Goal: Task Accomplishment & Management: Manage account settings

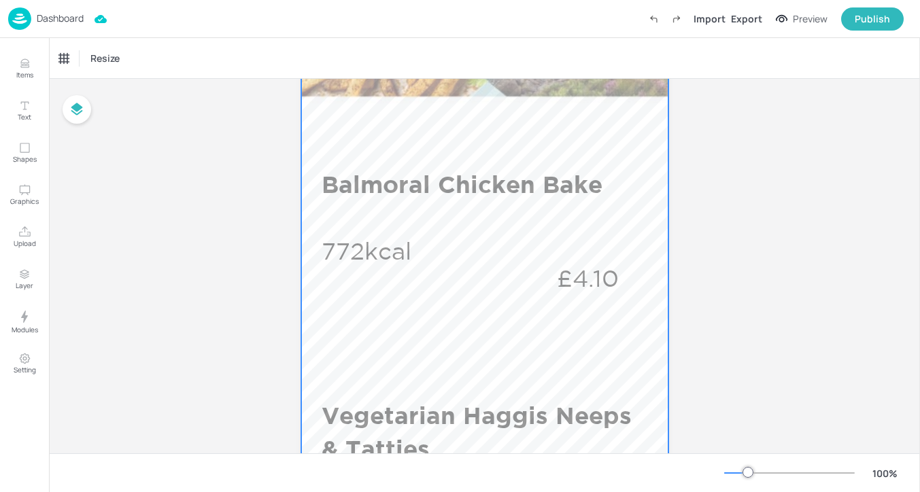
scroll to position [301, 0]
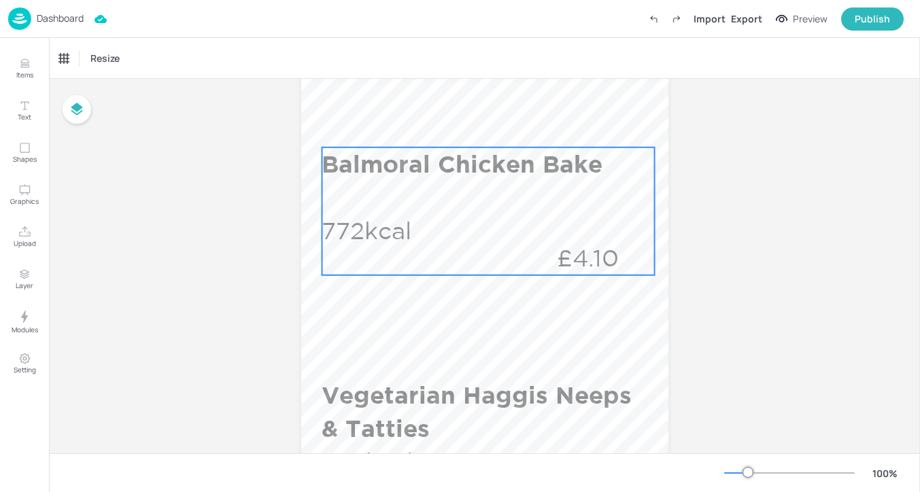
click at [546, 226] on div "Balmoral Chicken Bake 772kcal £4.10" at bounding box center [488, 212] width 333 height 128
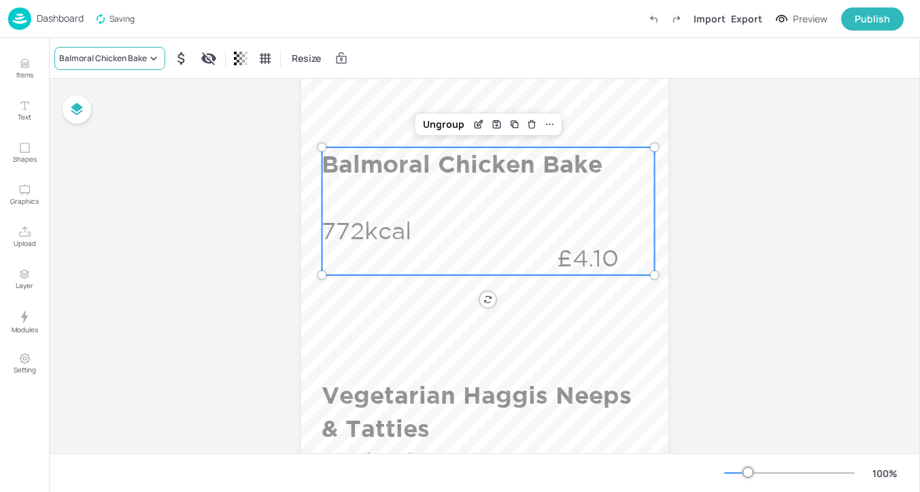
click at [107, 64] on div "Balmoral Chicken Bake" at bounding box center [103, 58] width 88 height 12
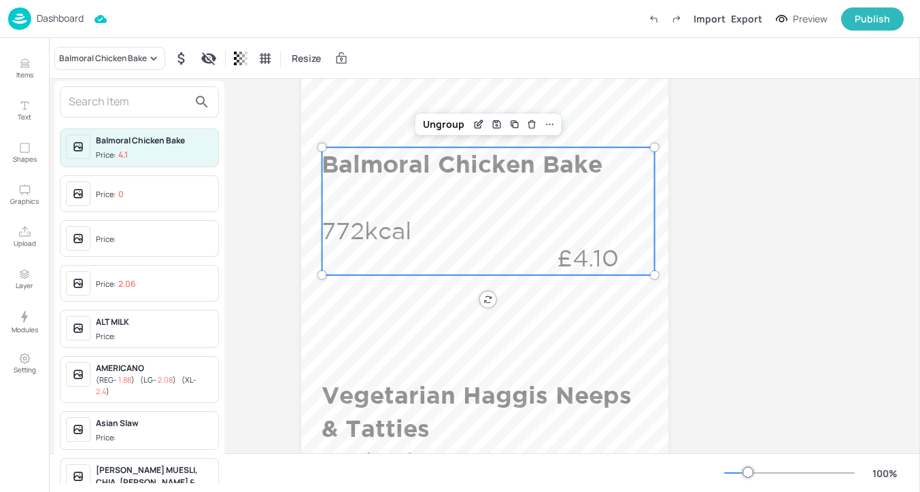
click at [25, 71] on div at bounding box center [460, 246] width 920 height 492
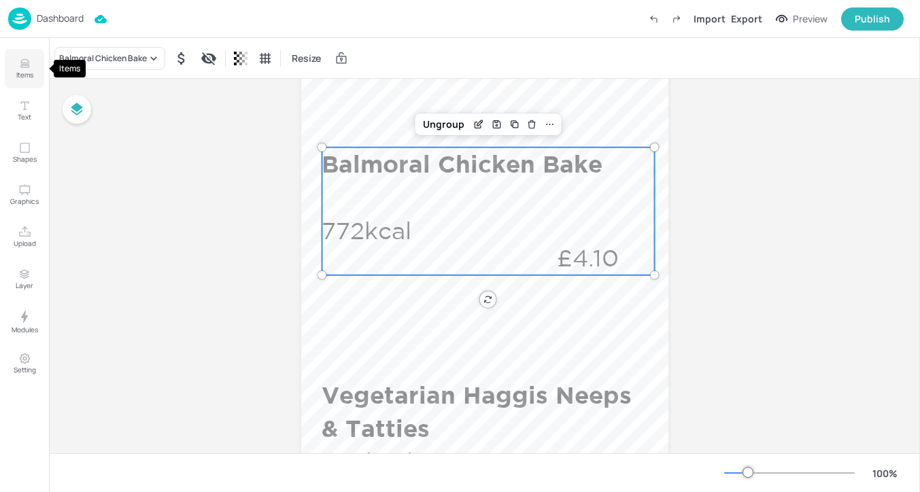
click at [14, 68] on button "Items" at bounding box center [24, 68] width 39 height 39
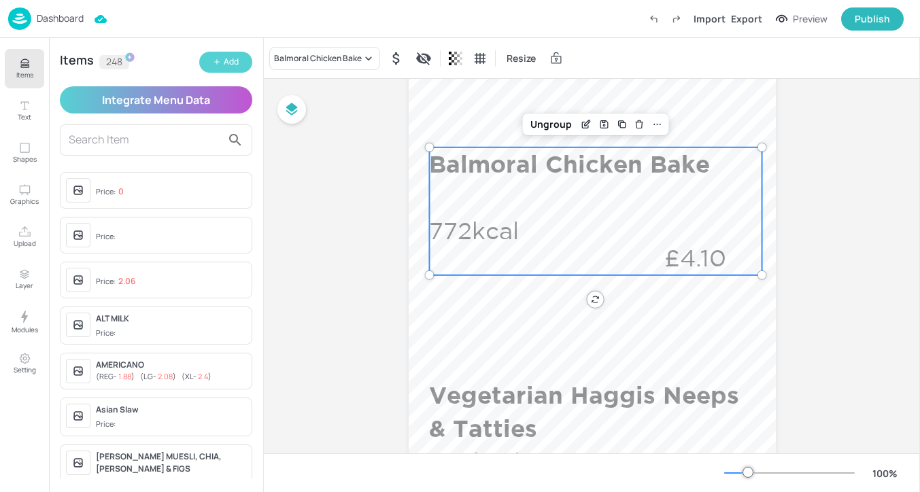
click at [248, 58] on button "Add" at bounding box center [225, 62] width 53 height 21
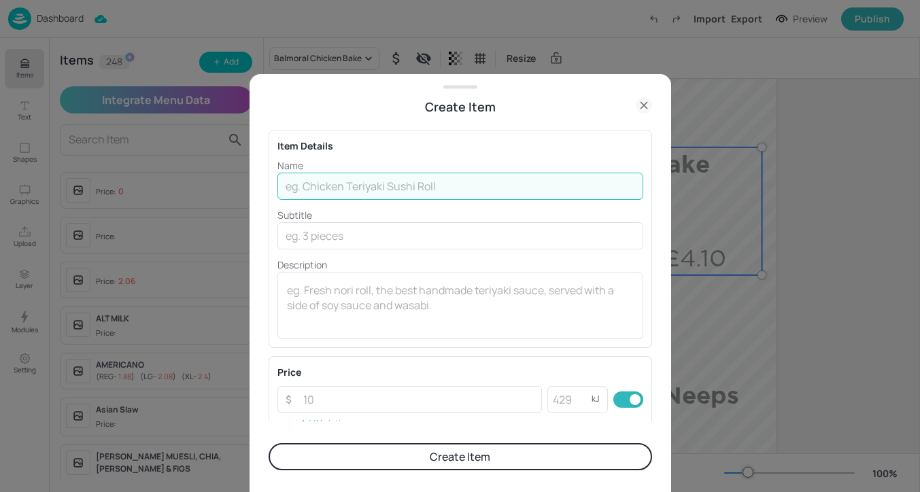
click at [392, 177] on input "text" at bounding box center [460, 186] width 366 height 27
paste input "East Coast Stovies"
type input "East Coast Stovies"
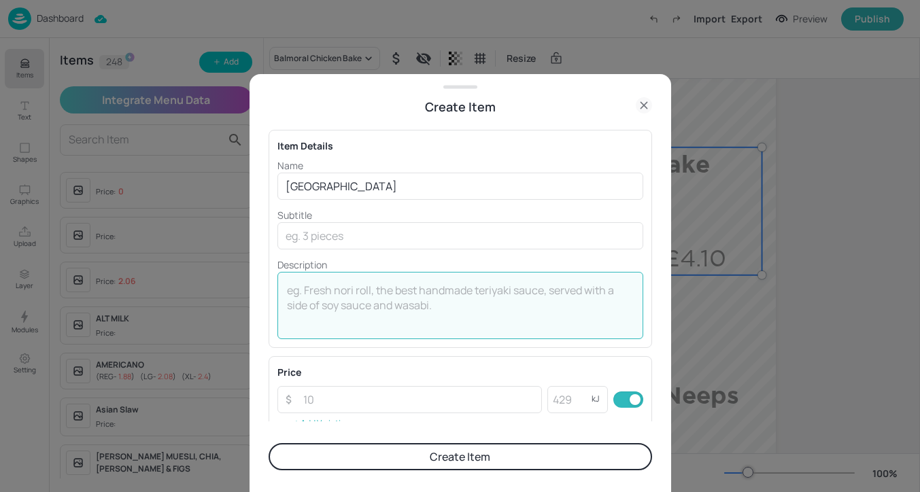
click at [303, 297] on textarea at bounding box center [460, 305] width 347 height 45
paste textarea "472kcal"
type textarea "472kcal"
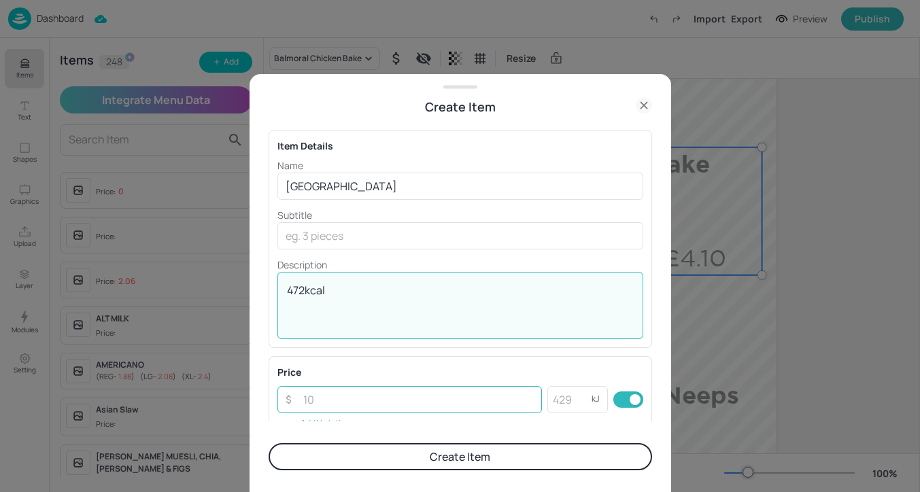
click at [424, 397] on input "number" at bounding box center [418, 399] width 247 height 27
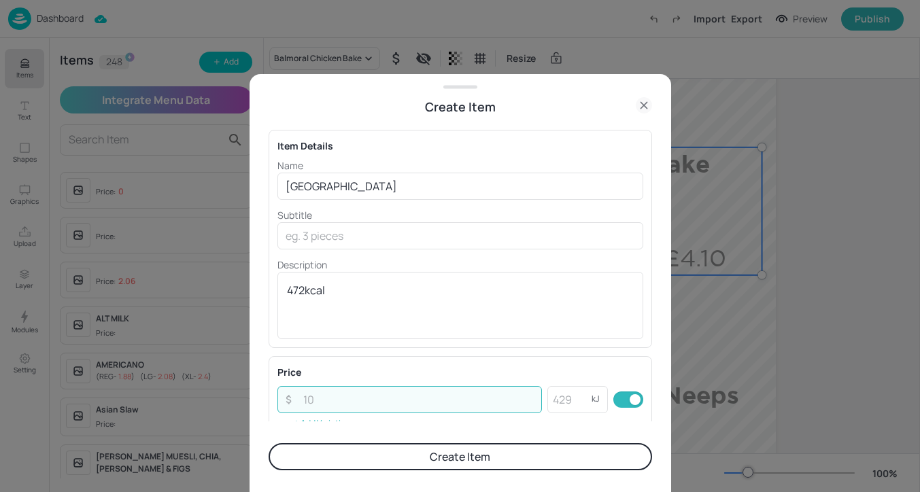
paste input "4.10"
type input "4.10"
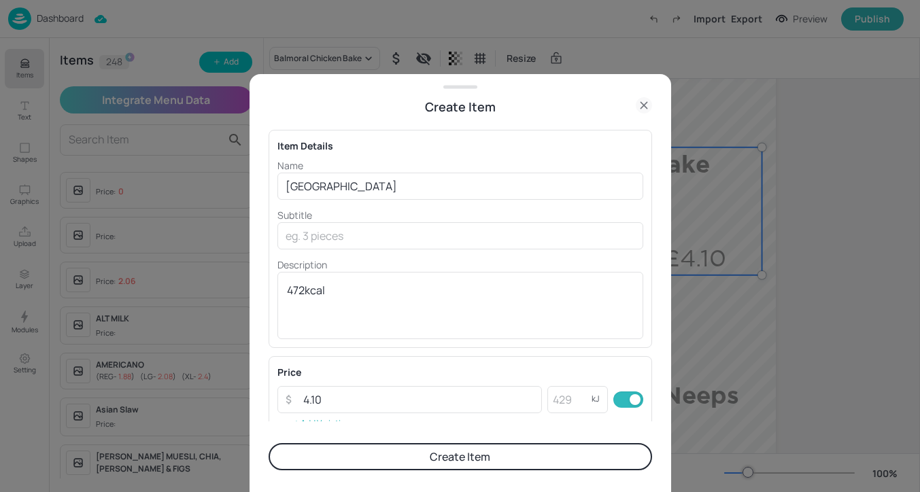
click at [452, 460] on button "Create Item" at bounding box center [460, 456] width 383 height 27
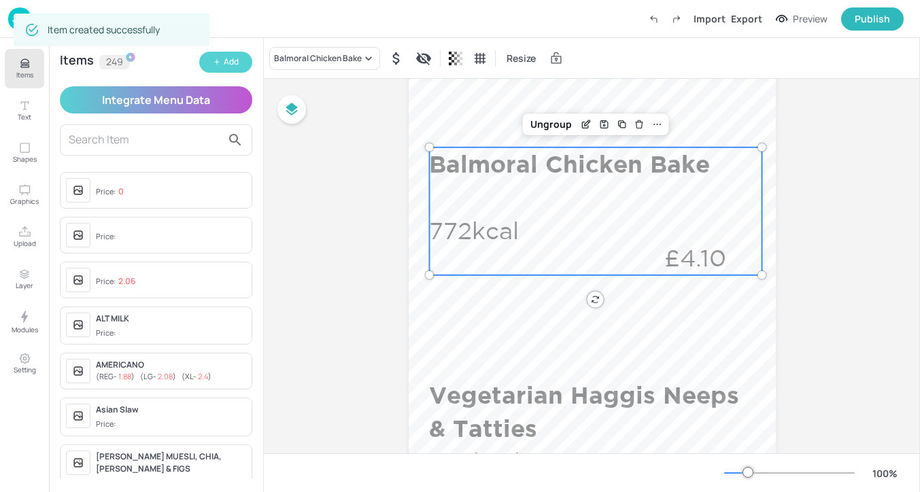
click at [231, 67] on div "Add" at bounding box center [231, 62] width 15 height 13
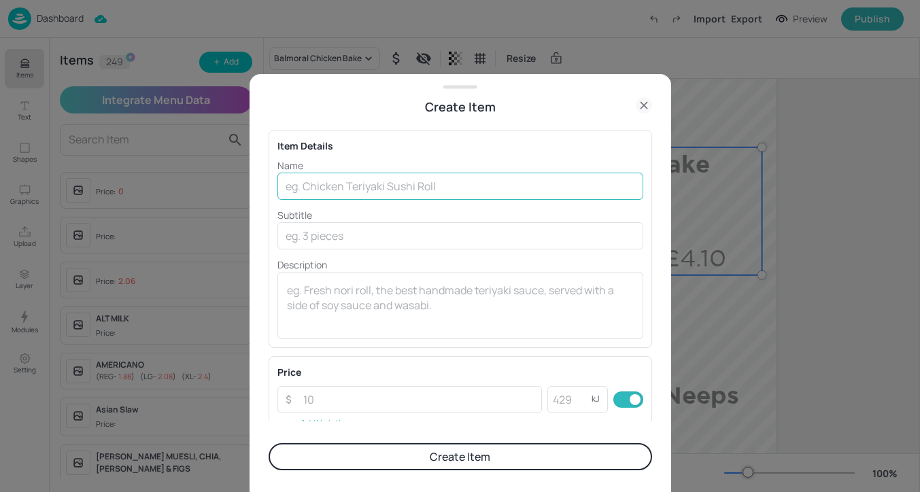
click at [375, 184] on input "text" at bounding box center [460, 186] width 366 height 27
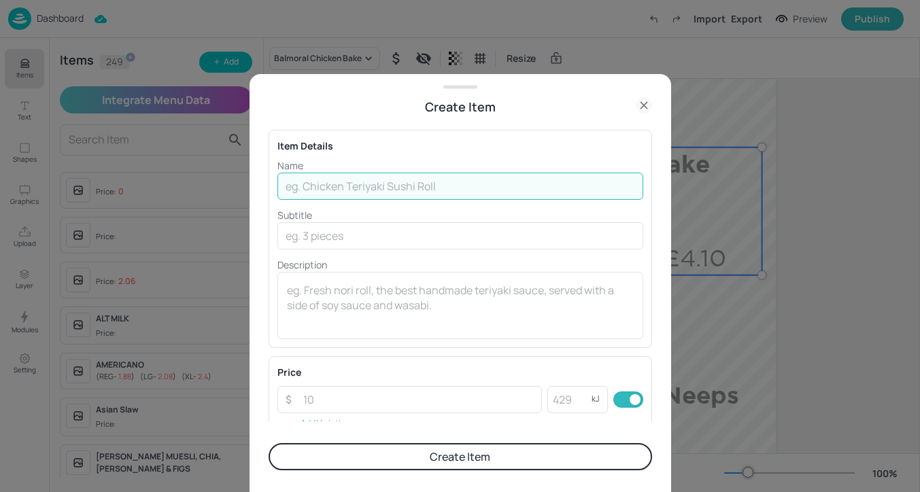
paste input "Vegan Haggis & Tattie Scones Nachos"
type input "Vegan Haggis & Tattie Scones Nachos"
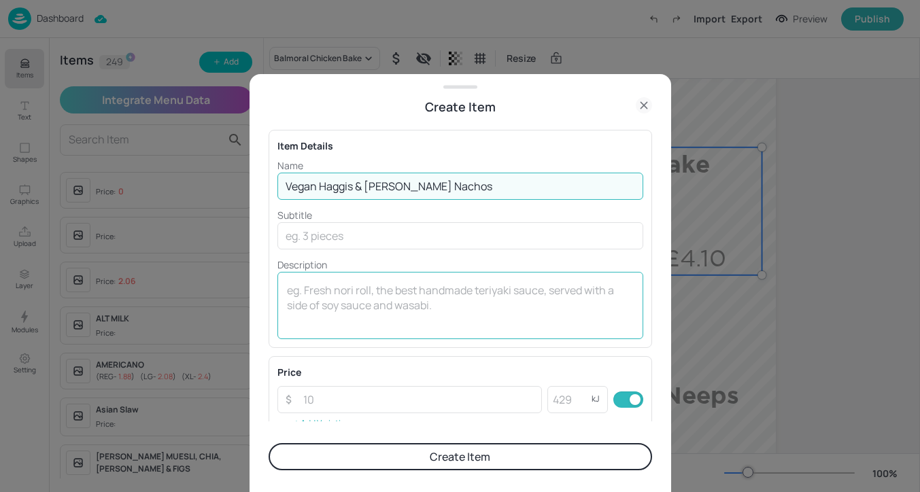
click at [383, 305] on textarea at bounding box center [460, 305] width 347 height 45
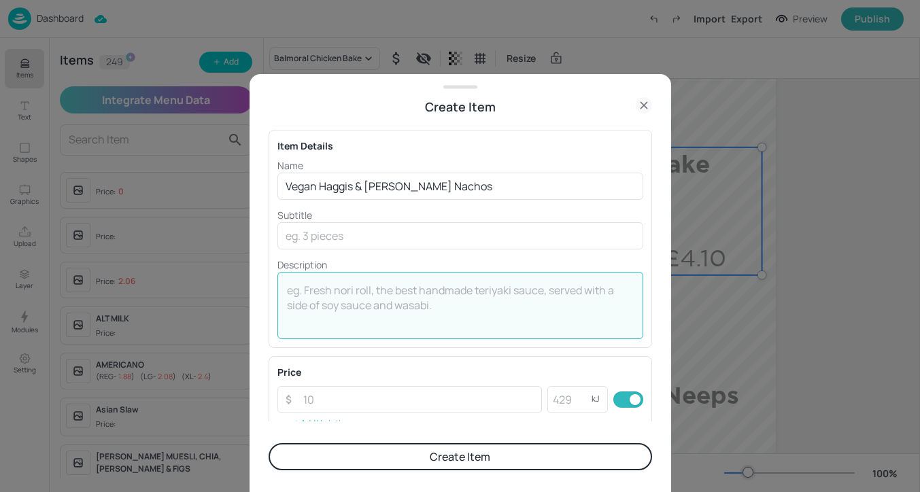
paste textarea "1370kcal"
type textarea "1370kcal"
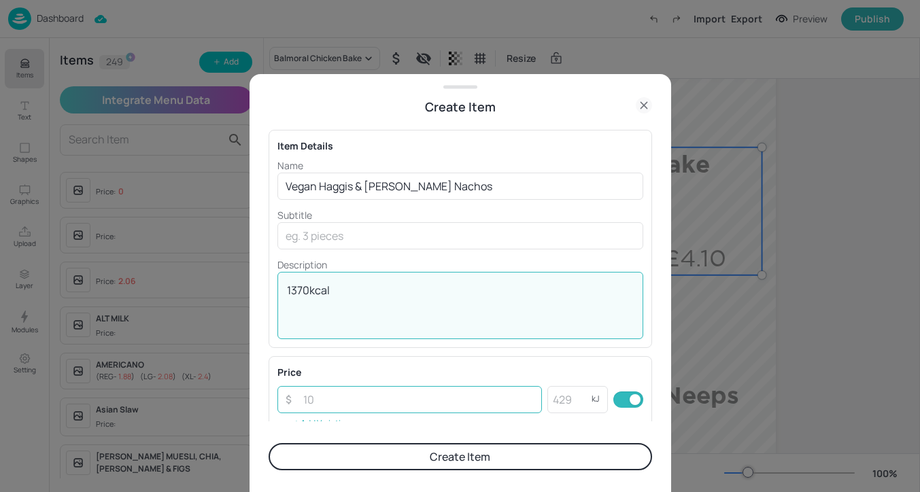
click at [435, 404] on input "number" at bounding box center [418, 399] width 247 height 27
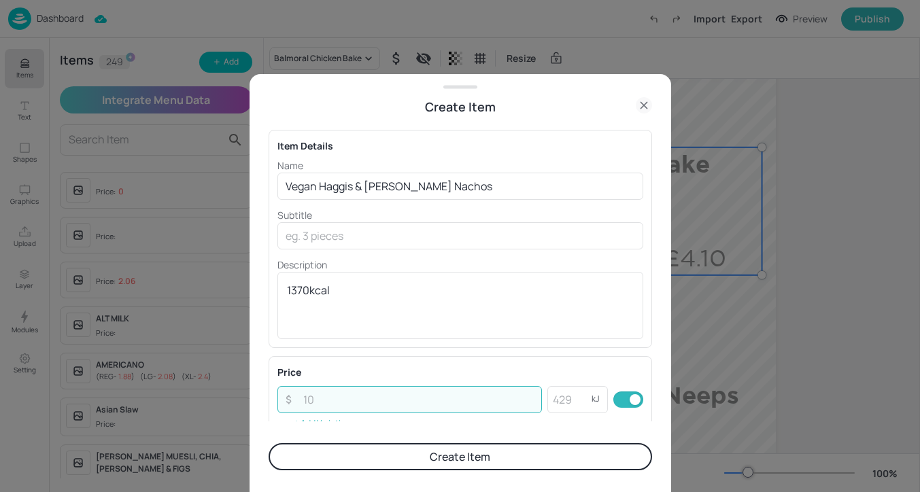
paste input "4.10"
type input "4.10"
click at [458, 376] on div "Price" at bounding box center [460, 372] width 366 height 14
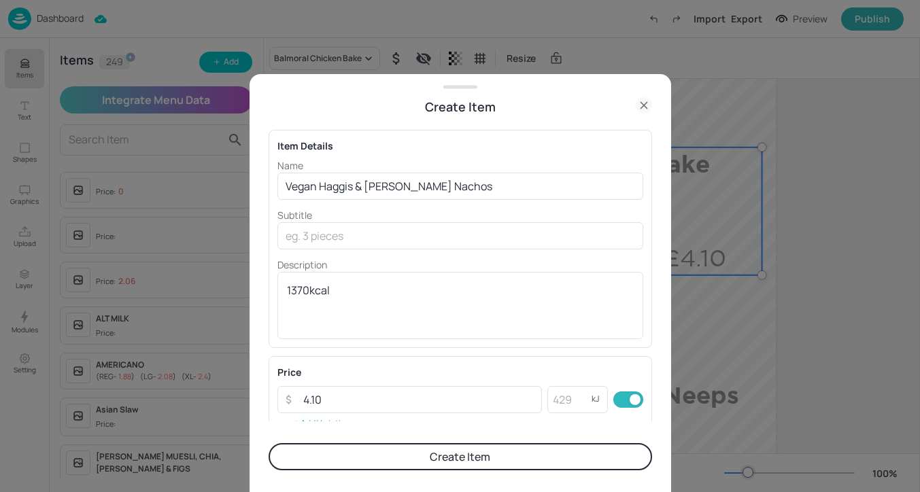
scroll to position [233, 0]
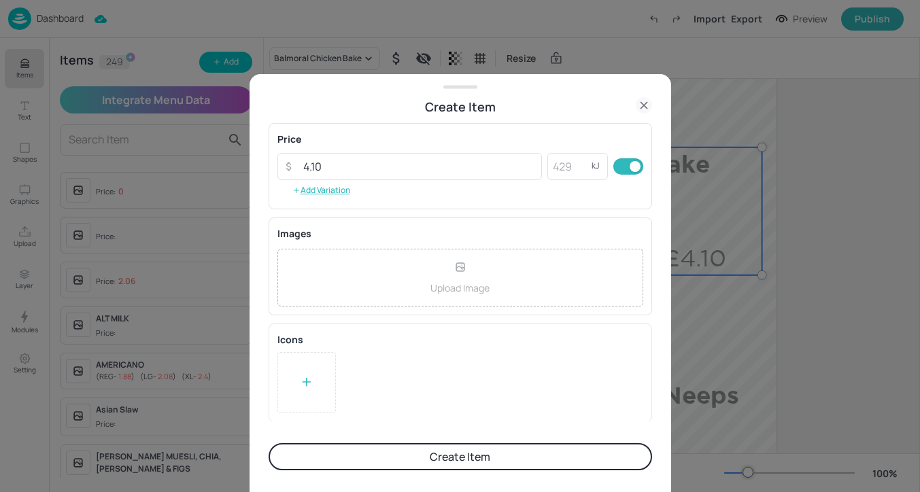
click at [300, 383] on icon at bounding box center [307, 382] width 14 height 14
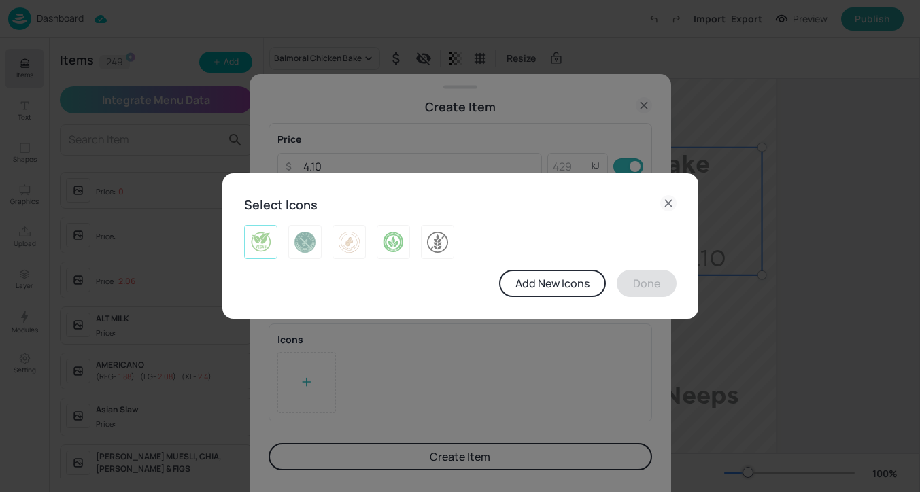
click at [265, 247] on img at bounding box center [260, 242] width 21 height 22
click at [651, 281] on button "Done" at bounding box center [647, 283] width 60 height 27
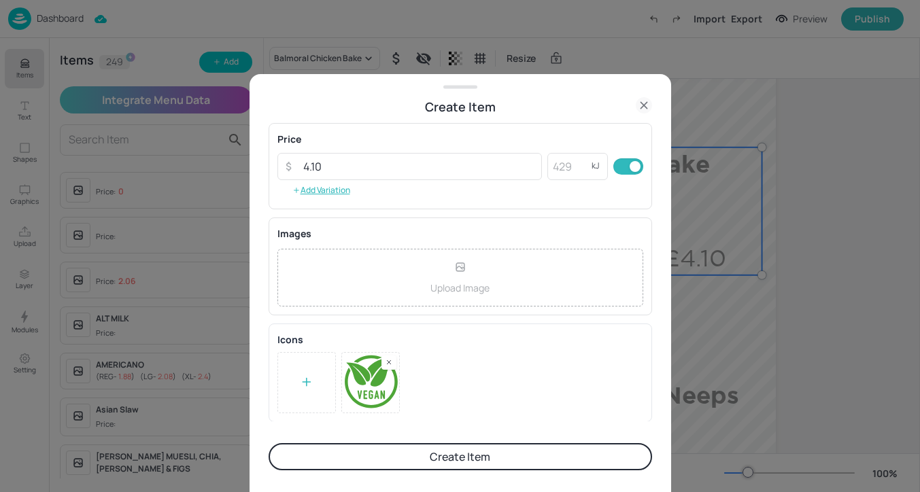
click at [547, 453] on button "Create Item" at bounding box center [460, 456] width 383 height 27
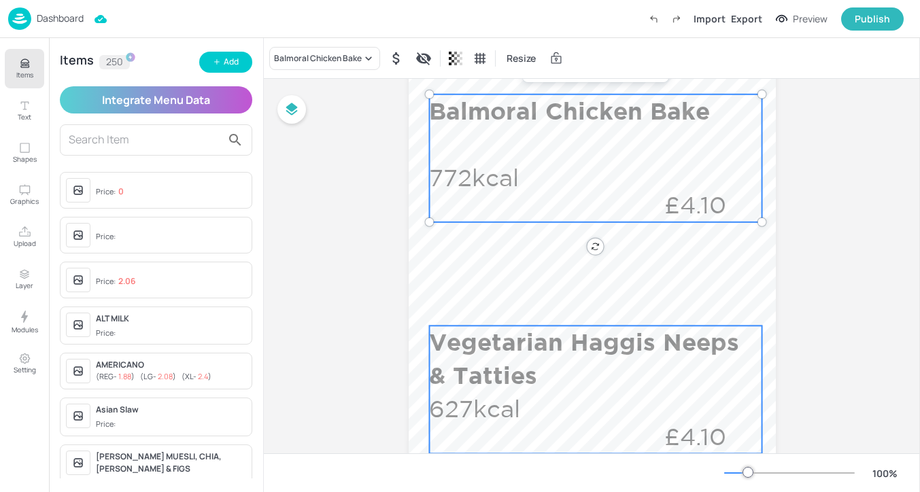
scroll to position [364, 0]
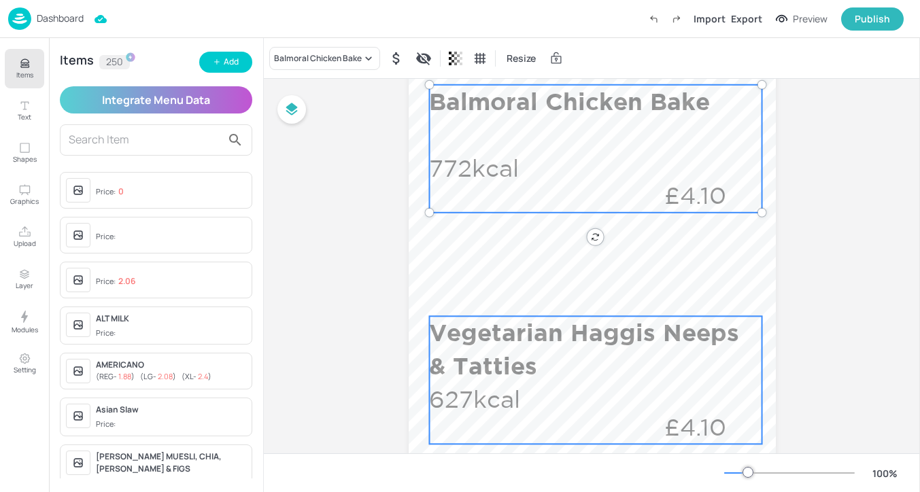
click at [494, 389] on p "627kcal" at bounding box center [480, 399] width 102 height 33
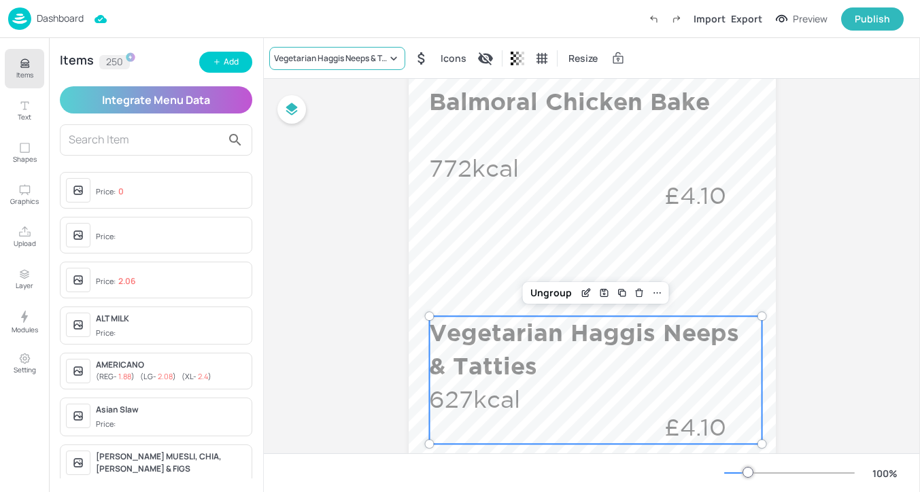
click at [371, 58] on div "Vegetarian Haggis Neeps & Tatties" at bounding box center [330, 58] width 113 height 12
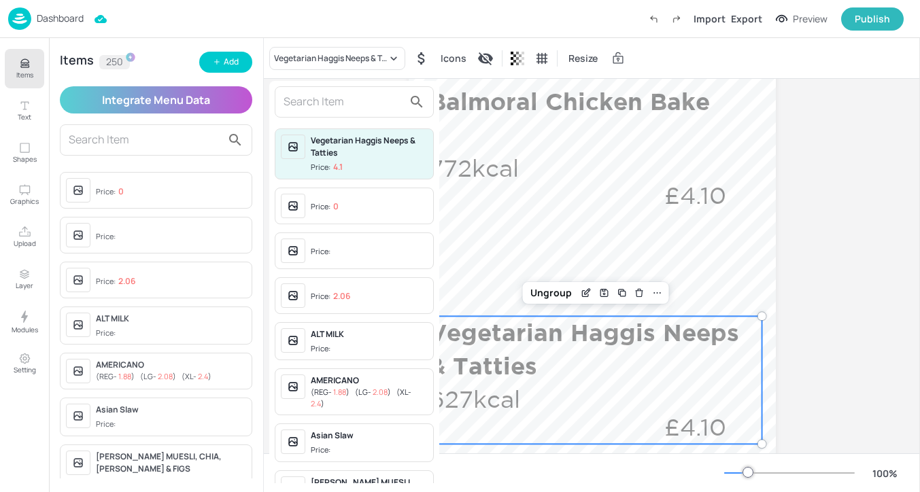
click at [361, 109] on input "text" at bounding box center [344, 102] width 120 height 22
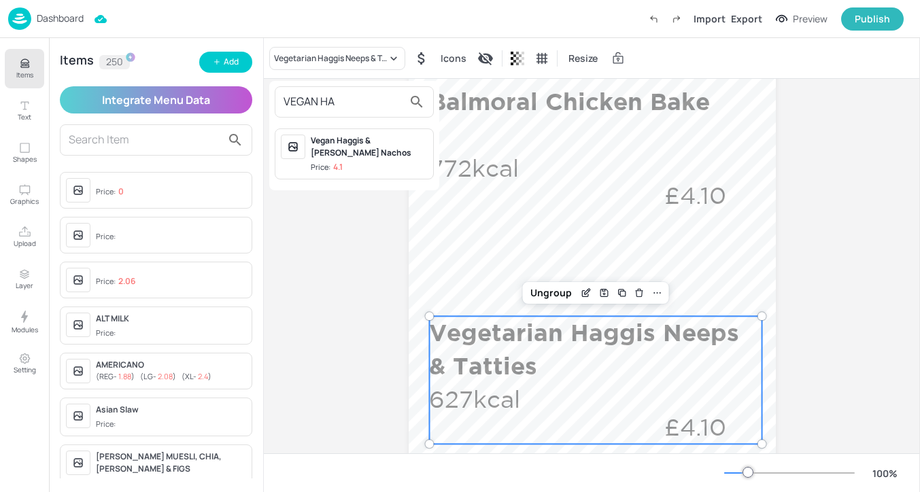
type input "VEGAN HA"
click at [387, 143] on div "Vegan Haggis & Tattie Scones Nachos" at bounding box center [369, 147] width 117 height 24
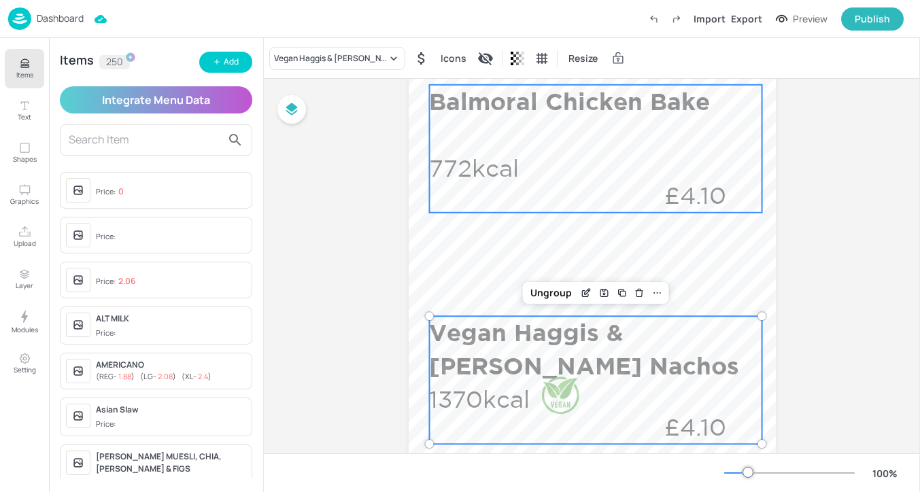
click at [500, 192] on div "Balmoral Chicken Bake 772kcal £4.10" at bounding box center [595, 149] width 333 height 128
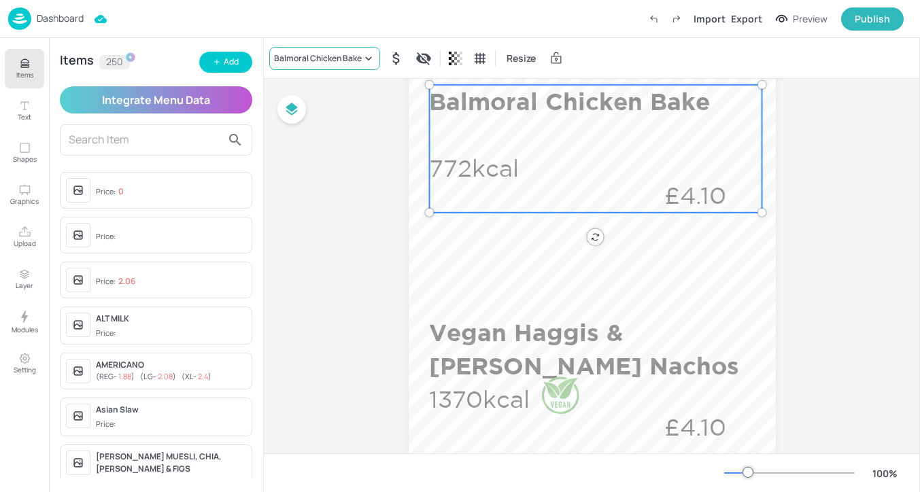
click at [365, 63] on icon at bounding box center [369, 59] width 14 height 14
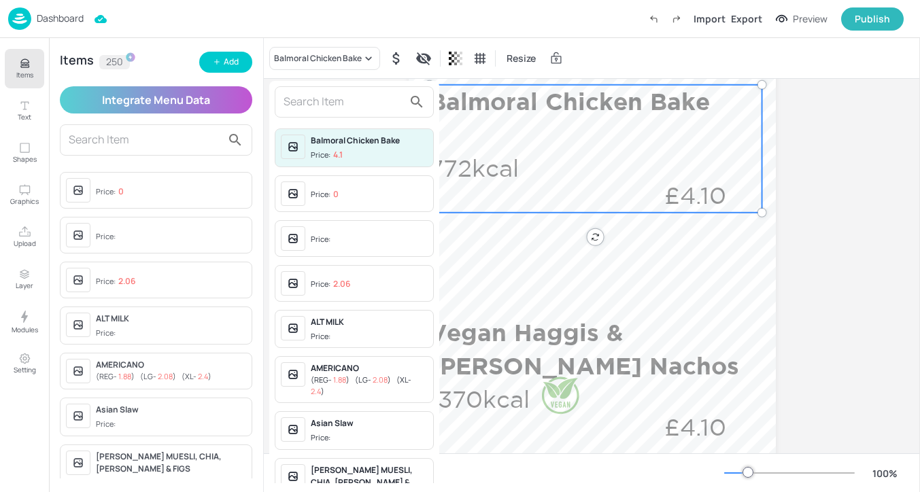
click at [346, 101] on input "text" at bounding box center [344, 102] width 120 height 22
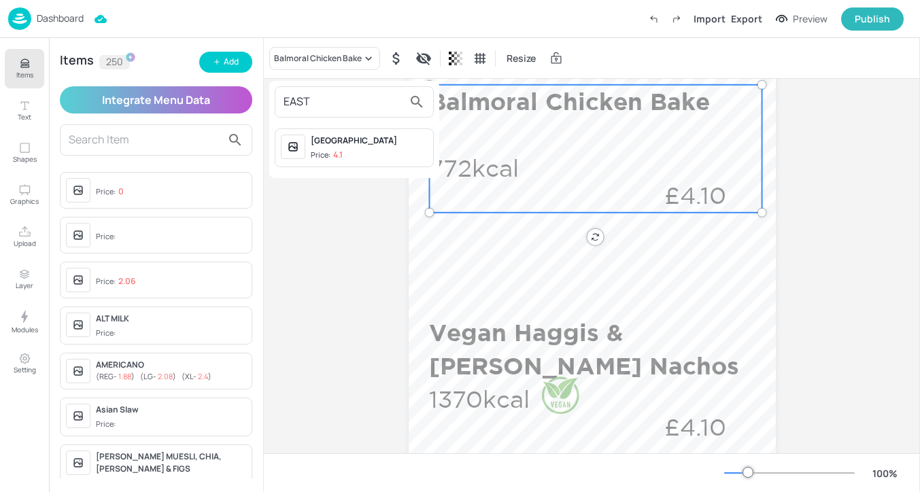
type input "EAST"
click at [351, 154] on span "Price: 4.1" at bounding box center [369, 156] width 117 height 12
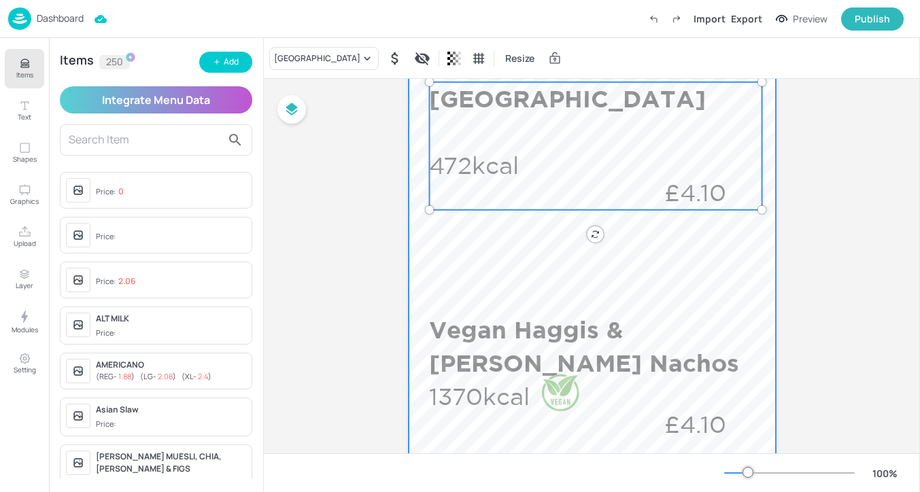
scroll to position [617, 0]
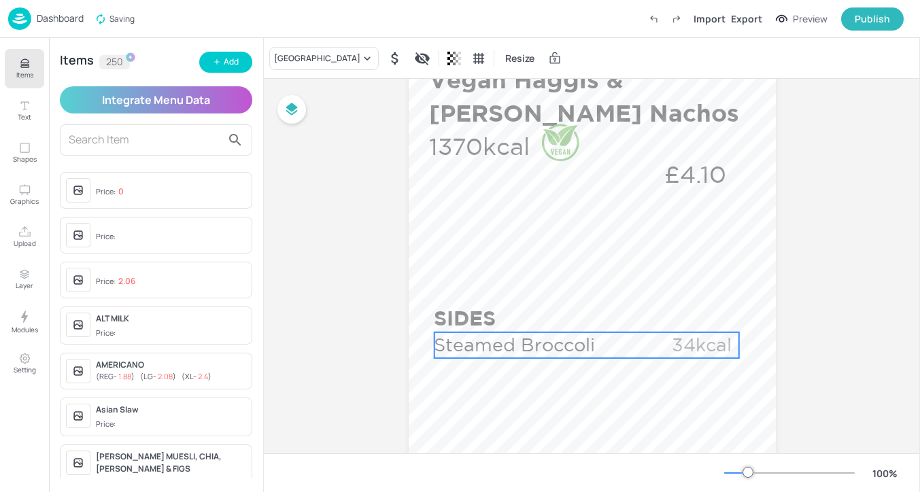
click at [445, 343] on p "Steamed Broccoli" at bounding box center [537, 345] width 207 height 26
click at [305, 67] on div "Steamed Broccoli" at bounding box center [315, 58] width 92 height 23
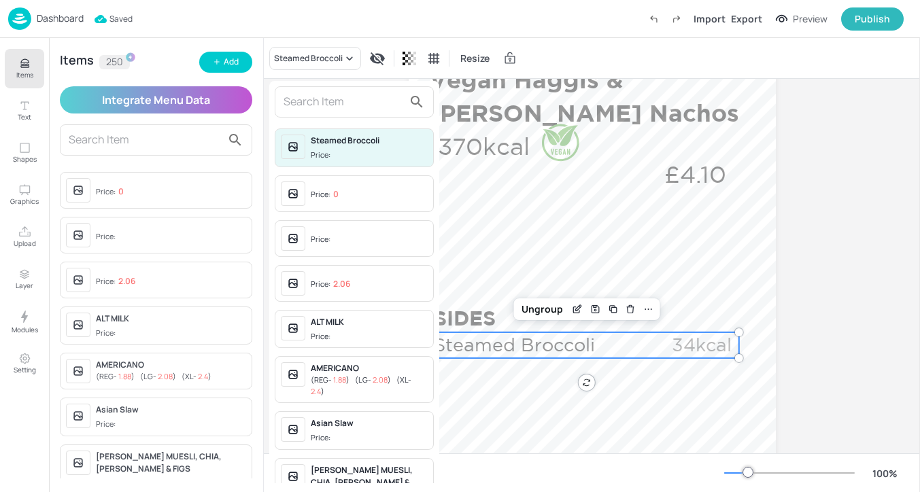
click at [313, 105] on input "text" at bounding box center [344, 102] width 120 height 22
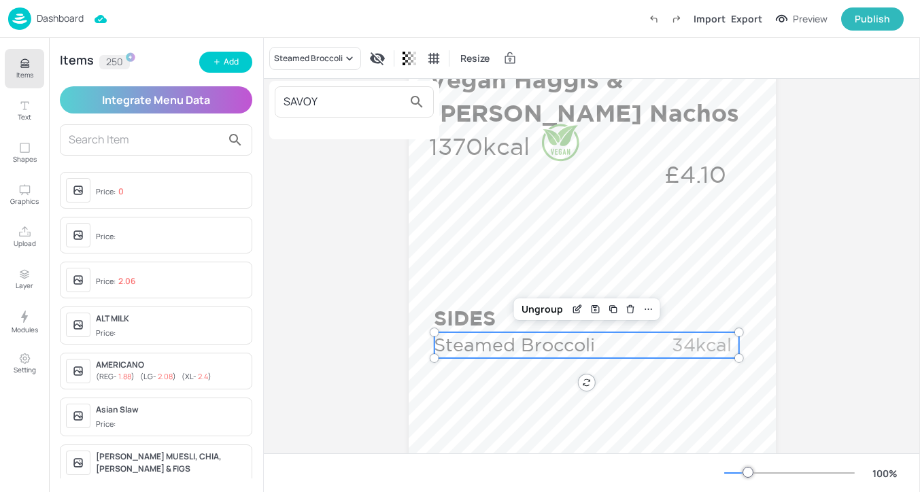
type input "SAVOY"
click at [224, 63] on div at bounding box center [460, 246] width 920 height 492
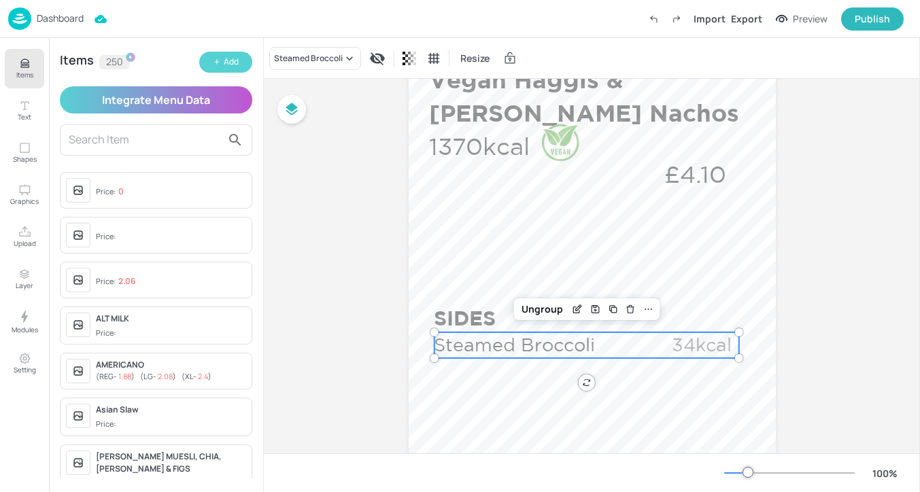
click at [228, 63] on div "Add" at bounding box center [231, 62] width 15 height 13
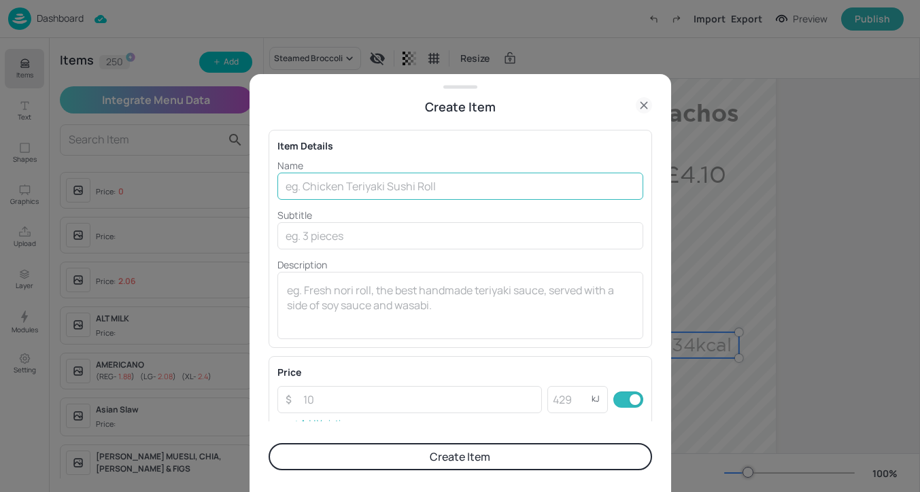
click at [363, 194] on input "text" at bounding box center [460, 186] width 366 height 27
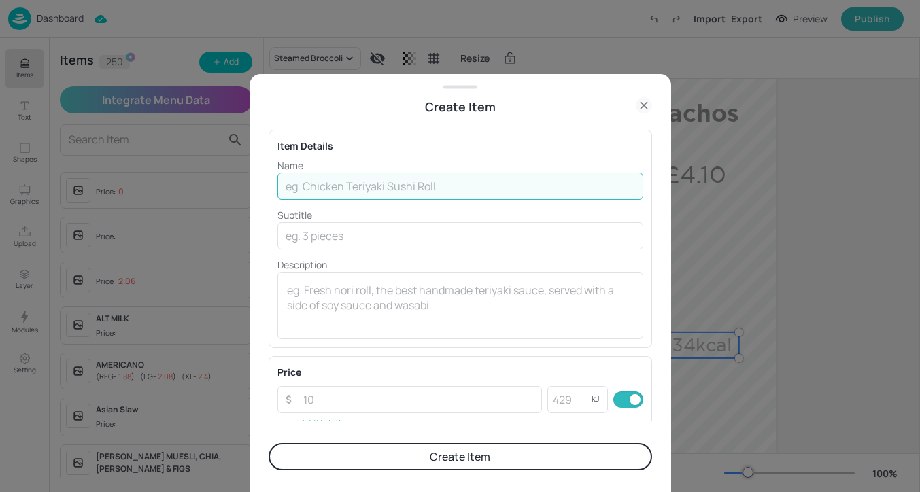
paste input "Savoy Cabbage with Oatmeal"
type input "Savoy Cabbage with Oatmeal"
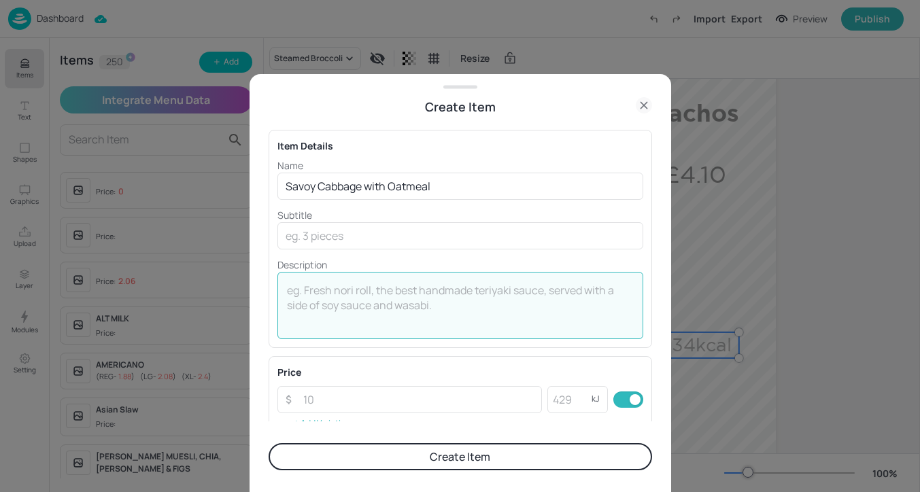
click at [417, 313] on textarea at bounding box center [460, 305] width 347 height 45
paste textarea "371 kcal"
click at [303, 290] on textarea "371 kcal" at bounding box center [460, 305] width 347 height 45
type textarea "371kcal"
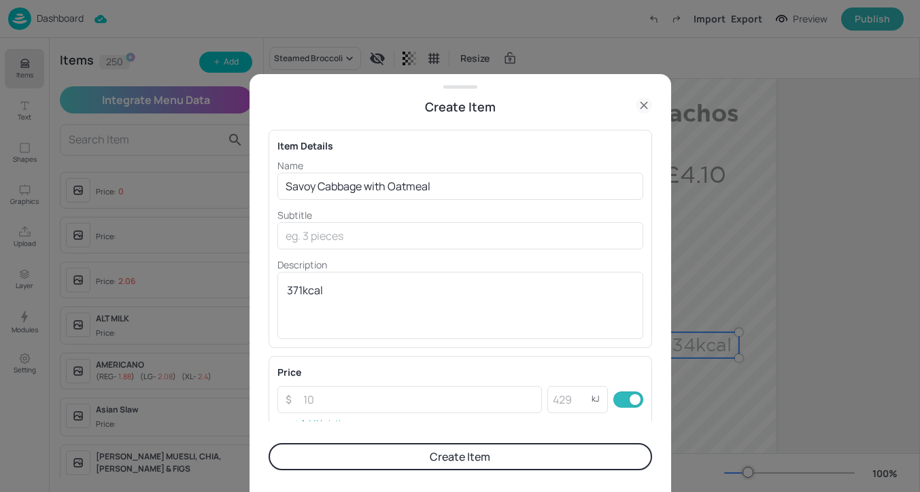
click at [422, 460] on button "Create Item" at bounding box center [460, 456] width 383 height 27
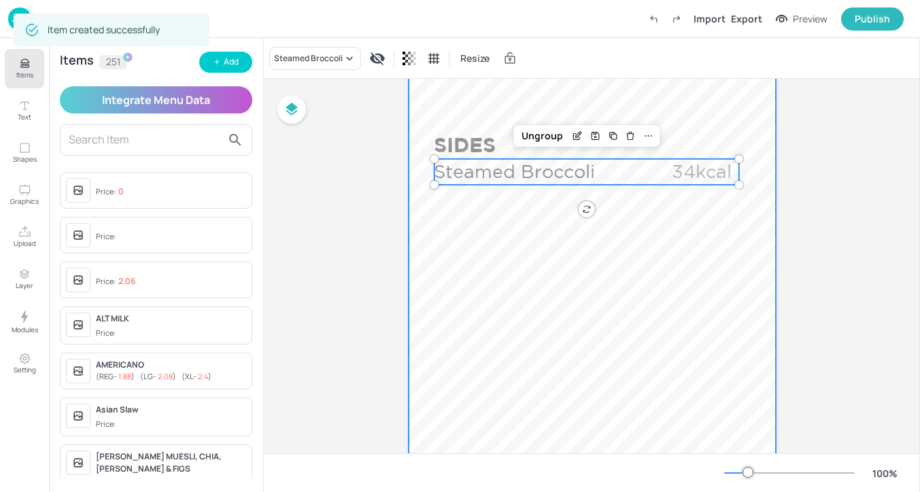
scroll to position [798, 0]
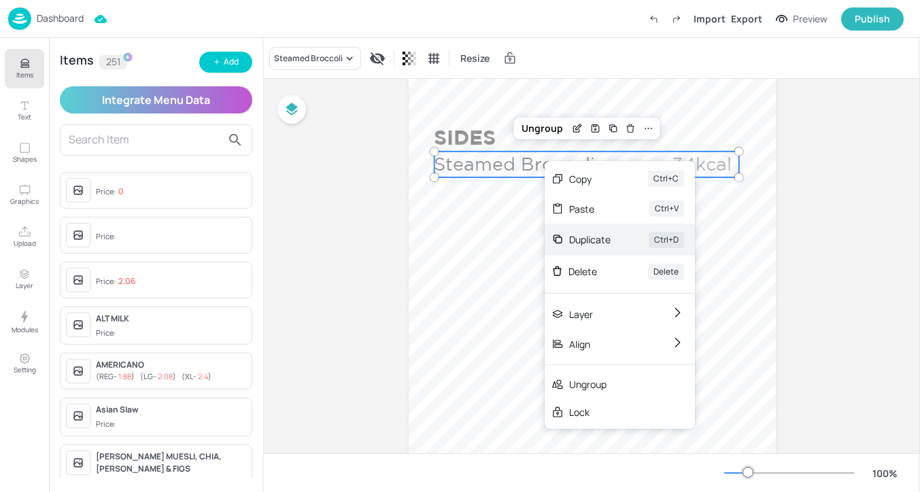
click at [600, 239] on div "Duplicate" at bounding box center [589, 240] width 41 height 14
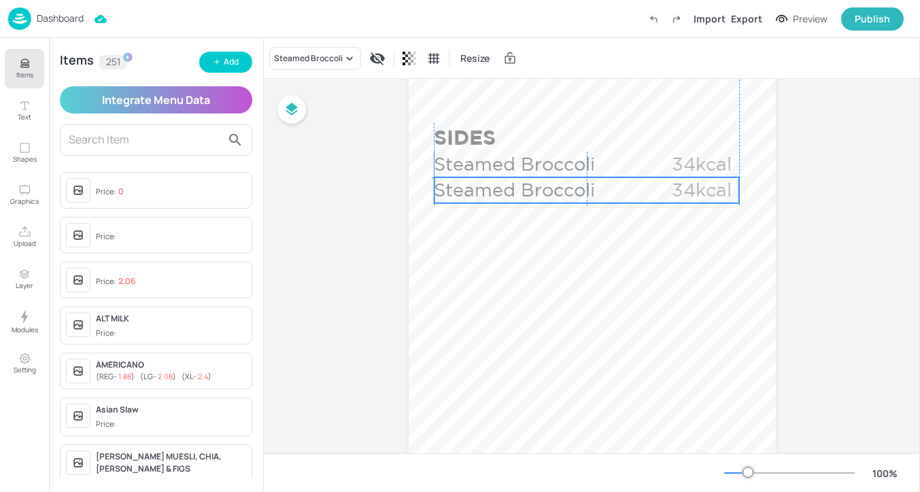
drag, startPoint x: 528, startPoint y: 172, endPoint x: 520, endPoint y: 193, distance: 22.6
click at [520, 193] on p "Steamed Broccoli" at bounding box center [537, 190] width 207 height 26
click at [318, 61] on div "Steamed Broccoli" at bounding box center [308, 58] width 69 height 12
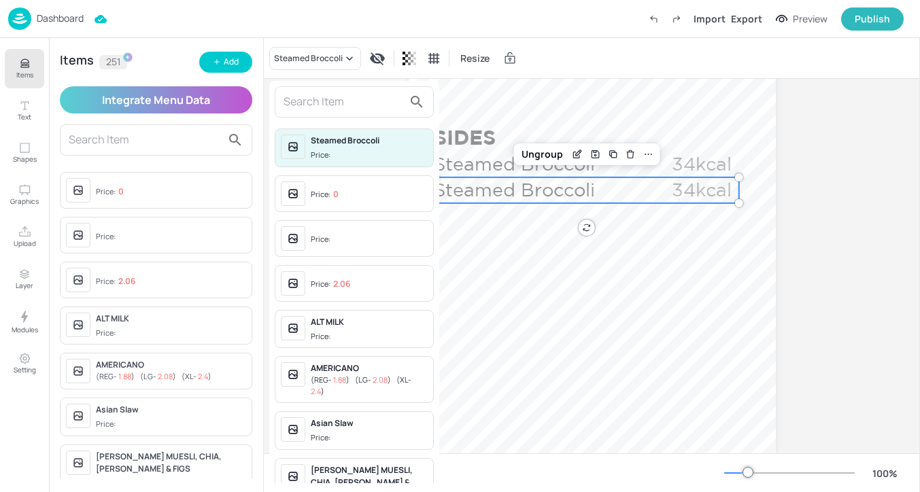
click at [332, 101] on input "text" at bounding box center [344, 102] width 120 height 22
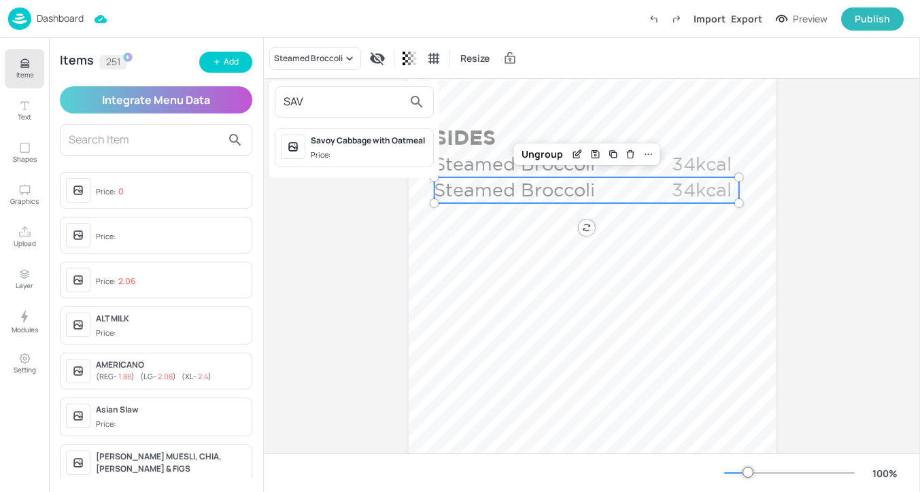
type input "SAV"
click at [382, 149] on div "Savoy Cabbage with Oatmeal Price:" at bounding box center [369, 148] width 117 height 27
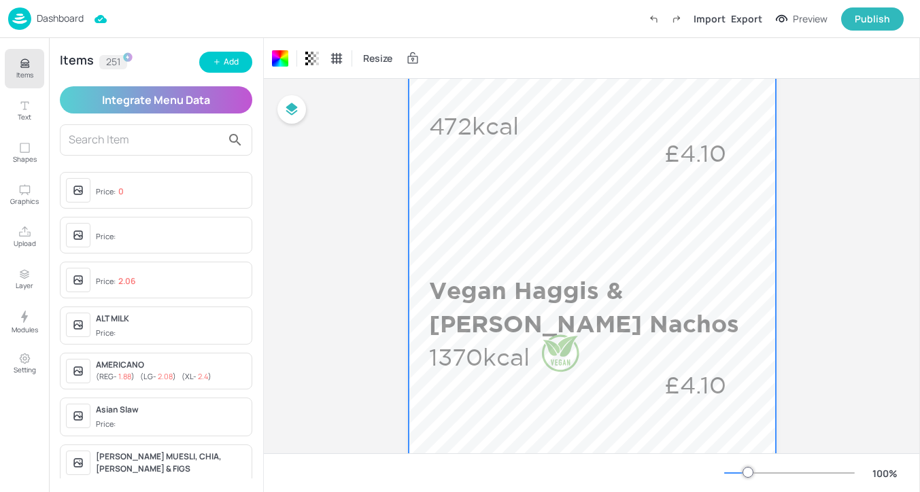
scroll to position [0, 0]
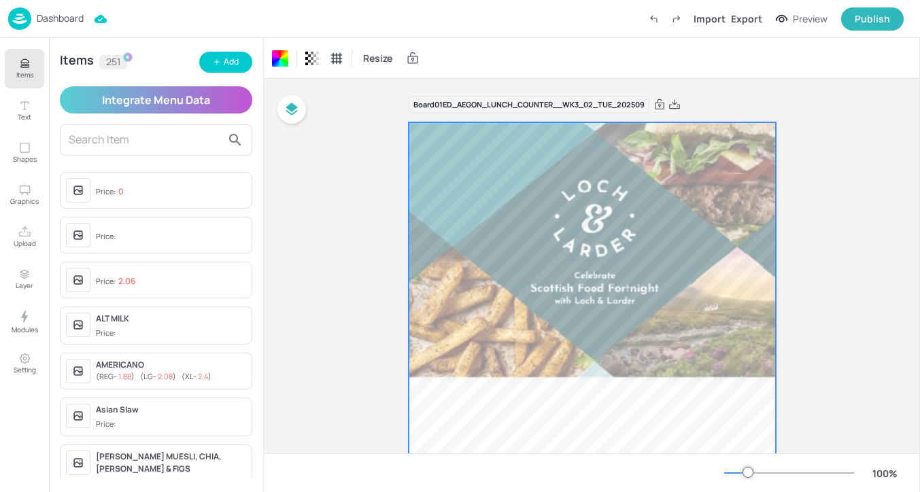
click at [61, 20] on p "Dashboard" at bounding box center [60, 19] width 47 height 10
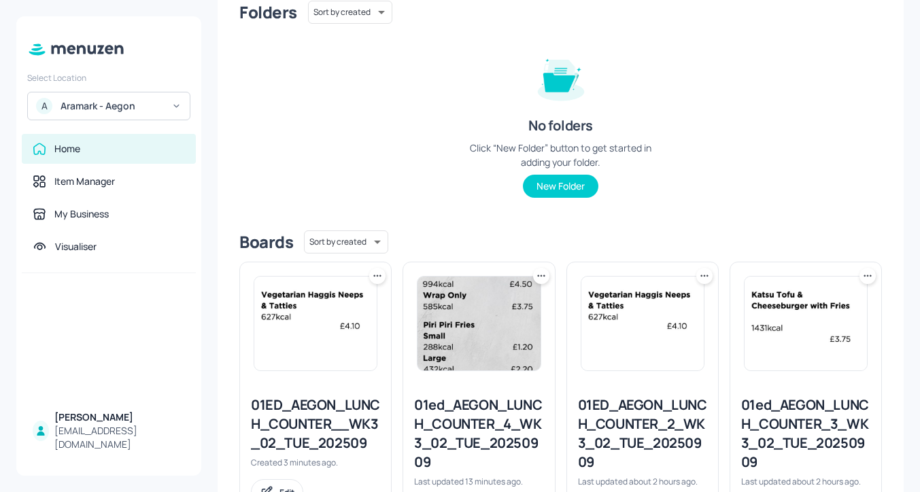
scroll to position [201, 0]
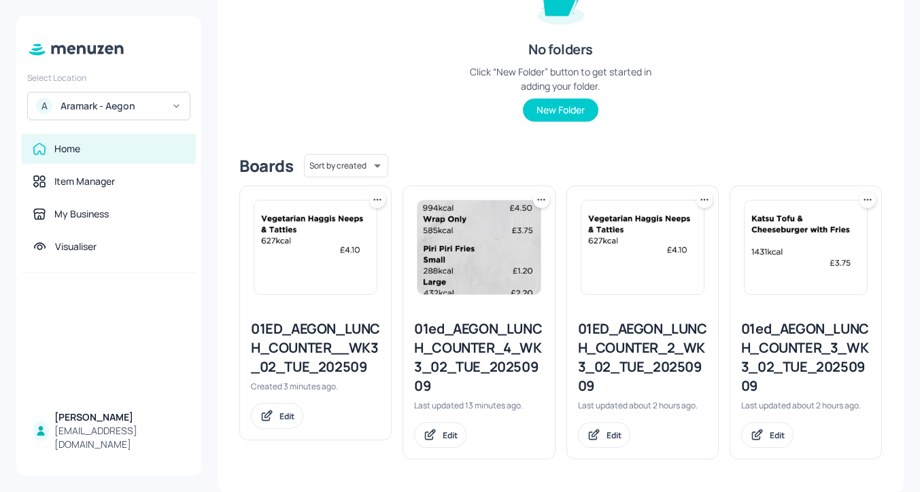
click at [381, 199] on icon at bounding box center [378, 200] width 14 height 14
click at [372, 241] on div "Duplicate" at bounding box center [325, 250] width 109 height 23
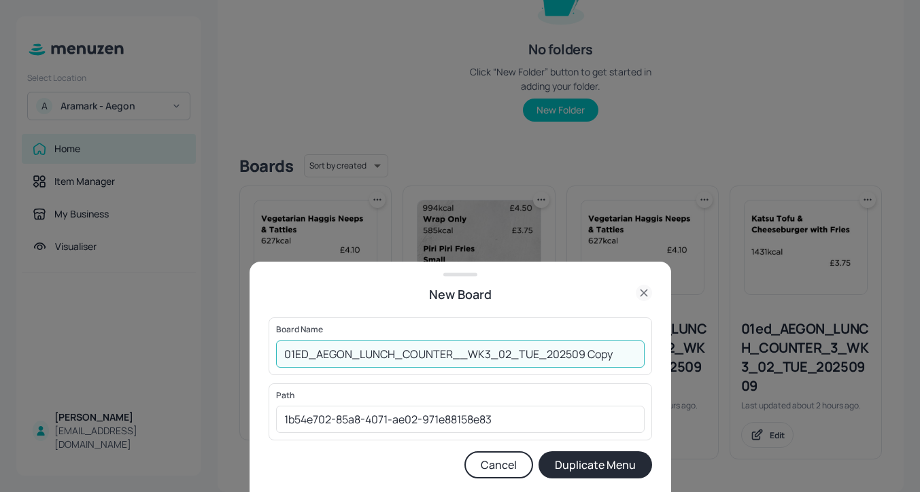
drag, startPoint x: 613, startPoint y: 356, endPoint x: 541, endPoint y: 351, distance: 71.5
click at [541, 351] on input "01ED_AEGON_LUNCH_COUNTER__WK3_02_TUE_202509 Copy" at bounding box center [460, 354] width 369 height 27
type input "01ED_AEGON_LUNCH_COUNTER__WK3_02_TUE_"
click at [576, 459] on button "Duplicate Menu" at bounding box center [595, 464] width 114 height 27
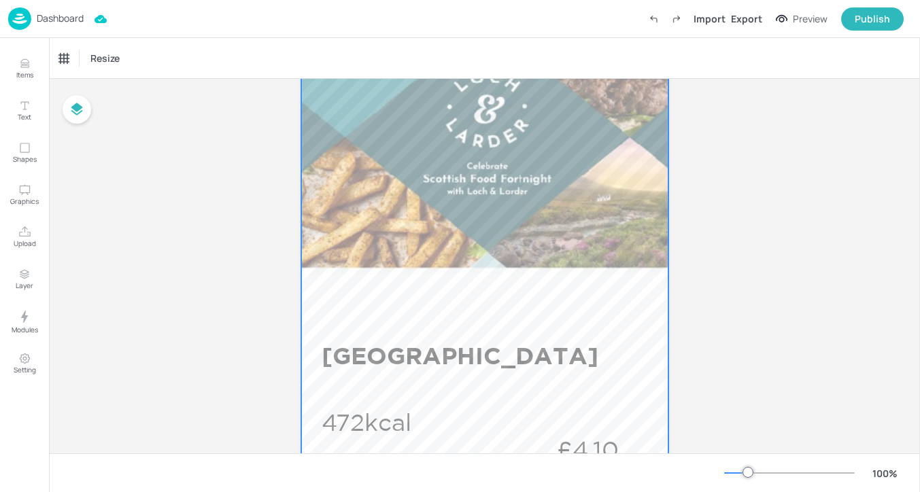
scroll to position [184, 0]
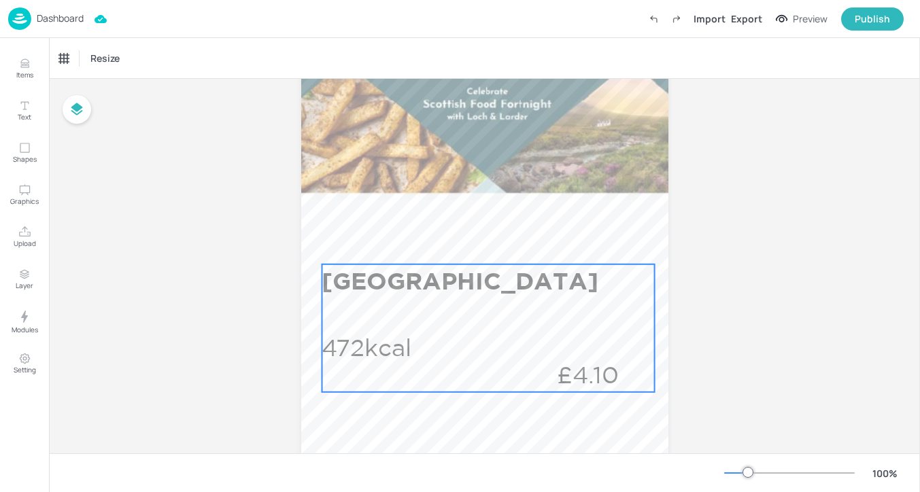
click at [577, 309] on div "East Coast Stovies 472kcal £4.10" at bounding box center [488, 328] width 333 height 128
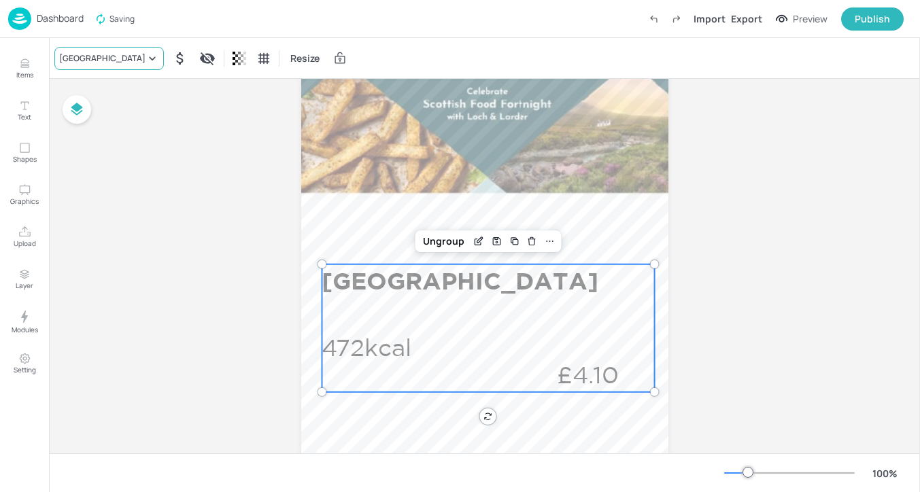
click at [124, 57] on div "East Coast Stovies" at bounding box center [102, 58] width 86 height 12
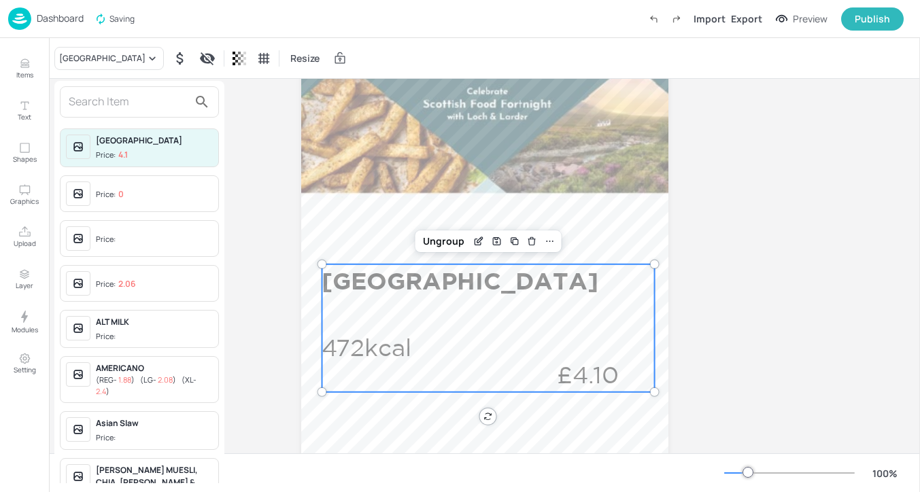
click at [120, 109] on input "text" at bounding box center [129, 102] width 120 height 22
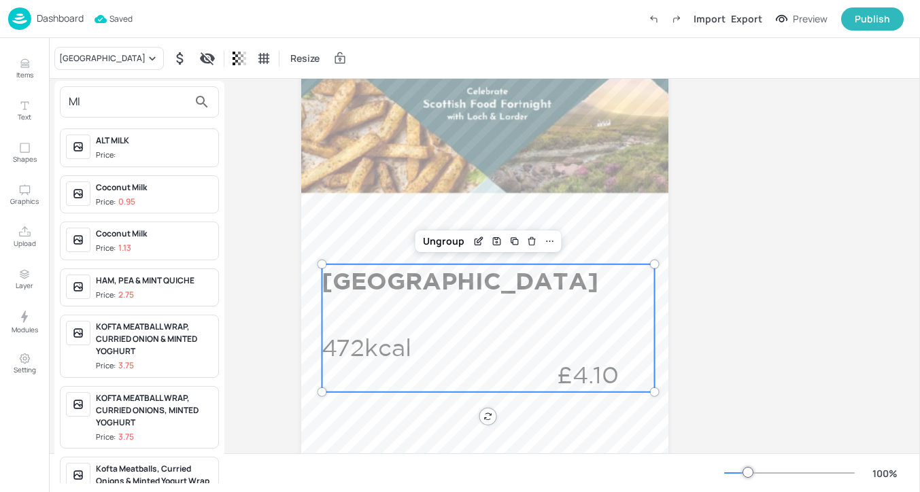
type input "M"
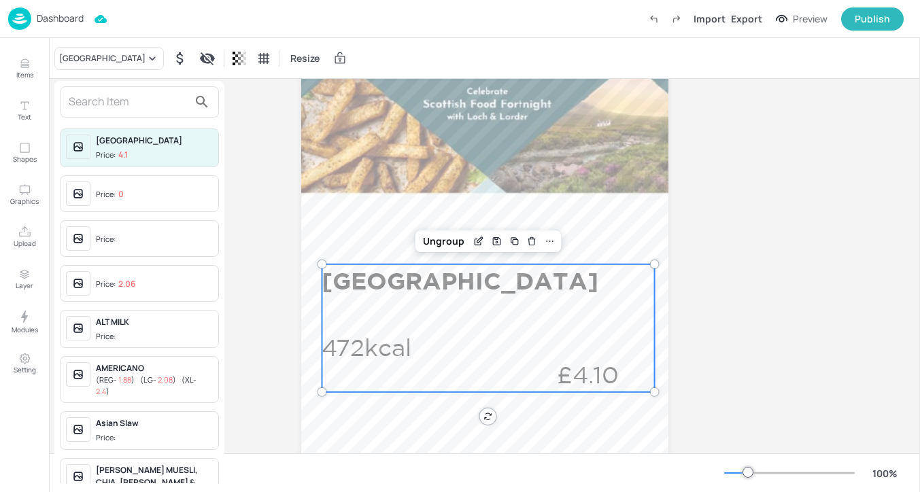
click at [33, 72] on div at bounding box center [460, 246] width 920 height 492
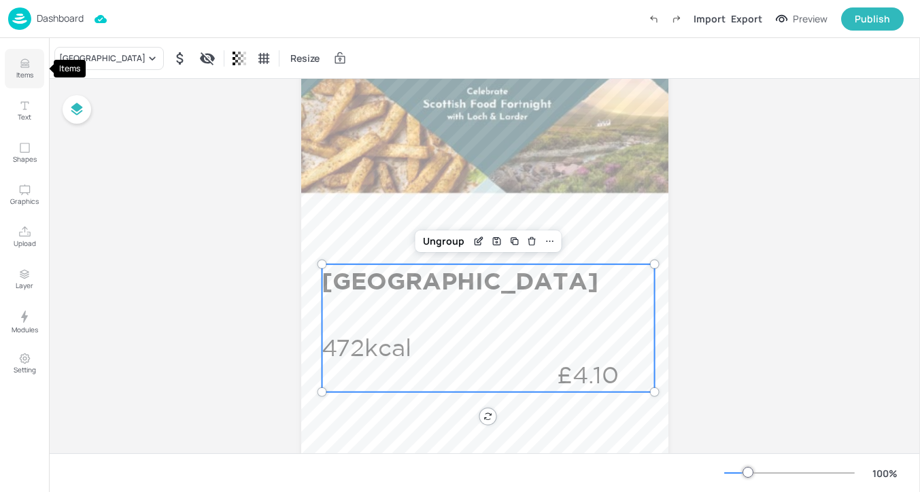
click at [33, 72] on button "Items" at bounding box center [24, 68] width 39 height 39
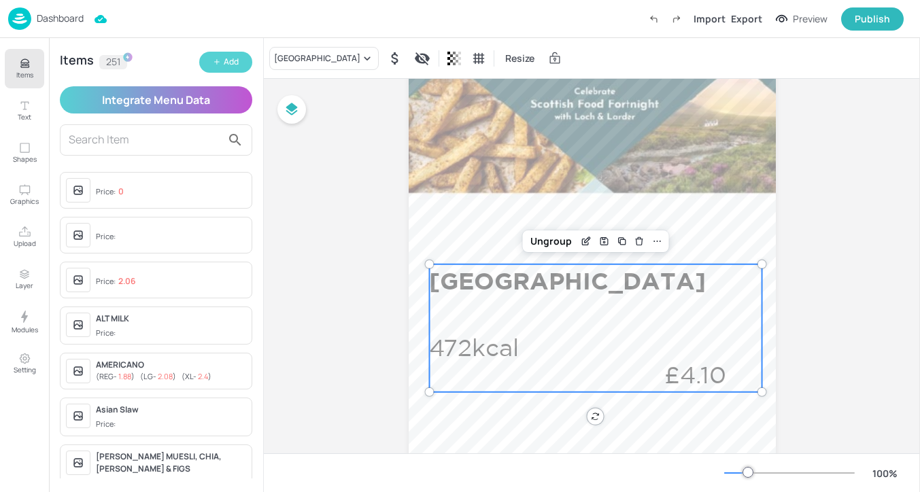
click at [223, 69] on button "Add" at bounding box center [225, 62] width 53 height 21
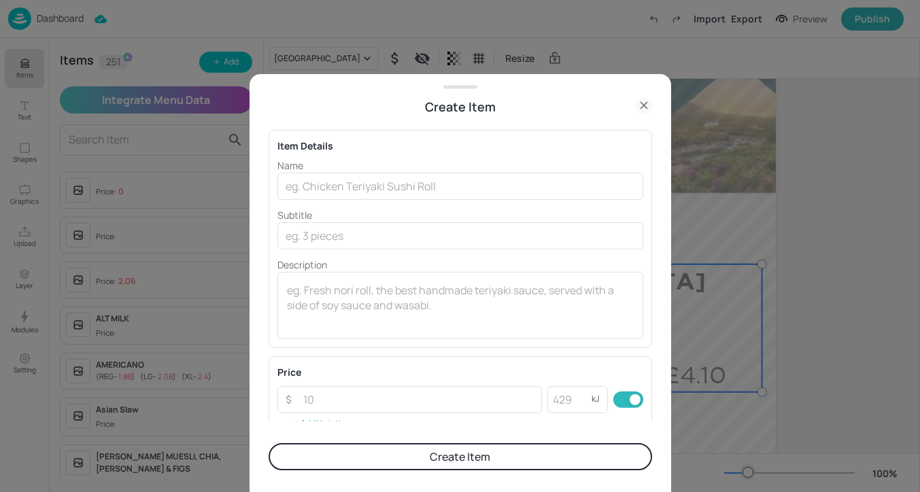
click at [339, 162] on p "Name" at bounding box center [460, 165] width 366 height 14
click at [339, 187] on input "text" at bounding box center [460, 186] width 366 height 27
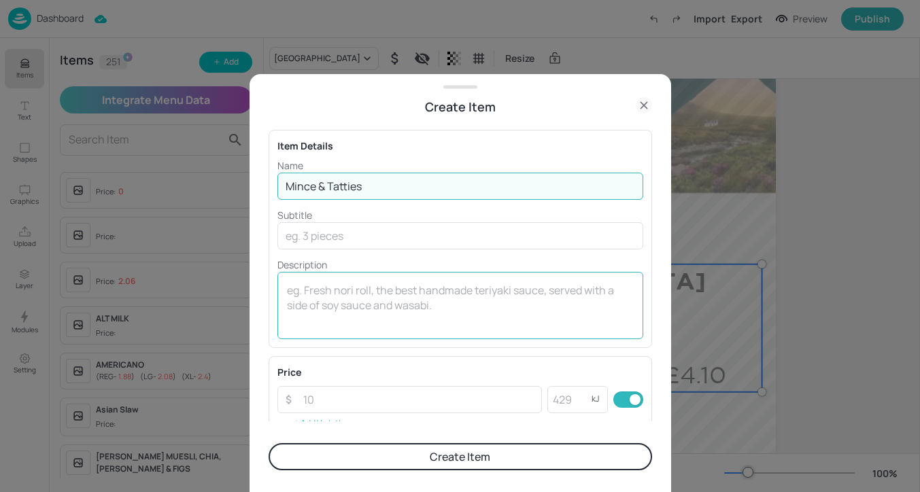
type input "Mince & Tatties"
click at [505, 291] on textarea at bounding box center [460, 305] width 347 height 45
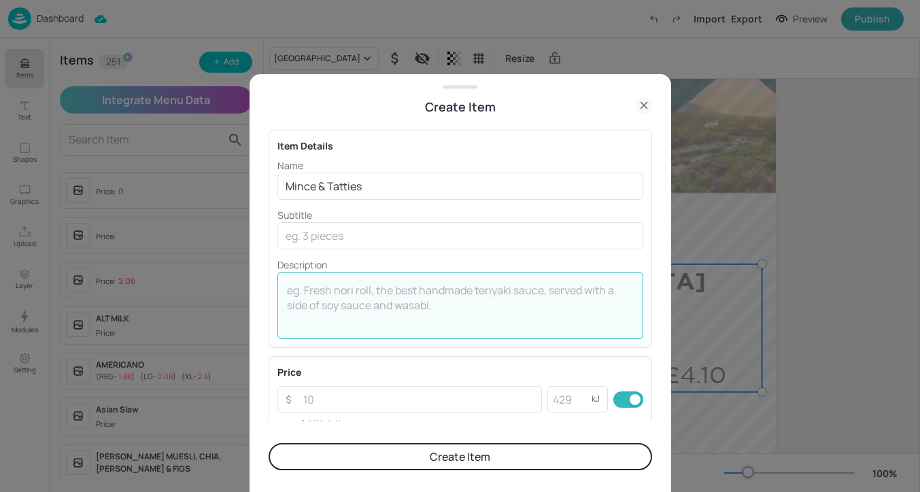
click at [336, 282] on div "x ​" at bounding box center [460, 305] width 366 height 67
paste textarea "383kcal"
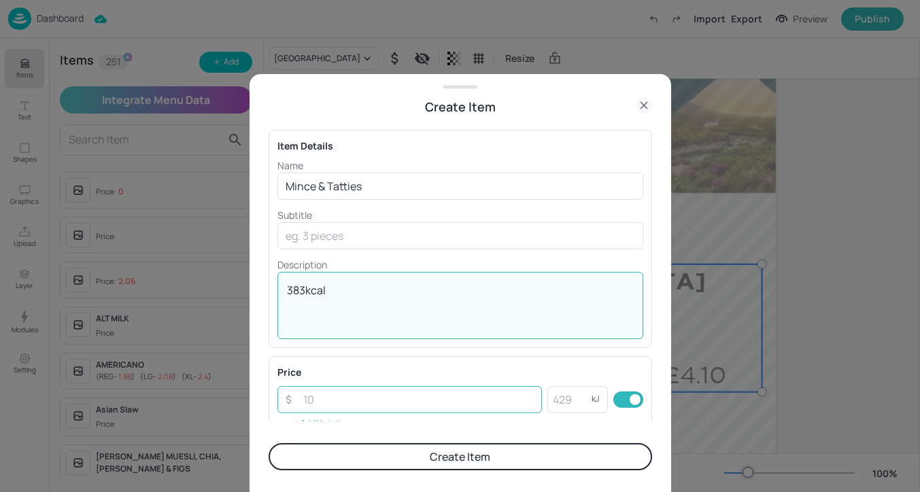
type textarea "383kcal"
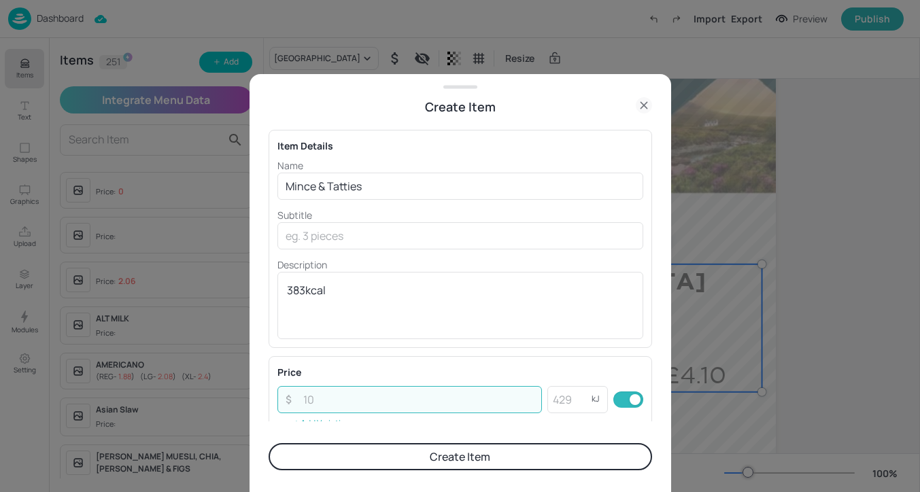
click at [489, 405] on input "number" at bounding box center [418, 399] width 247 height 27
click at [440, 401] on input "number" at bounding box center [418, 399] width 247 height 27
paste input "4.10"
type input "4.10"
click at [455, 456] on button "Create Item" at bounding box center [460, 456] width 383 height 27
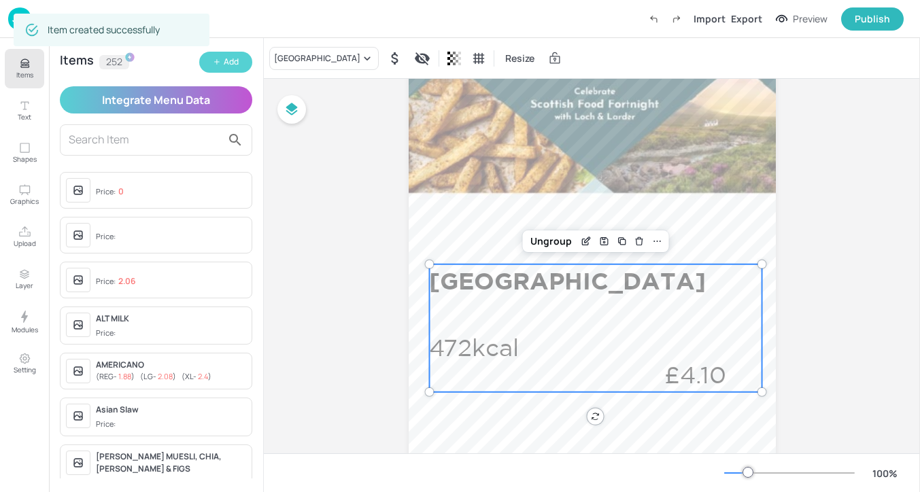
click at [234, 63] on div "Add" at bounding box center [231, 62] width 15 height 13
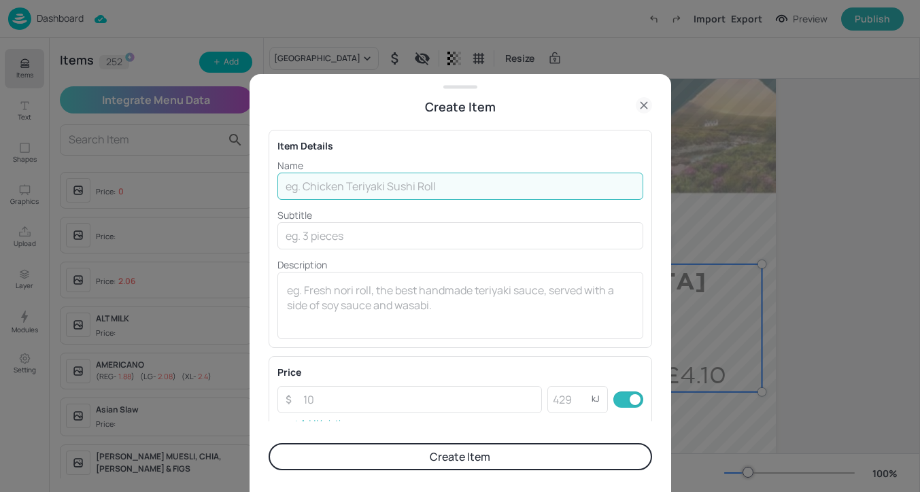
click at [434, 192] on input "text" at bounding box center [460, 186] width 366 height 27
paste input "Vegan Dundee Stew"
type input "Vegan Dundee Stew"
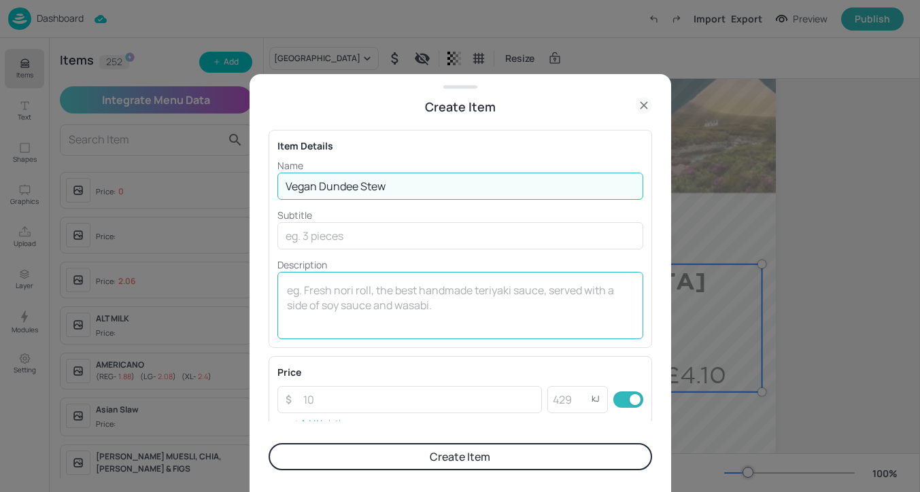
click at [383, 297] on textarea at bounding box center [460, 305] width 347 height 45
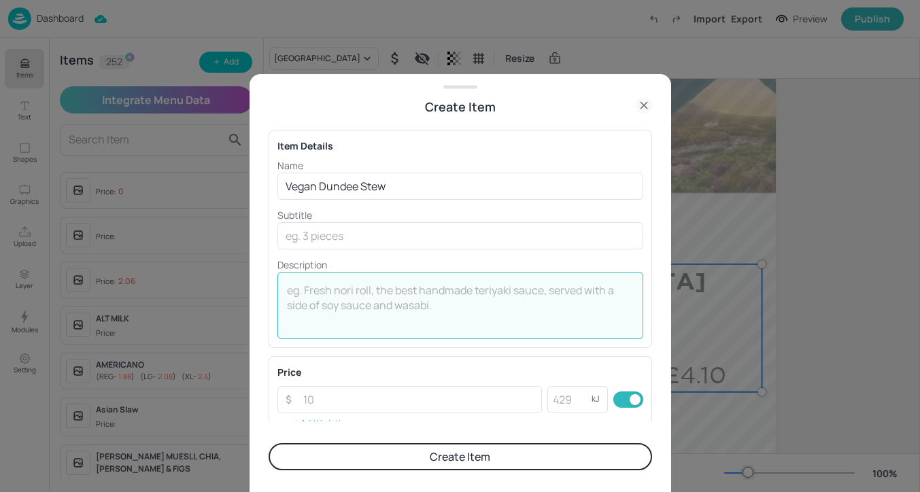
paste textarea "312kcal"
type textarea "312kcal"
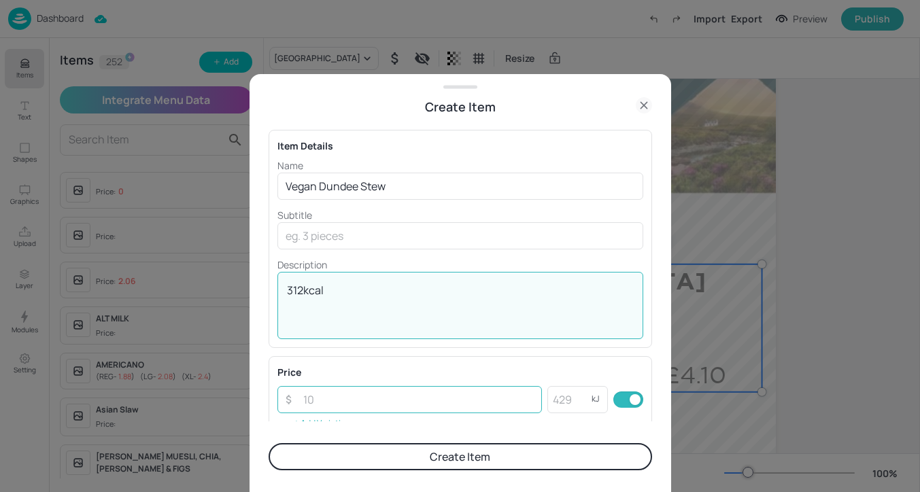
click at [340, 402] on input "number" at bounding box center [418, 399] width 247 height 27
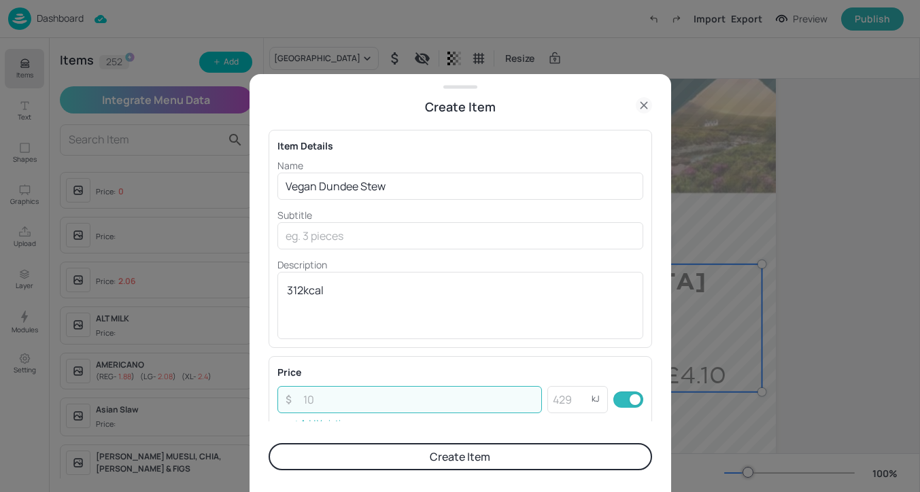
paste input "4.10"
type input "4.10"
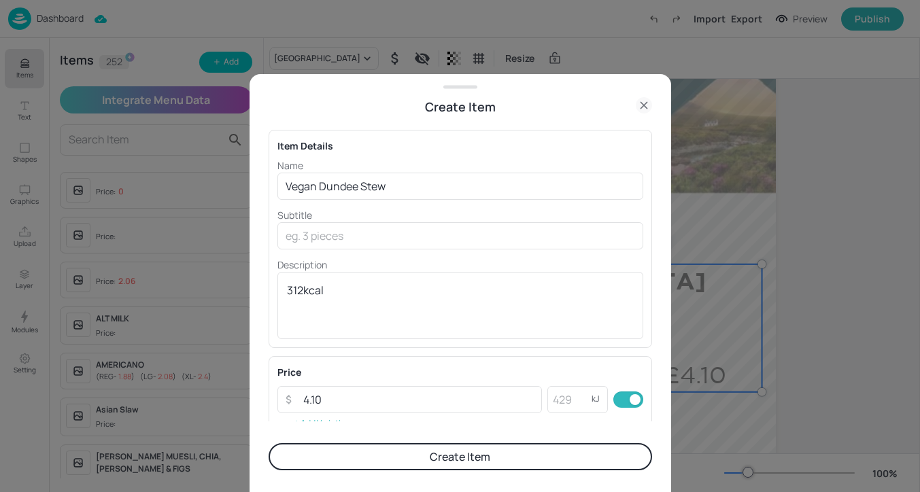
click at [382, 354] on div "Item Details Name Vegan Dundee Stew ​ Subtitle ​ Description 312kcal x ​ Price …" at bounding box center [460, 268] width 383 height 305
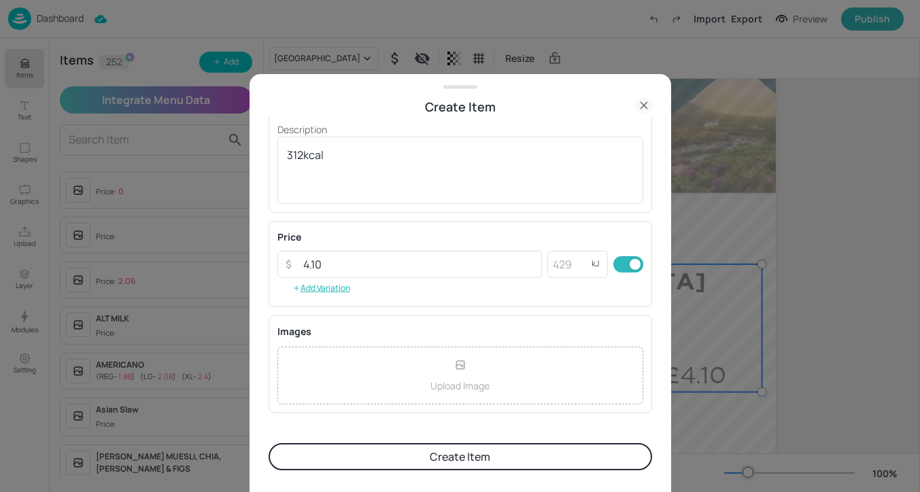
scroll to position [233, 0]
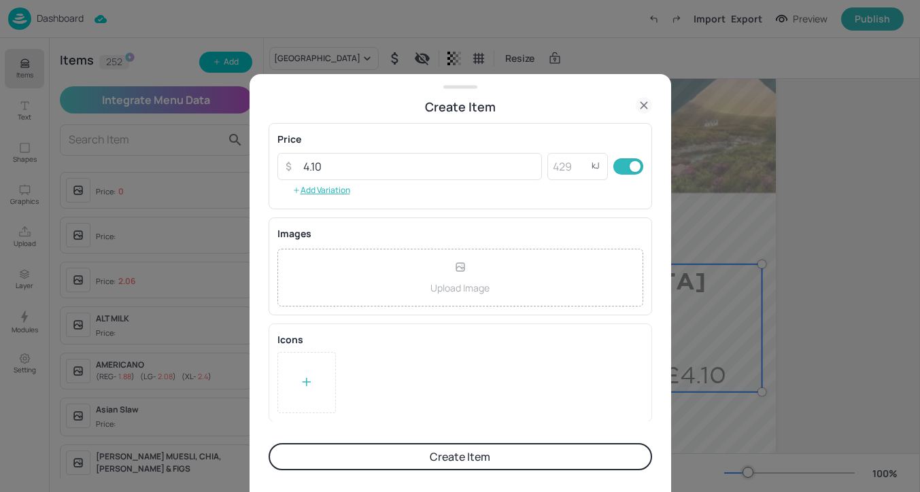
click at [311, 369] on div at bounding box center [306, 382] width 58 height 61
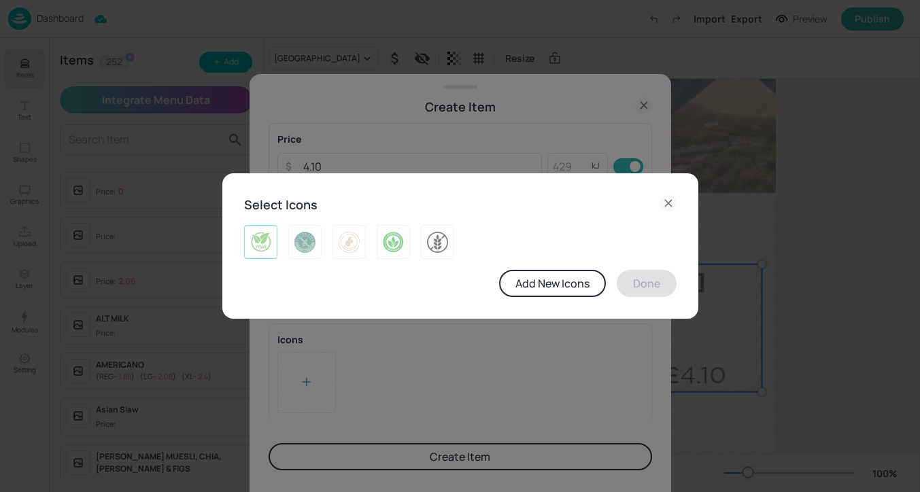
click at [258, 237] on img at bounding box center [260, 242] width 21 height 22
click at [633, 274] on button "Done" at bounding box center [647, 283] width 60 height 27
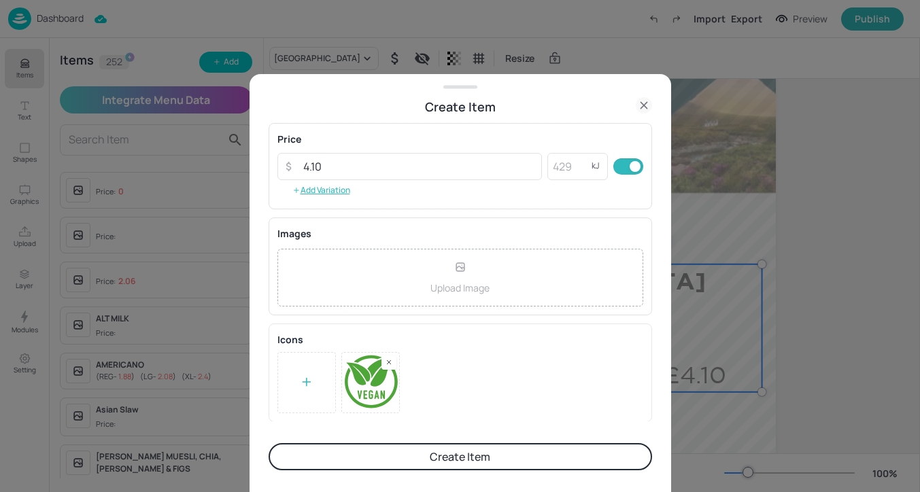
click at [521, 451] on button "Create Item" at bounding box center [460, 456] width 383 height 27
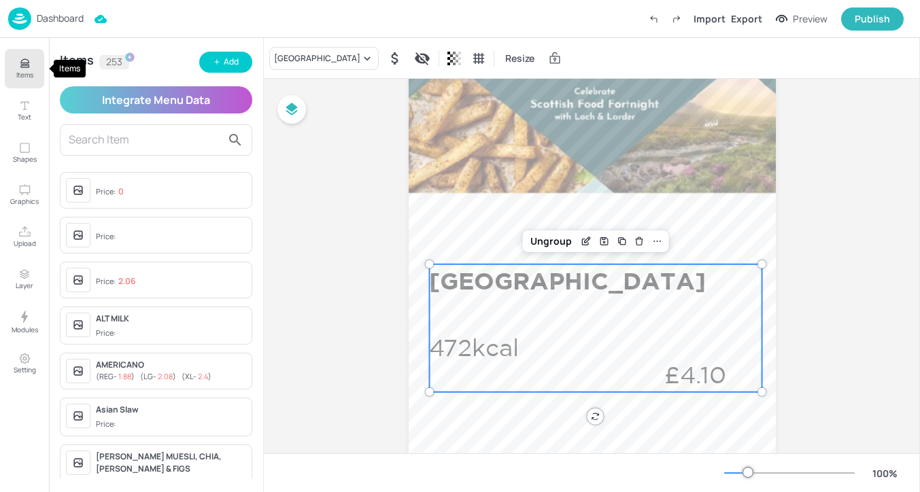
click at [20, 61] on icon "Items" at bounding box center [24, 63] width 13 height 13
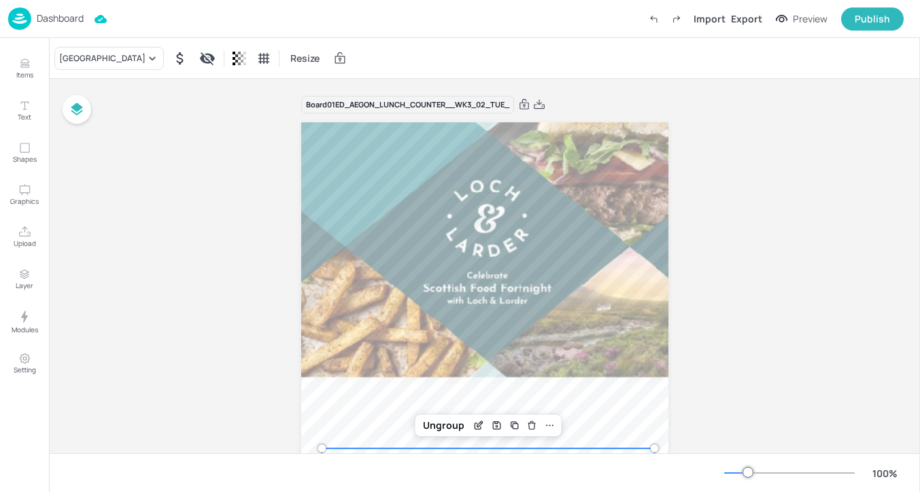
click at [72, 20] on p "Dashboard" at bounding box center [60, 19] width 47 height 10
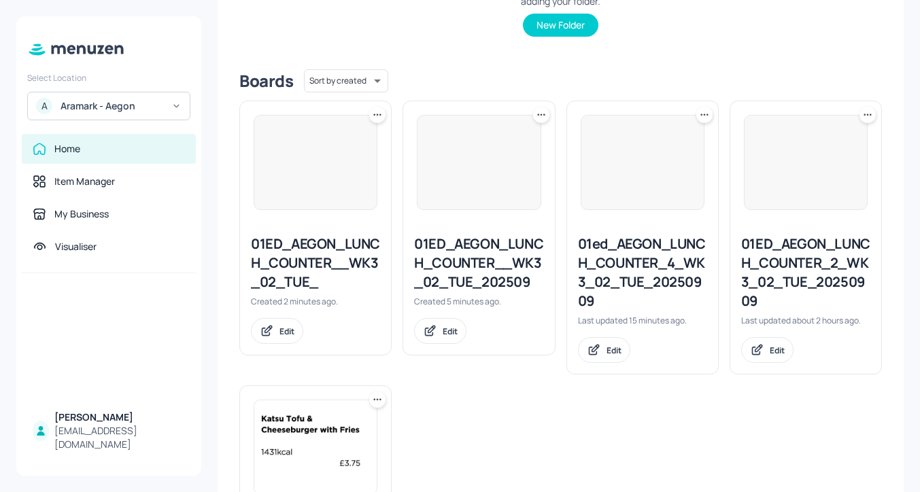
scroll to position [474, 0]
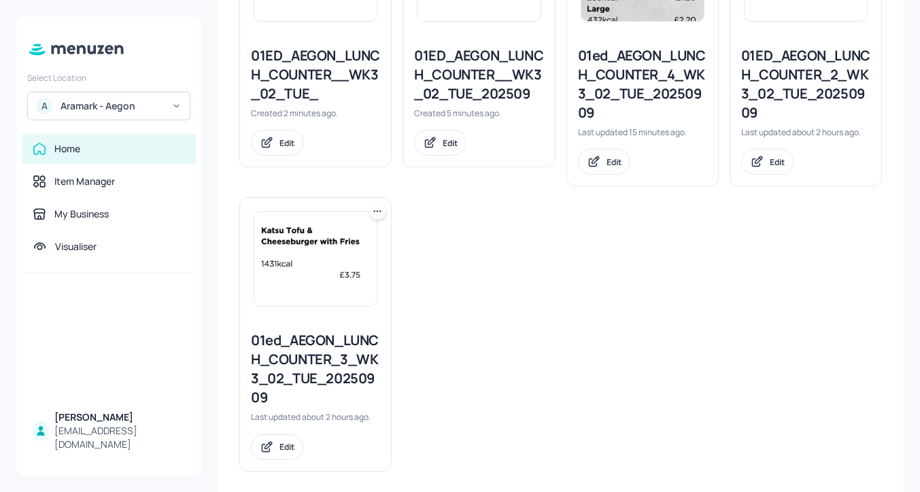
click at [324, 300] on img at bounding box center [315, 259] width 122 height 94
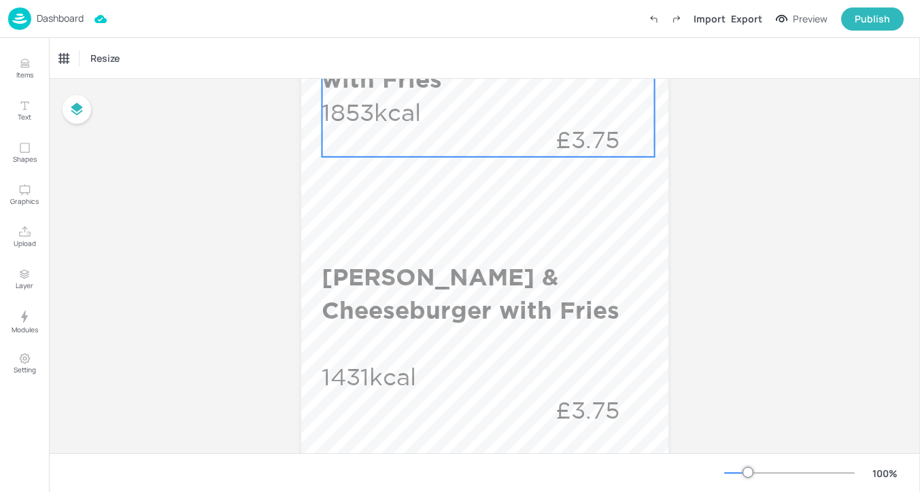
scroll to position [520, 0]
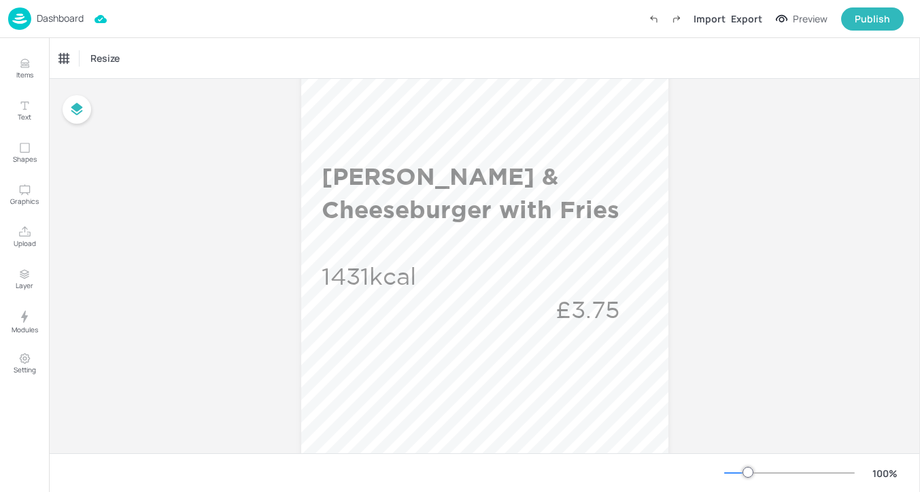
click at [46, 21] on p "Dashboard" at bounding box center [60, 19] width 47 height 10
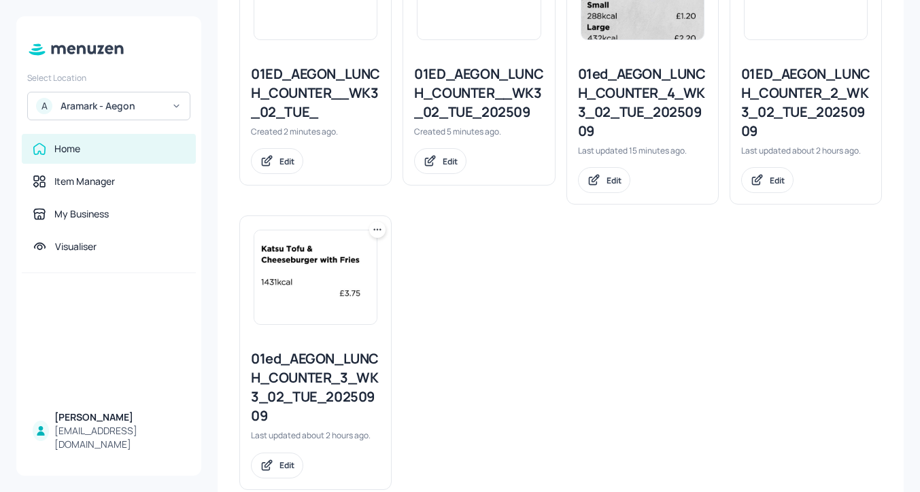
scroll to position [400, 0]
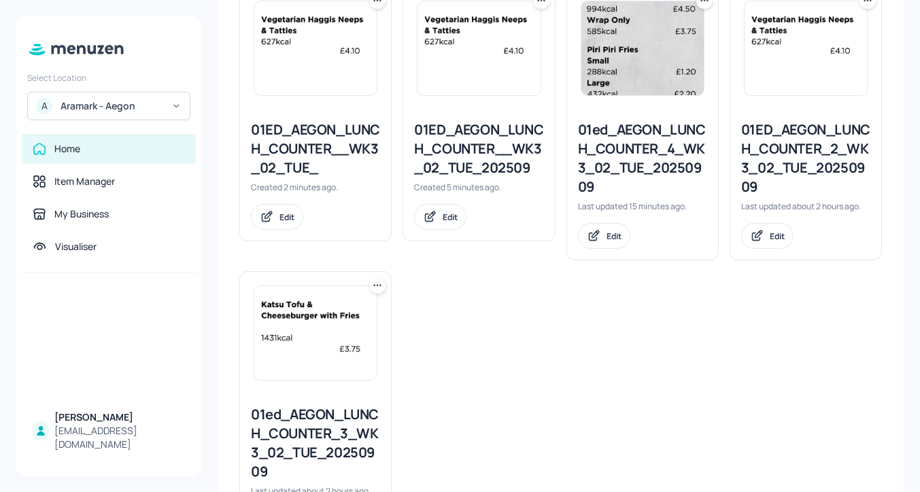
click at [802, 171] on div "01ED_AEGON_LUNCH_COUNTER_2_WK3_02_TUE_20250909" at bounding box center [805, 158] width 129 height 76
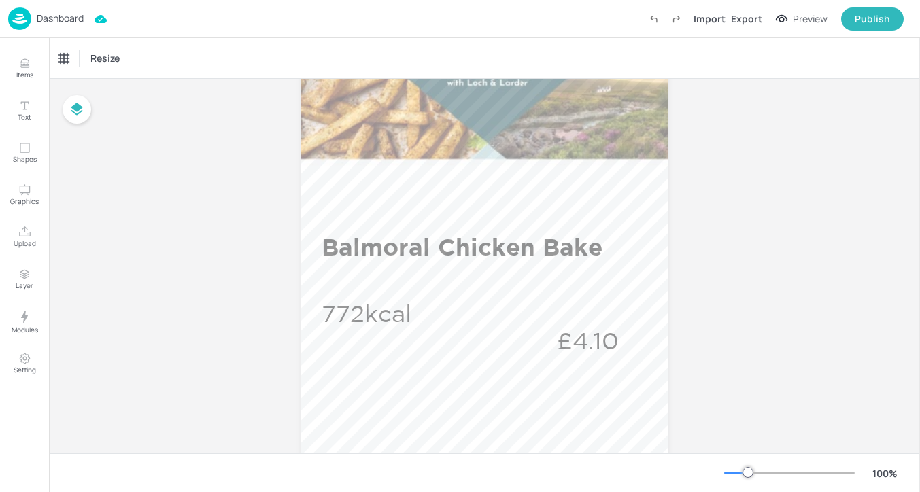
scroll to position [233, 0]
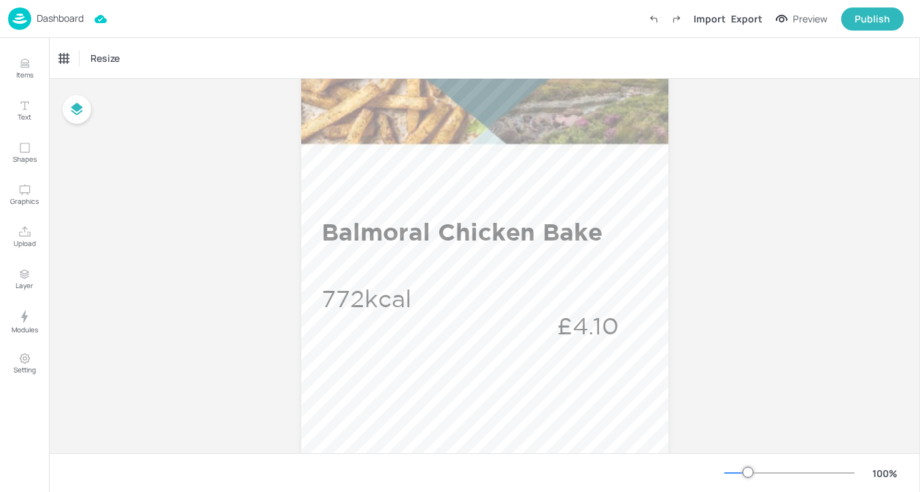
click at [57, 15] on p "Dashboard" at bounding box center [60, 19] width 47 height 10
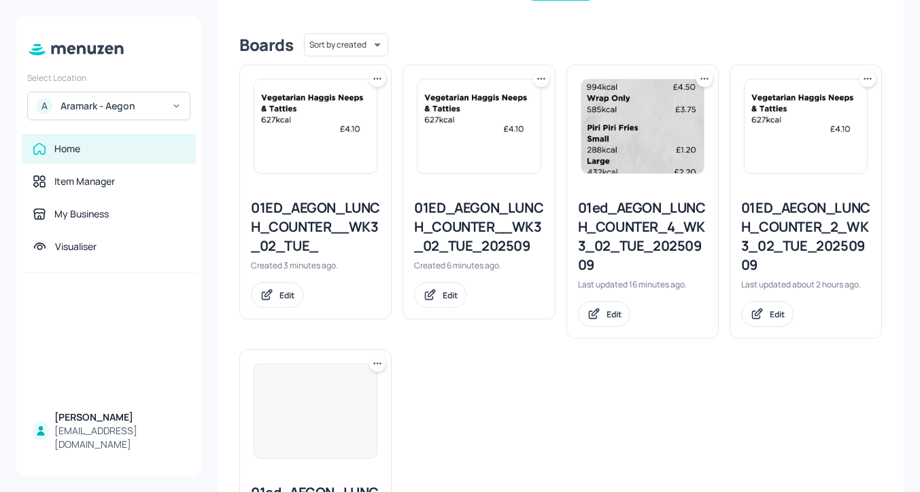
scroll to position [328, 0]
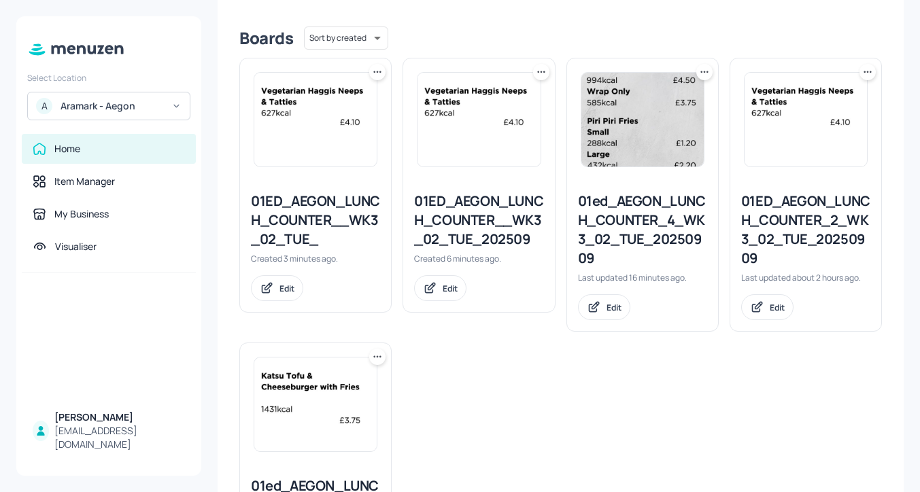
click at [470, 202] on div "01ED_AEGON_LUNCH_COUNTER__WK3_02_TUE_202509" at bounding box center [478, 220] width 129 height 57
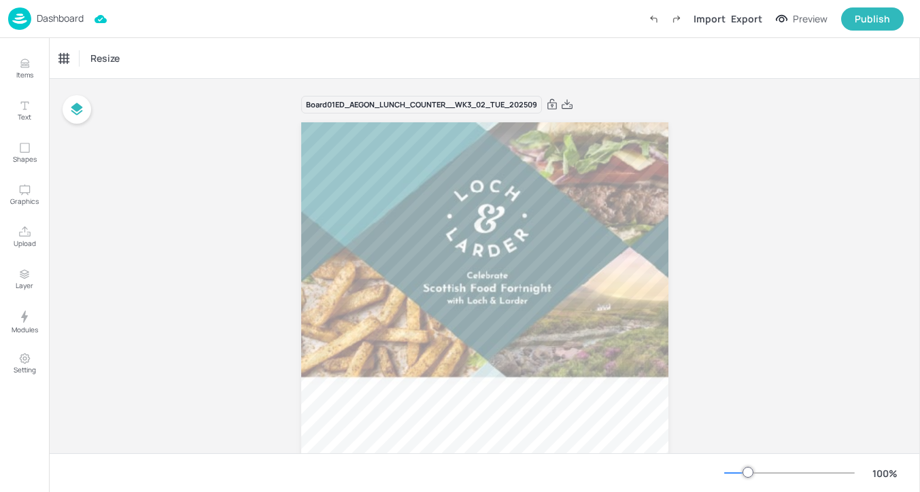
click at [74, 16] on p "Dashboard" at bounding box center [60, 19] width 47 height 10
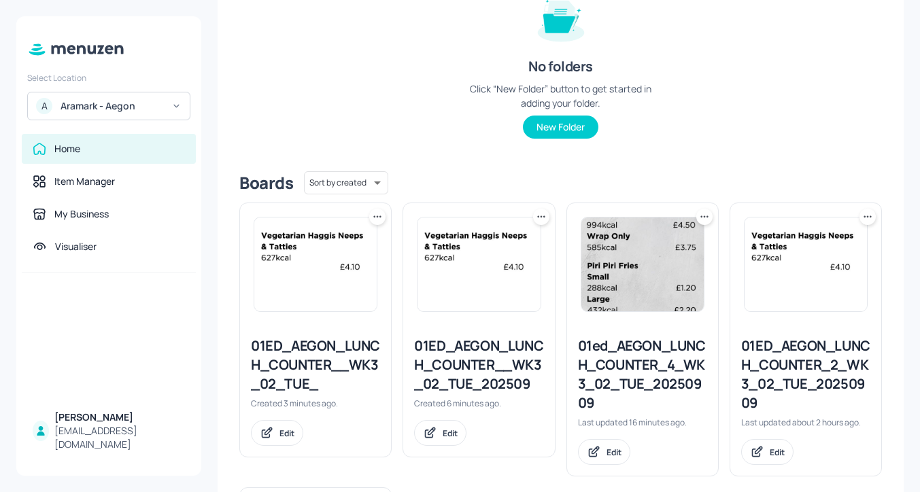
scroll to position [259, 0]
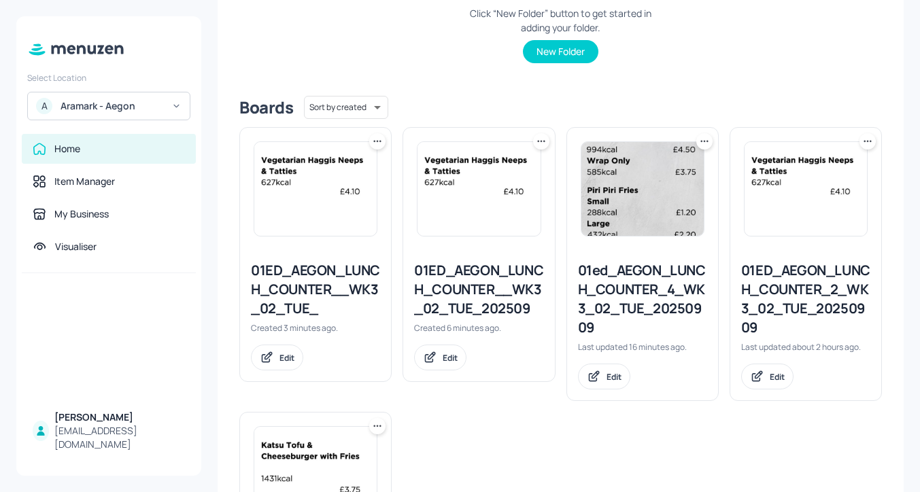
click at [540, 145] on icon at bounding box center [541, 142] width 14 height 14
click at [524, 163] on div "Rename" at bounding box center [487, 169] width 109 height 23
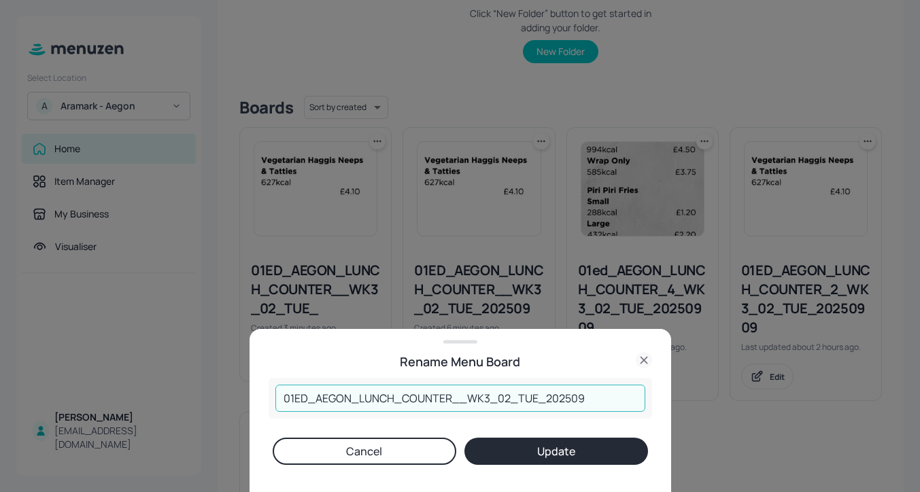
click at [460, 397] on input "01ED_AEGON_LUNCH_COUNTER__WK3_02_TUE_202509" at bounding box center [460, 398] width 370 height 27
click at [514, 398] on input "01ED_AEGON_LUNCH_COUNTER_2_WK3_02_TUE_202509" at bounding box center [460, 398] width 370 height 27
drag, startPoint x: 540, startPoint y: 398, endPoint x: 520, endPoint y: 398, distance: 19.7
click at [520, 398] on input "01ED_AEGON_LUNCH_COUNTER_2_WK3_03_TUE_202509" at bounding box center [460, 398] width 370 height 27
click at [606, 400] on input "01ED_AEGON_LUNCH_COUNTER_2_WK3_03_WED_202509" at bounding box center [460, 398] width 370 height 27
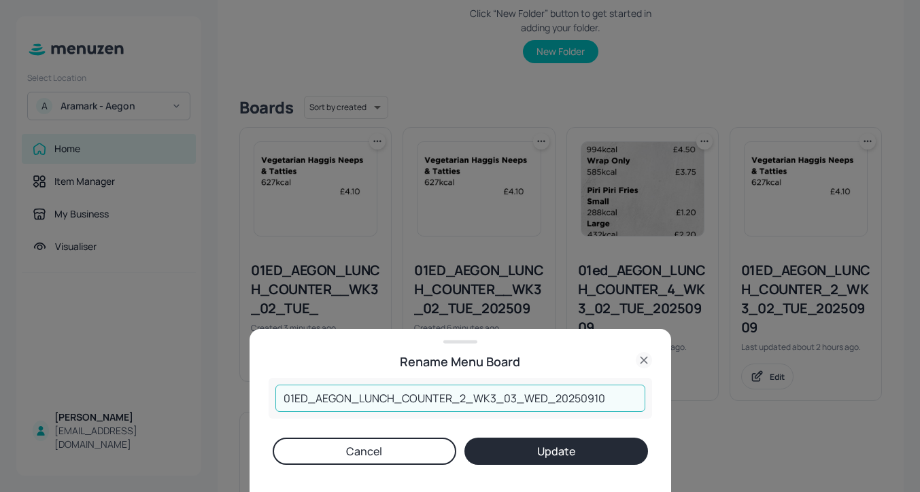
type input "01ED_AEGON_LUNCH_COUNTER_2_WK3_03_WED_20250910"
click at [590, 445] on button "Update" at bounding box center [556, 451] width 184 height 27
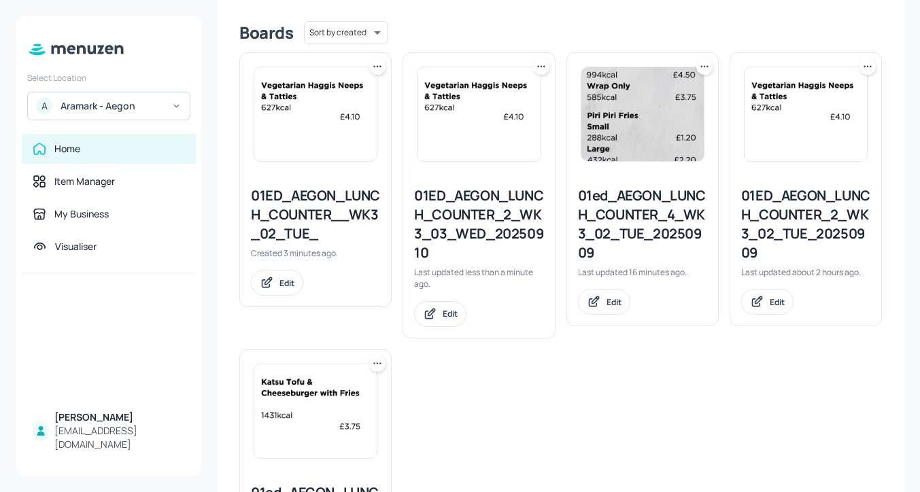
scroll to position [325, 0]
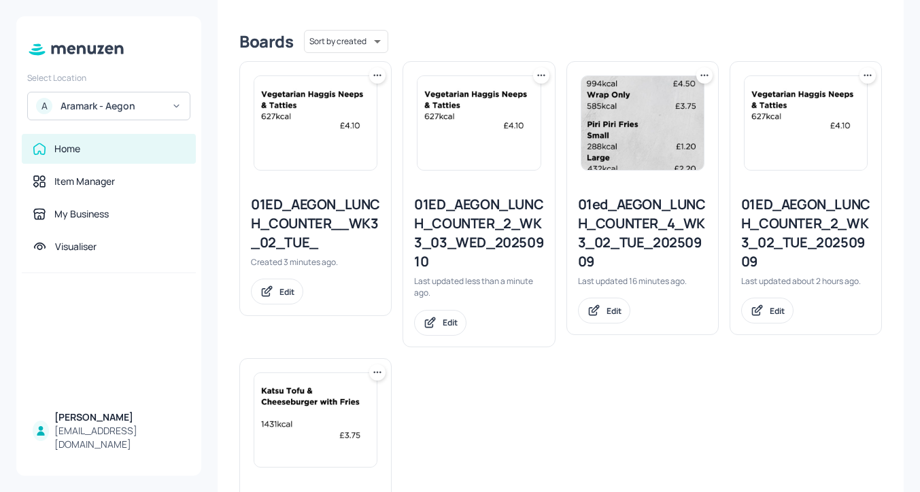
click at [323, 218] on div "01ED_AEGON_LUNCH_COUNTER__WK3_02_TUE_" at bounding box center [315, 223] width 129 height 57
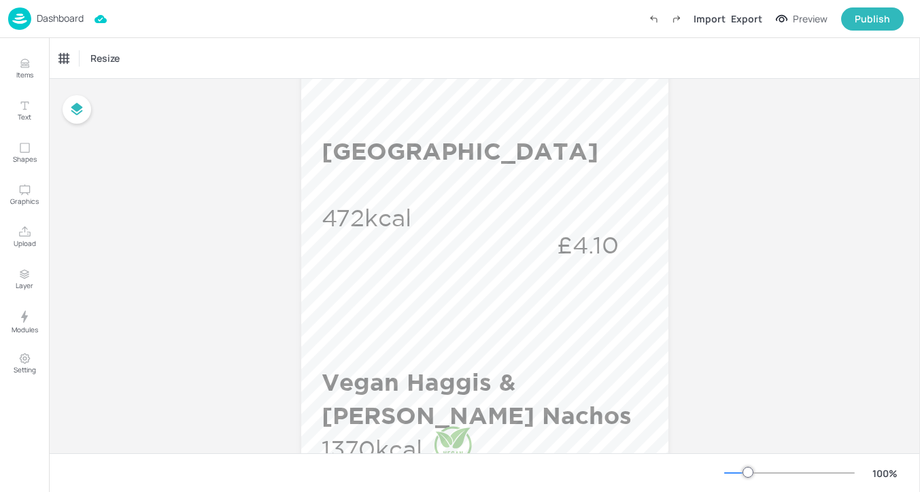
scroll to position [349, 0]
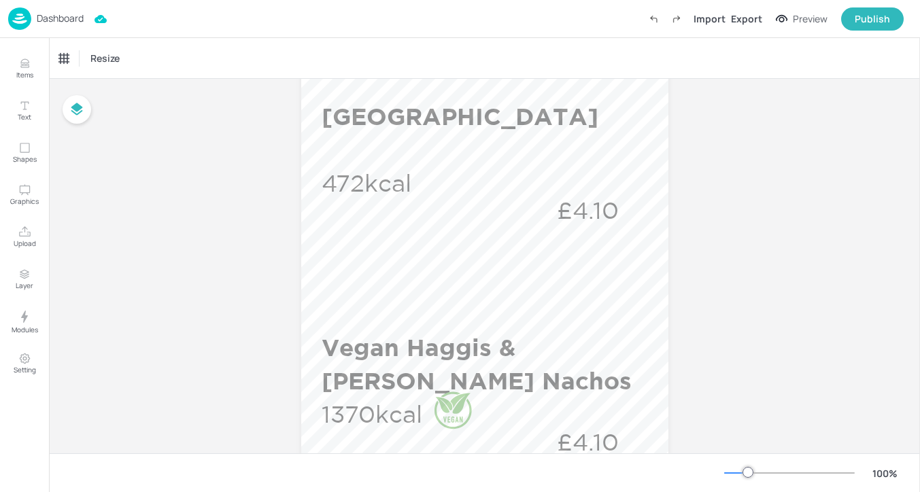
click at [74, 19] on p "Dashboard" at bounding box center [60, 19] width 47 height 10
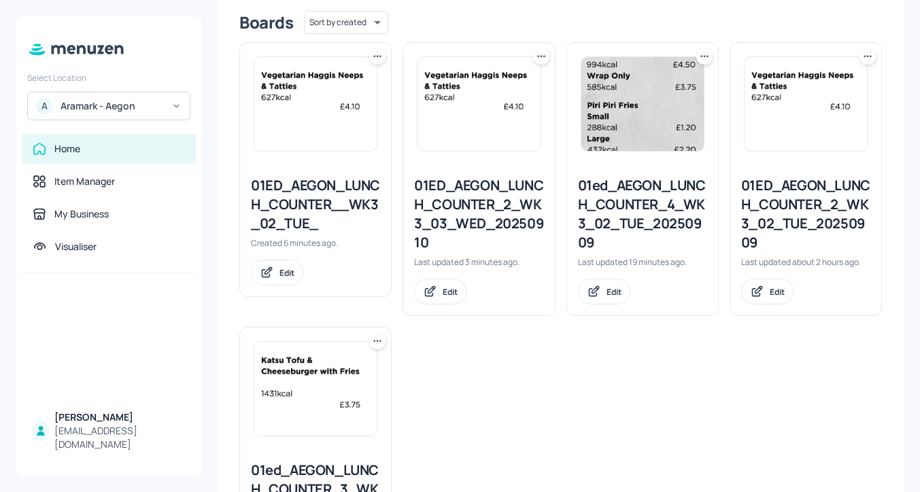
scroll to position [353, 0]
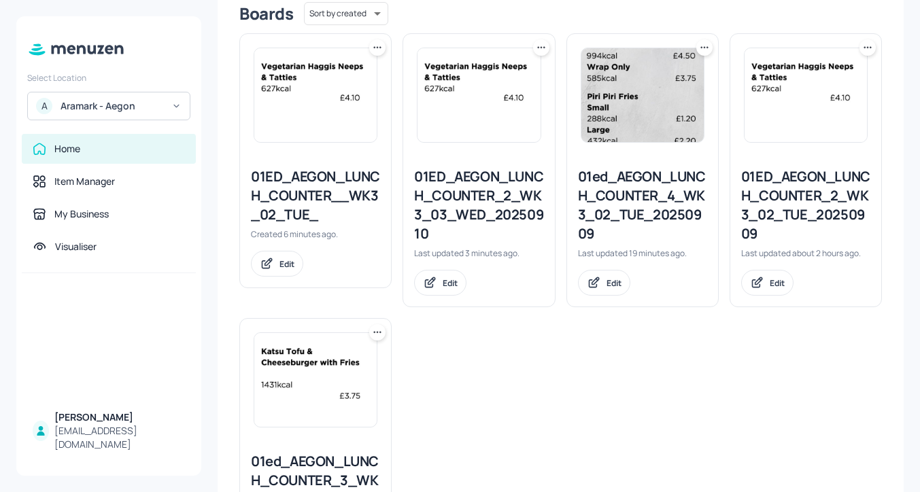
click at [377, 49] on icon at bounding box center [378, 48] width 14 height 14
click at [375, 212] on div at bounding box center [460, 246] width 920 height 492
click at [352, 201] on div "01ED_AEGON_LUNCH_COUNTER__WK3_02_TUE_" at bounding box center [315, 195] width 129 height 57
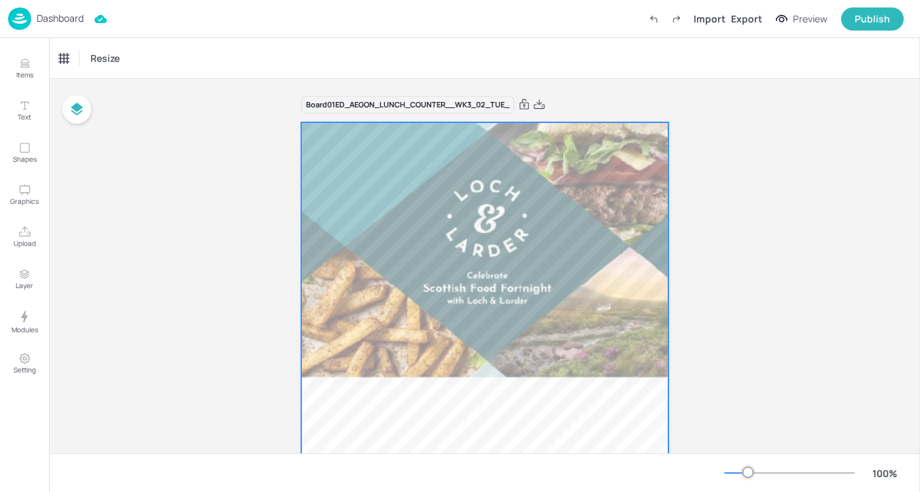
scroll to position [145, 0]
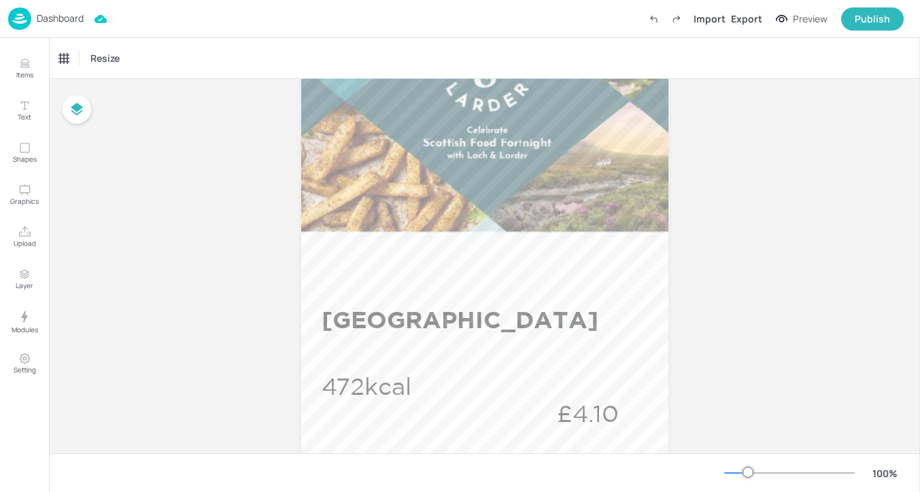
click at [71, 20] on p "Dashboard" at bounding box center [60, 19] width 47 height 10
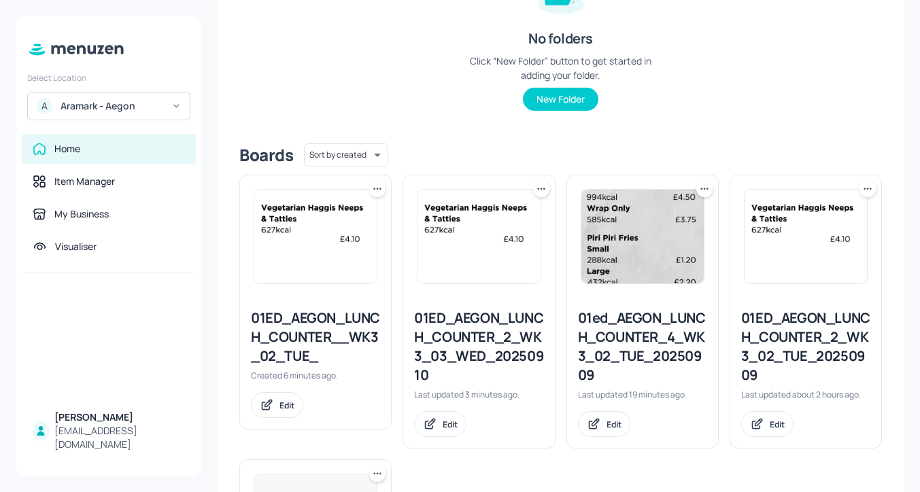
scroll to position [235, 0]
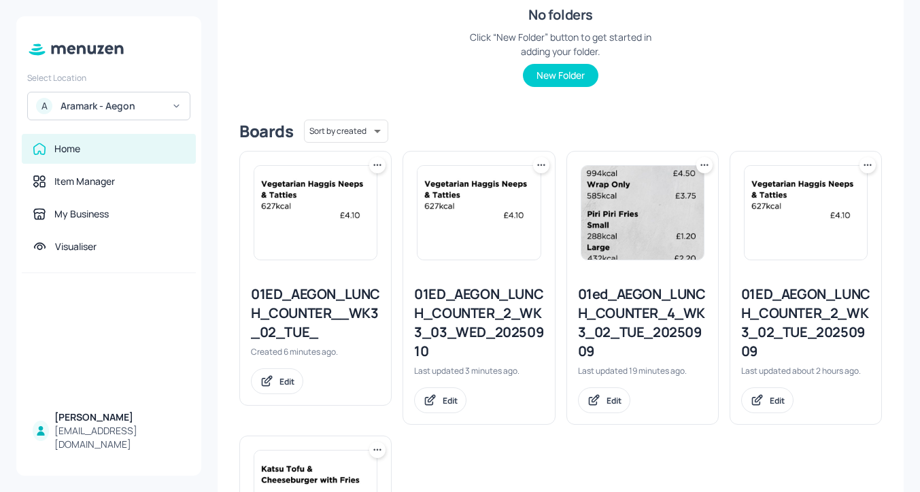
click at [495, 315] on div "01ED_AEGON_LUNCH_COUNTER_2_WK3_03_WED_20250910" at bounding box center [478, 323] width 129 height 76
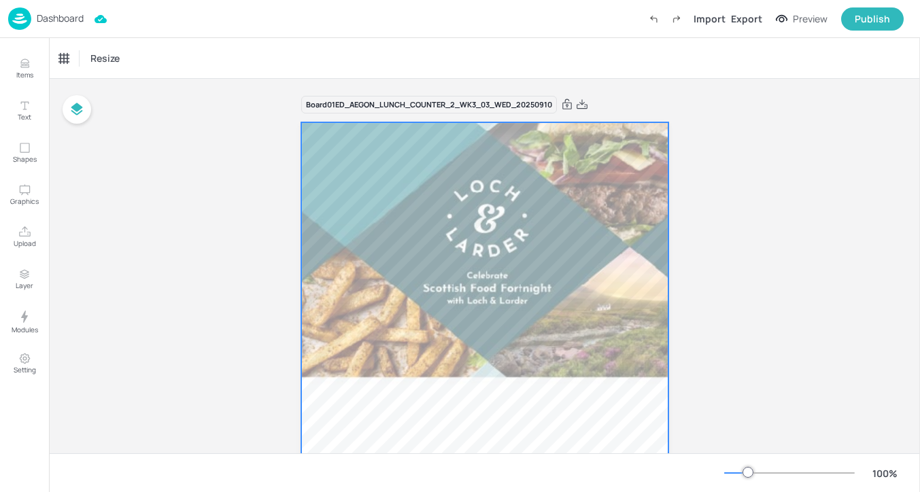
scroll to position [165, 0]
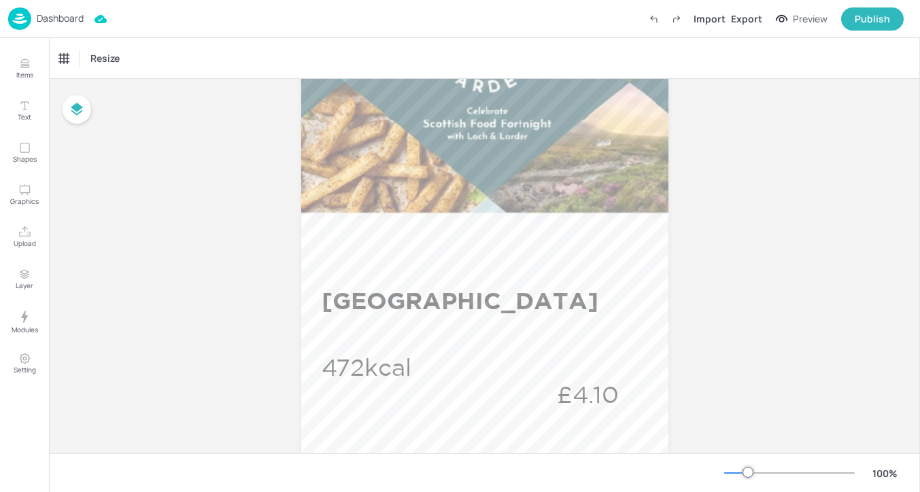
click at [67, 17] on p "Dashboard" at bounding box center [60, 19] width 47 height 10
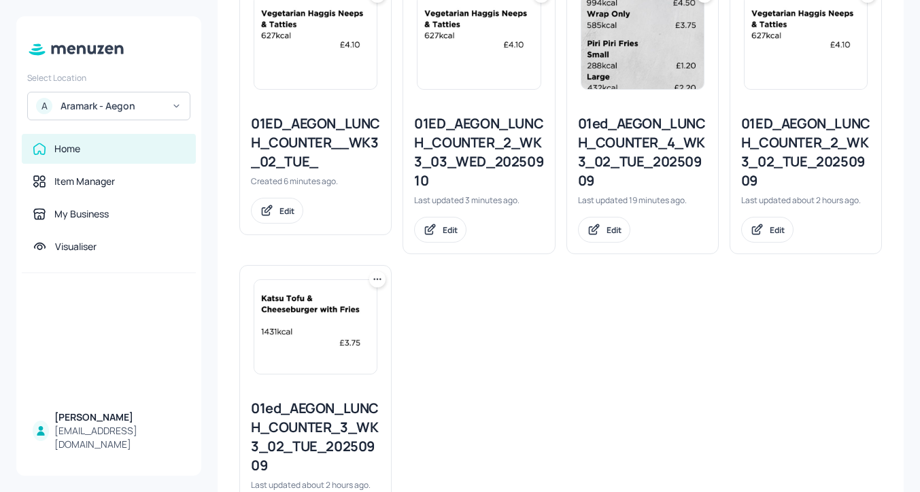
scroll to position [485, 0]
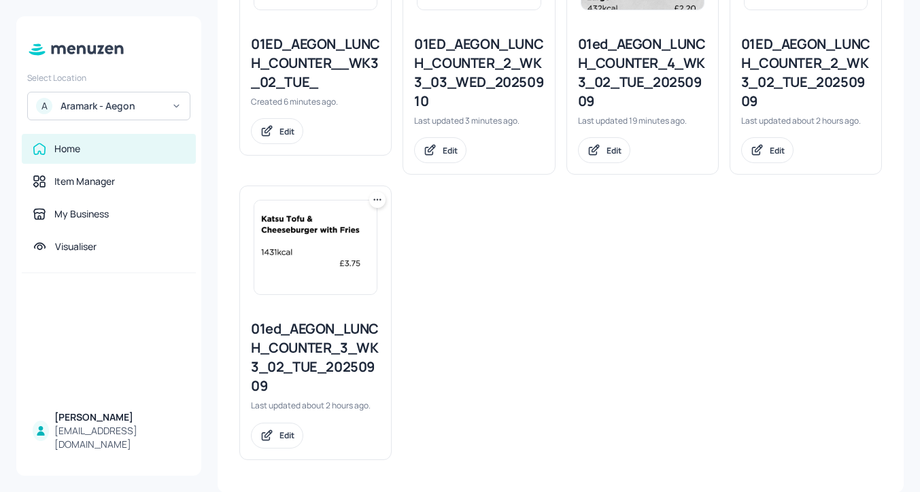
click at [296, 343] on div "01ed_AEGON_LUNCH_COUNTER_3_WK3_02_TUE_20250909" at bounding box center [315, 358] width 129 height 76
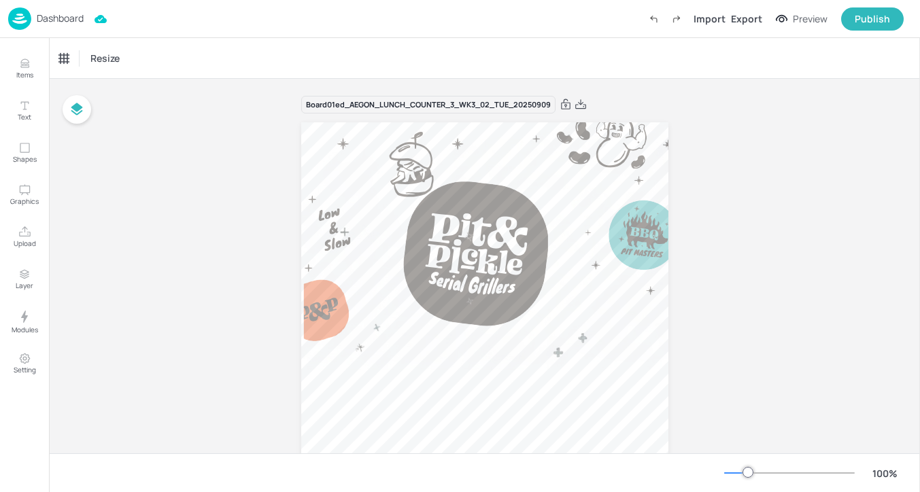
click at [72, 14] on p "Dashboard" at bounding box center [60, 19] width 47 height 10
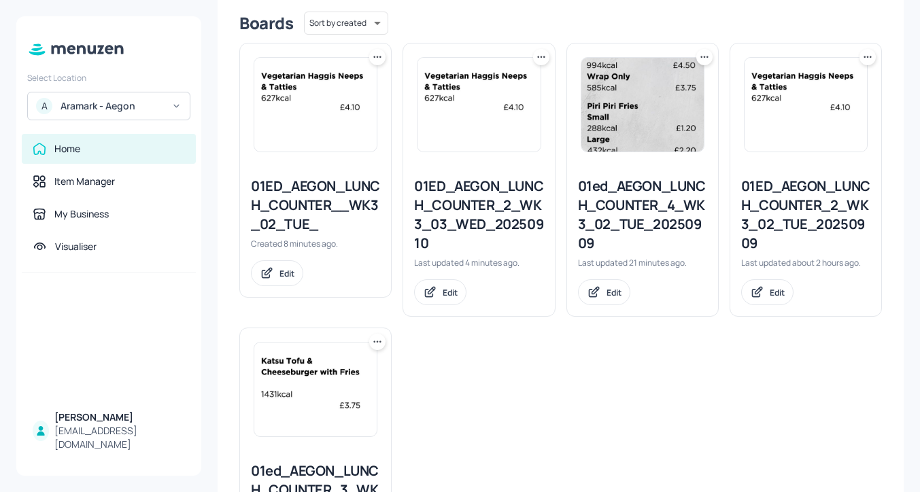
scroll to position [439, 0]
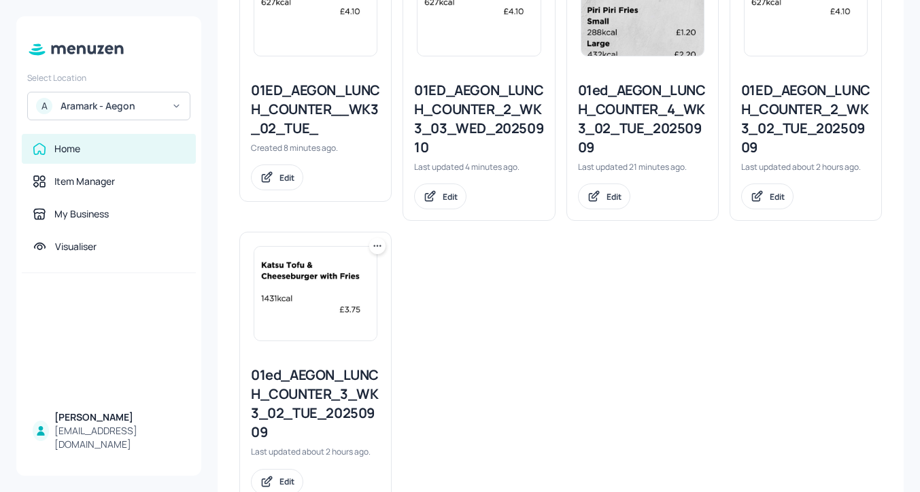
click at [674, 103] on div "01ed_AEGON_LUNCH_COUNTER_4_WK3_02_TUE_20250909" at bounding box center [642, 119] width 129 height 76
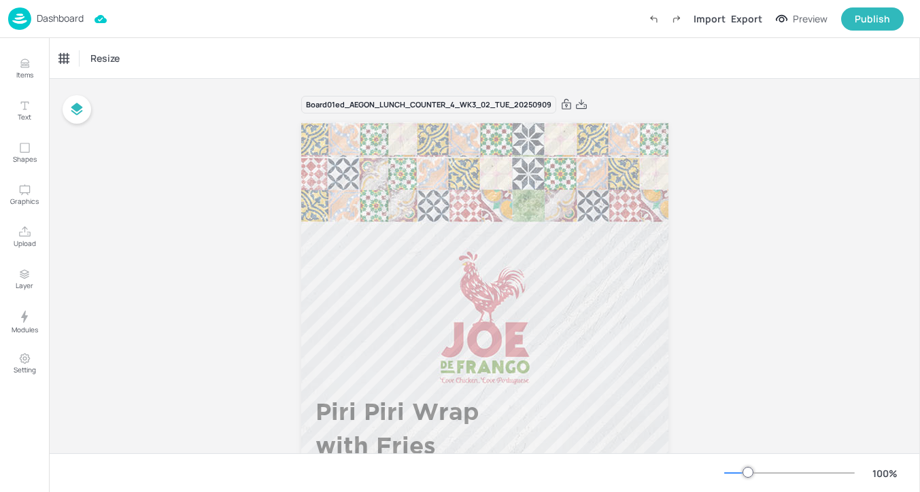
click at [68, 23] on p "Dashboard" at bounding box center [60, 19] width 47 height 10
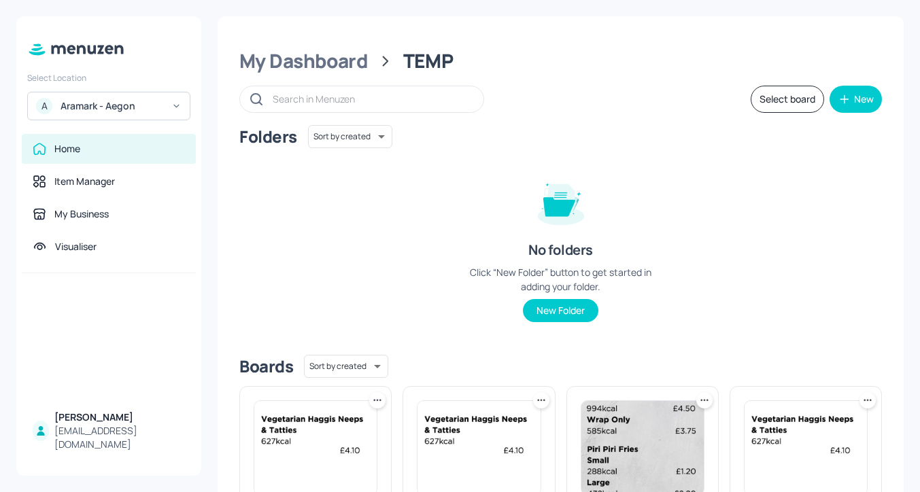
scroll to position [328, 0]
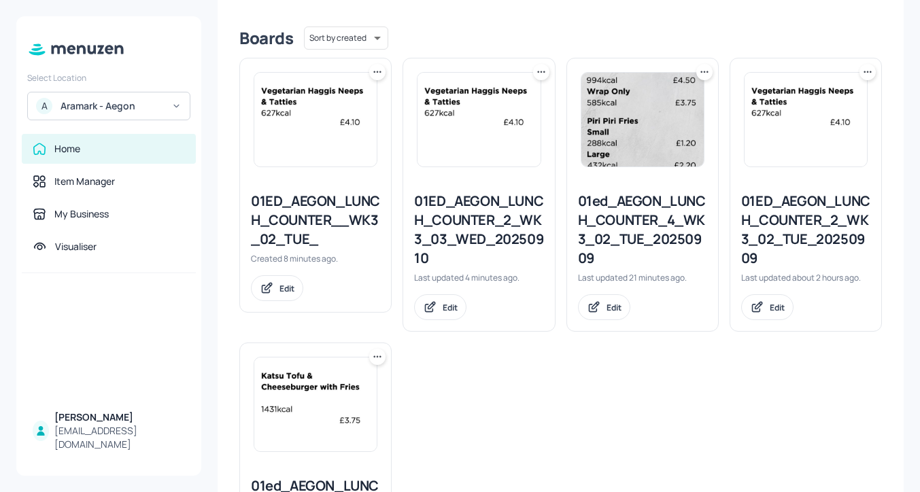
click at [699, 71] on icon at bounding box center [705, 72] width 14 height 14
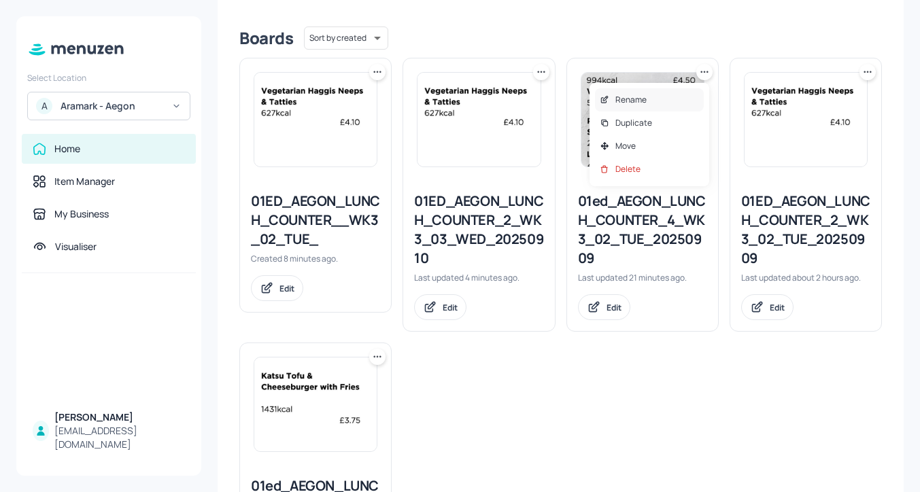
click at [677, 96] on div "Rename" at bounding box center [649, 99] width 109 height 23
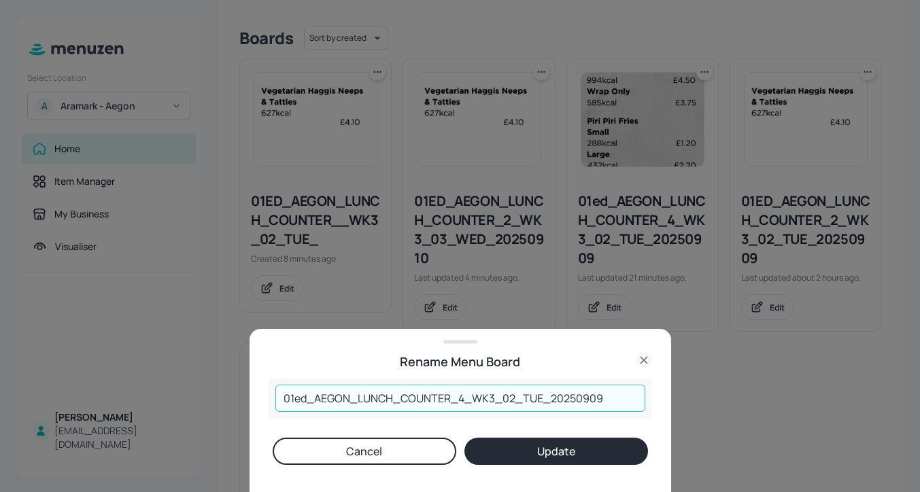
drag, startPoint x: 611, startPoint y: 399, endPoint x: 502, endPoint y: 396, distance: 108.1
click at [502, 396] on input "01ed_AEGON_LUNCH_COUNTER_4_WK3_02_TUE_20250909" at bounding box center [460, 398] width 370 height 27
paste input "Tues/Wed/Thurs"
drag, startPoint x: 313, startPoint y: 398, endPoint x: 240, endPoint y: 398, distance: 73.4
click at [240, 398] on div "Rename Menu Board 01ed_AEGON_LUNCH_COUNTER_4_WK3_Tues/Wed/Thurs ​ Cancel Update" at bounding box center [460, 246] width 920 height 492
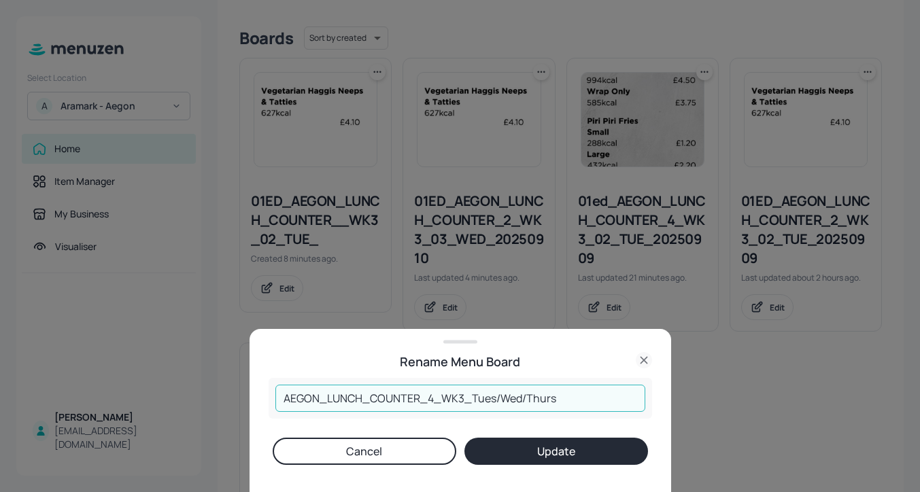
type input "AEGON_LUNCH_COUNTER_4_WK3_Tues/Wed/Thurs"
click at [514, 460] on button "Update" at bounding box center [556, 451] width 184 height 27
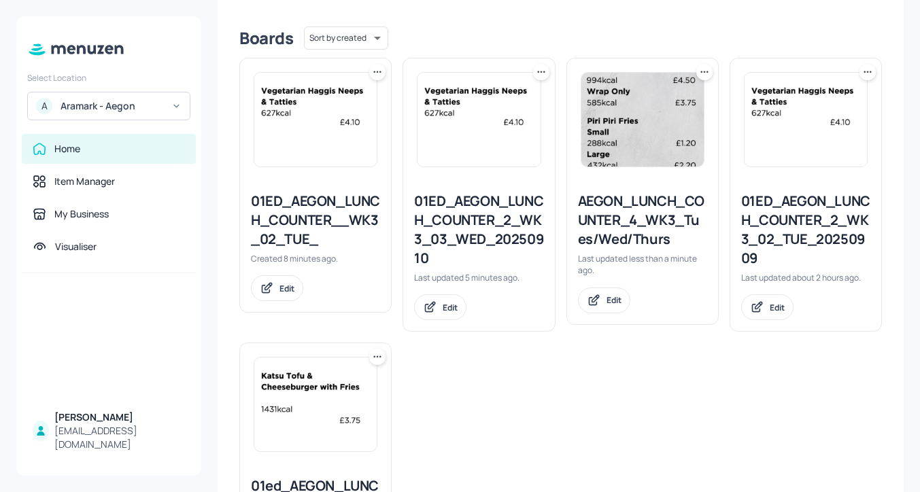
click at [782, 210] on div "01ED_AEGON_LUNCH_COUNTER_2_WK3_02_TUE_20250909" at bounding box center [805, 230] width 129 height 76
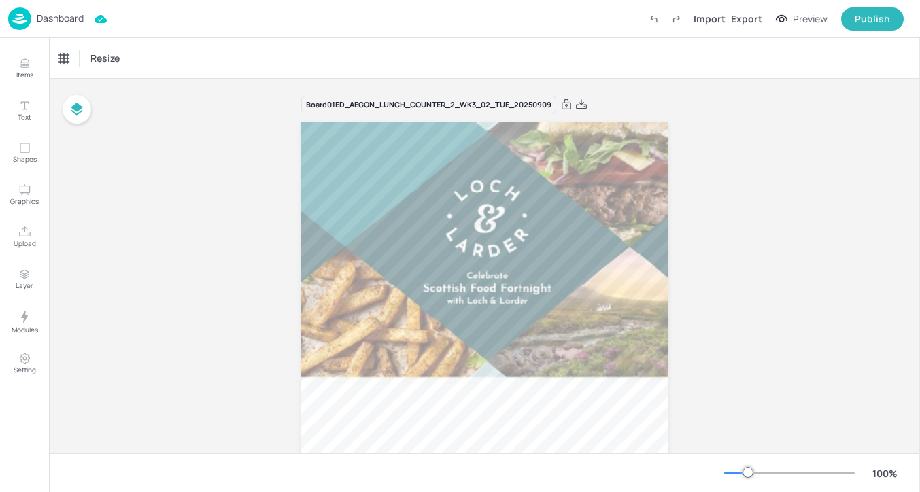
click at [33, 13] on div "Dashboard" at bounding box center [45, 18] width 75 height 22
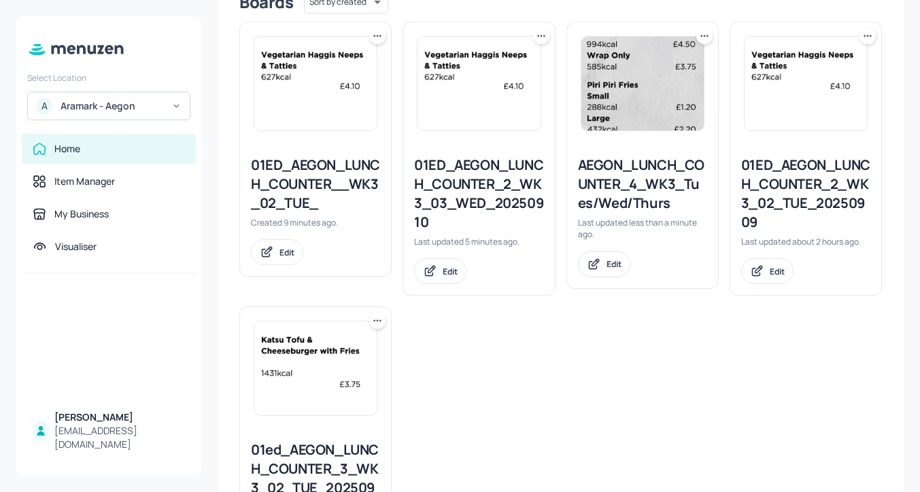
scroll to position [356, 0]
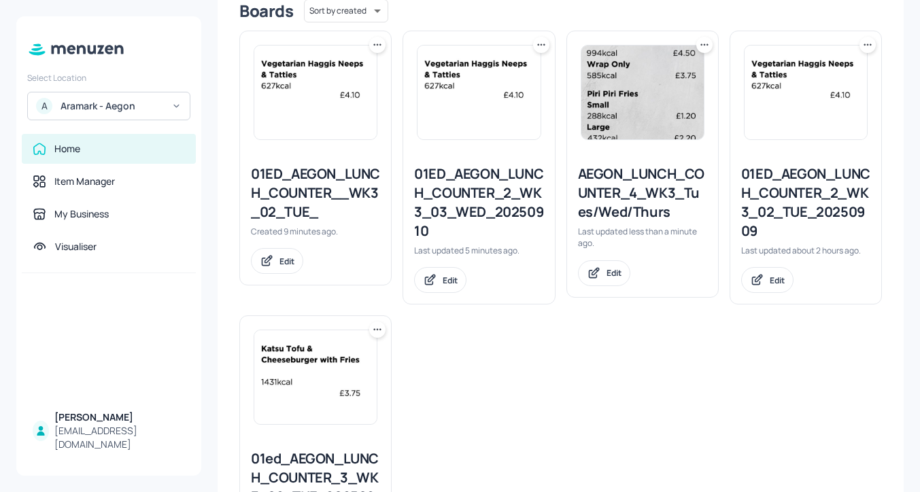
click at [870, 50] on icon at bounding box center [868, 45] width 14 height 14
click at [829, 80] on div "Rename" at bounding box center [811, 72] width 109 height 23
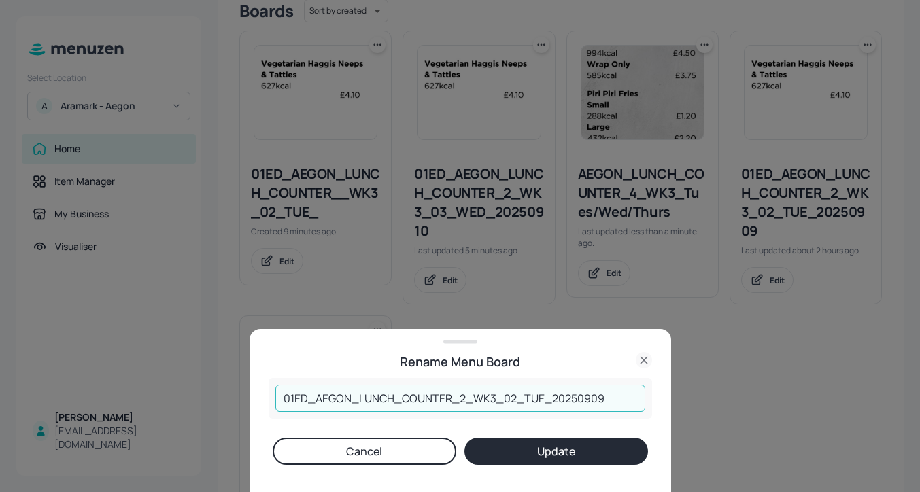
drag, startPoint x: 610, startPoint y: 400, endPoint x: 508, endPoint y: 393, distance: 102.2
click at [508, 393] on input "01ED_AEGON_LUNCH_COUNTER_2_WK3_02_TUE_20250909" at bounding box center [460, 398] width 370 height 27
click at [511, 396] on input "01ED_AEGON_LUNCH_COUNTER_2_WK3_02_TUE_20250909" at bounding box center [460, 398] width 370 height 27
click at [513, 398] on input "01ED_AEGON_LUNCH_COUNTER_2_WK3_02_TUE_20250909" at bounding box center [460, 398] width 370 height 27
click at [543, 400] on input "01ED_AEGON_LUNCH_COUNTER_2_WK3_04_TUE_20250909" at bounding box center [460, 398] width 370 height 27
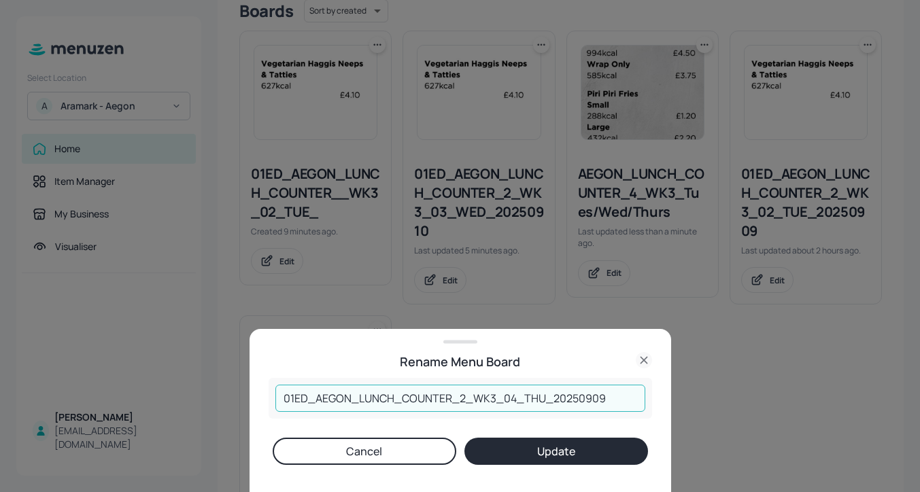
click at [608, 395] on input "01ED_AEGON_LUNCH_COUNTER_2_WK3_04_THU_20250909" at bounding box center [460, 398] width 370 height 27
type input "01ED_AEGON_LUNCH_COUNTER_2_WK3_04_THU_20250911"
click at [551, 448] on button "Update" at bounding box center [556, 451] width 184 height 27
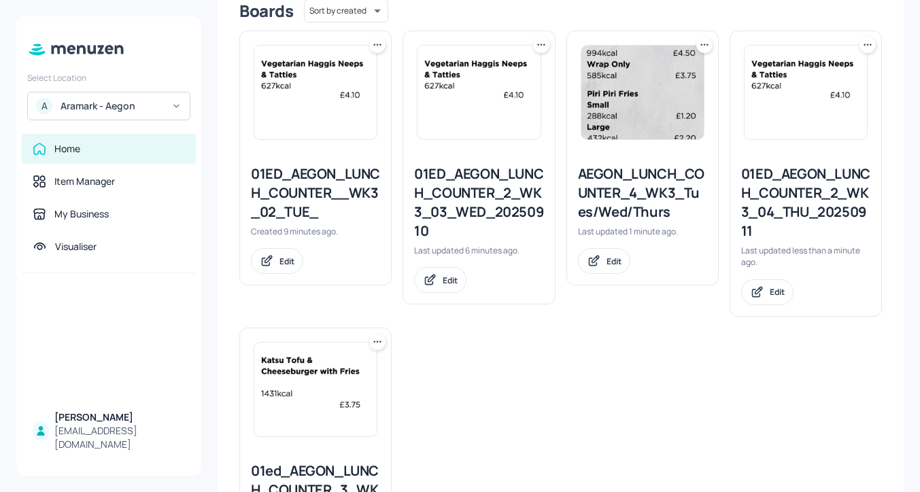
click at [455, 192] on div "01ED_AEGON_LUNCH_COUNTER_2_WK3_03_WED_20250910" at bounding box center [478, 203] width 129 height 76
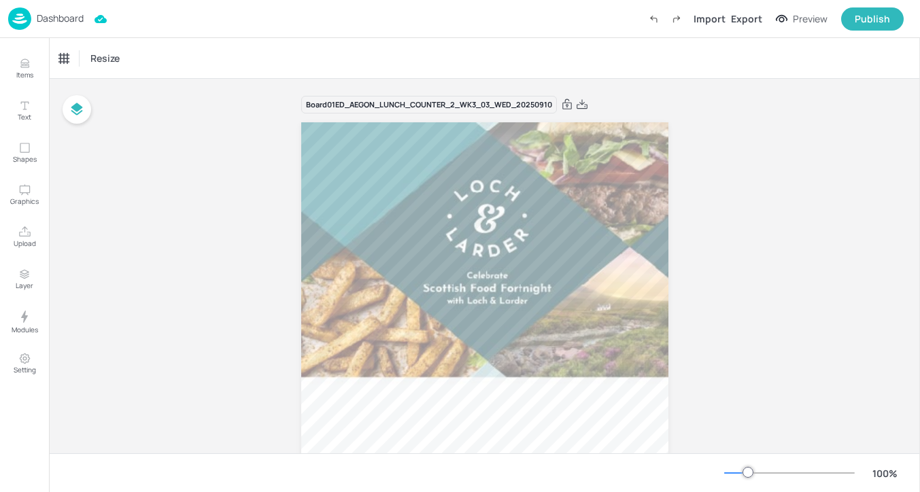
click at [56, 27] on div "Dashboard" at bounding box center [45, 18] width 75 height 22
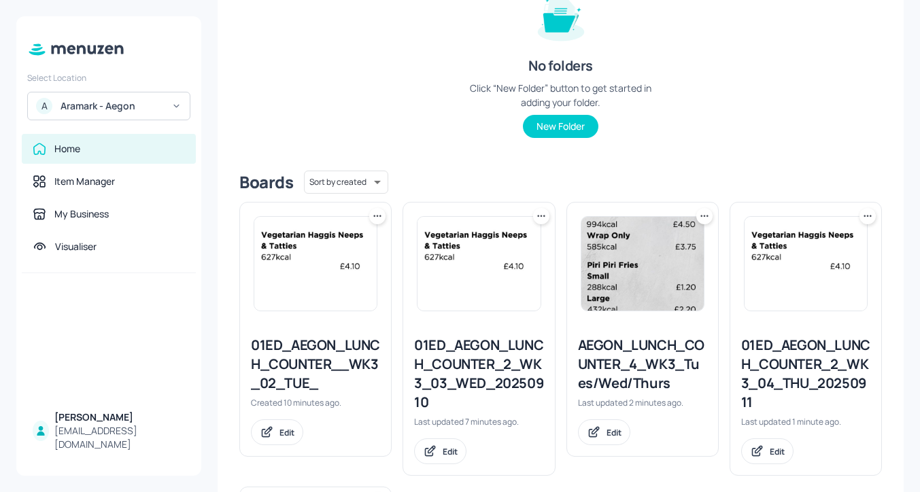
scroll to position [260, 0]
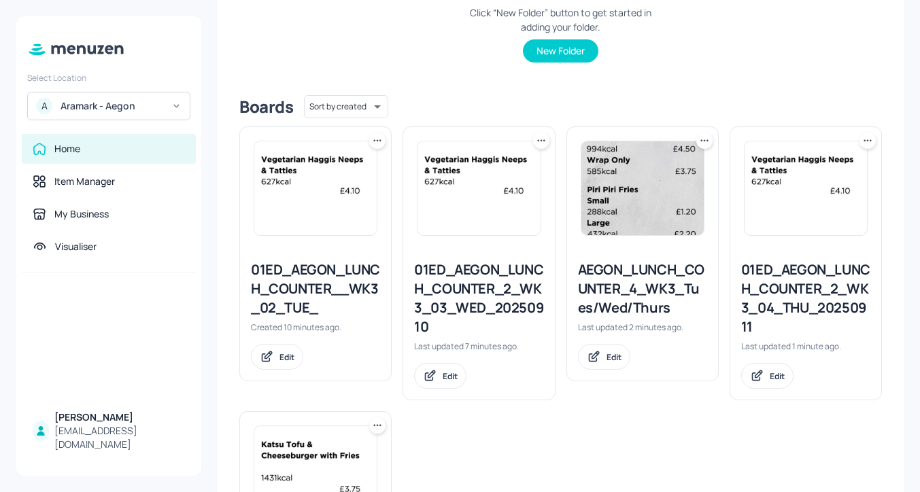
click at [375, 144] on icon at bounding box center [378, 141] width 14 height 14
click at [360, 169] on div "Rename" at bounding box center [325, 168] width 109 height 23
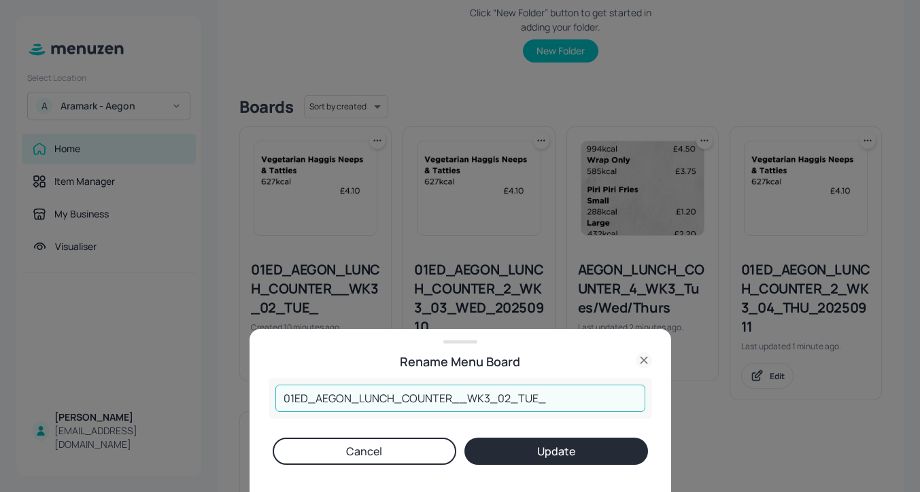
click at [556, 396] on input "01ED_AEGON_LUNCH_COUNTER__WK3_02_TUE_" at bounding box center [460, 398] width 370 height 27
click at [458, 398] on input "01ED_AEGON_LUNCH_COUNTER__WK3_02_TUE_20250909" at bounding box center [460, 398] width 370 height 27
type input "01ED_AEGON_LUNCH_COUNTER_2_WK3_02_TUE_20250909"
click at [495, 450] on button "Update" at bounding box center [556, 451] width 184 height 27
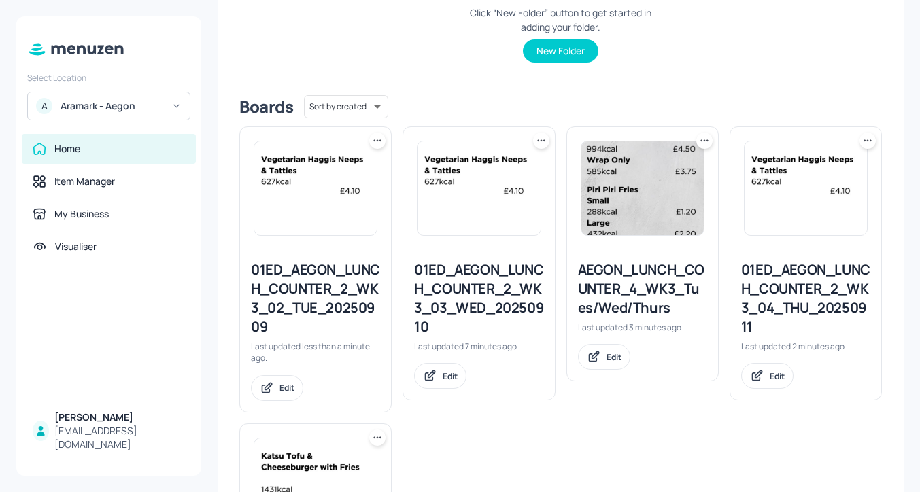
click at [302, 291] on div "01ED_AEGON_LUNCH_COUNTER_2_WK3_02_TUE_20250909" at bounding box center [315, 298] width 129 height 76
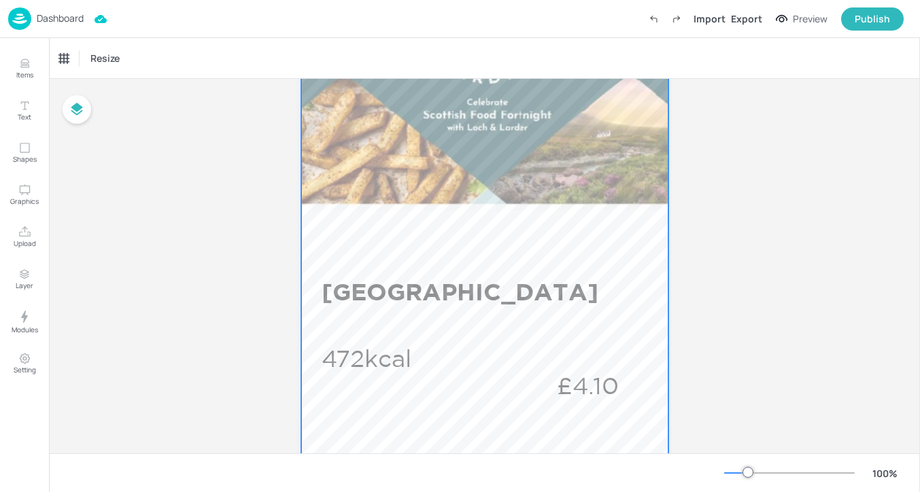
scroll to position [247, 0]
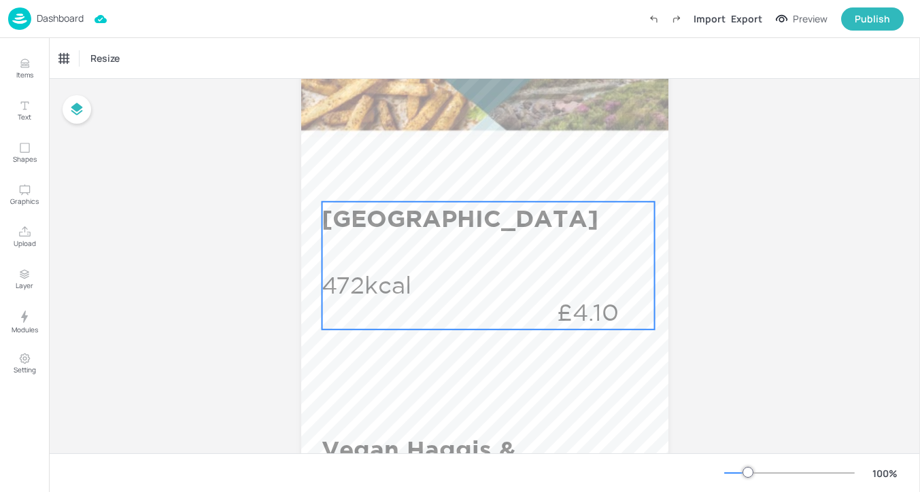
click at [407, 245] on div "East Coast Stovies 472kcal £4.10" at bounding box center [488, 266] width 333 height 128
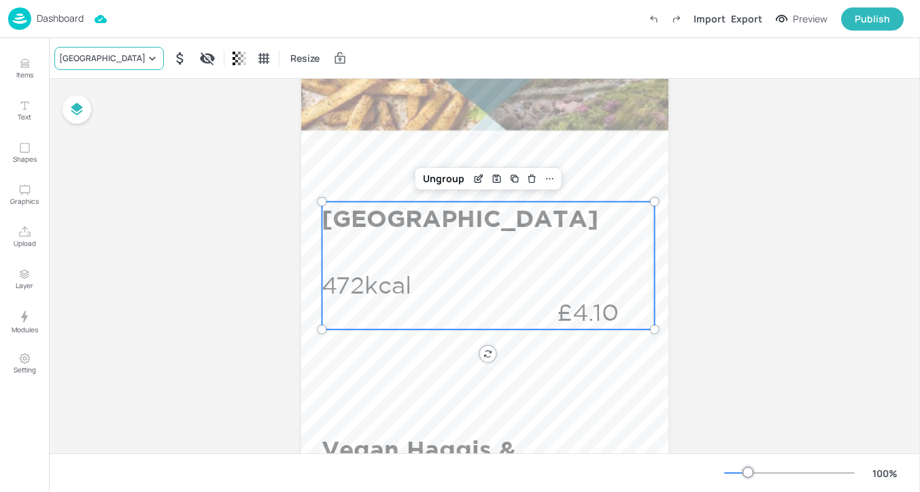
click at [104, 61] on div "East Coast Stovies" at bounding box center [102, 58] width 86 height 12
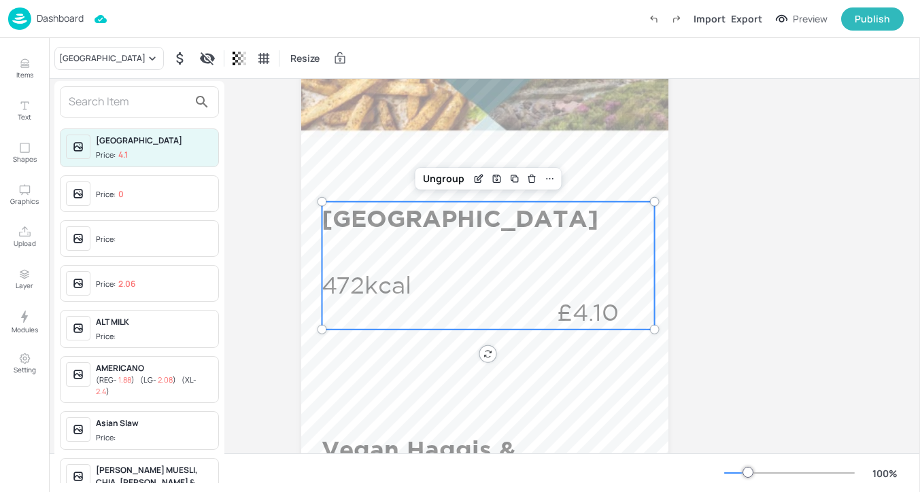
click at [141, 103] on input "text" at bounding box center [129, 102] width 120 height 22
type input "M"
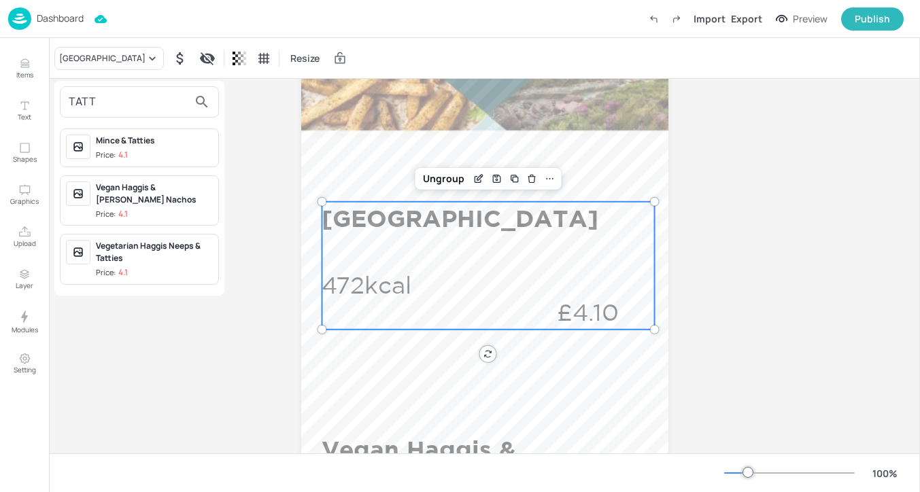
type input "TATT"
click at [192, 143] on div "Mince & Tatties" at bounding box center [154, 141] width 117 height 12
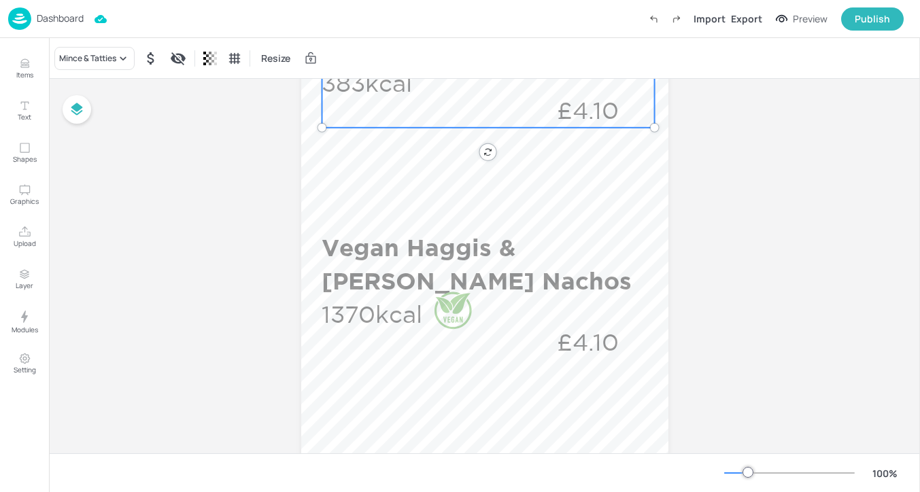
scroll to position [469, 0]
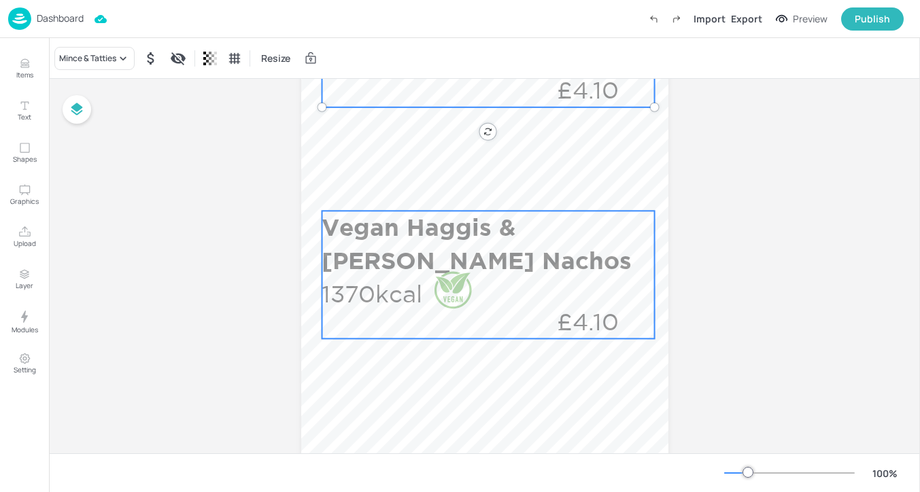
click at [353, 256] on p "Vegan Haggis & Tattie Scones Nachos" at bounding box center [485, 244] width 327 height 67
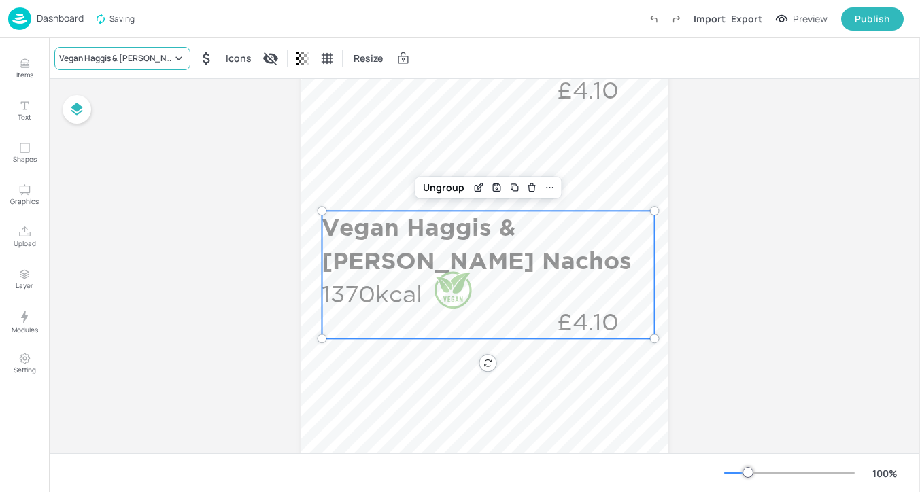
click at [127, 54] on div "Vegan Haggis & Tattie Scones Nachos" at bounding box center [115, 58] width 113 height 12
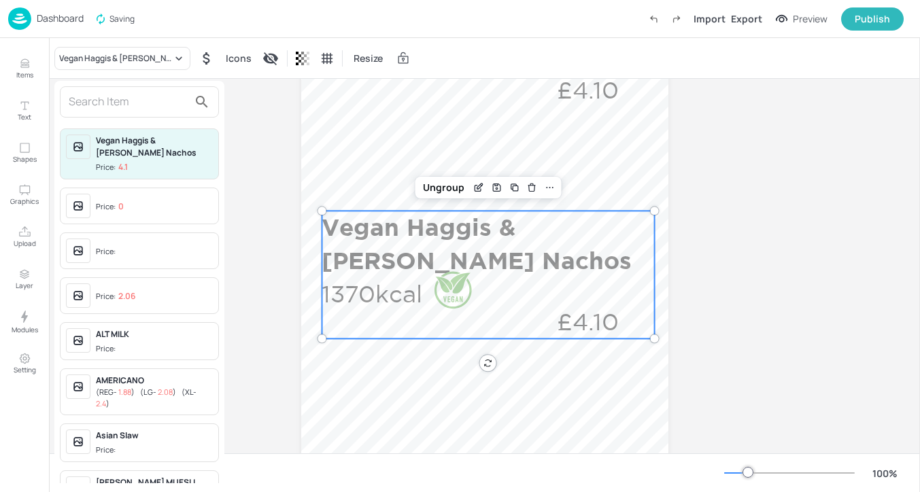
click at [120, 105] on input "text" at bounding box center [129, 102] width 120 height 22
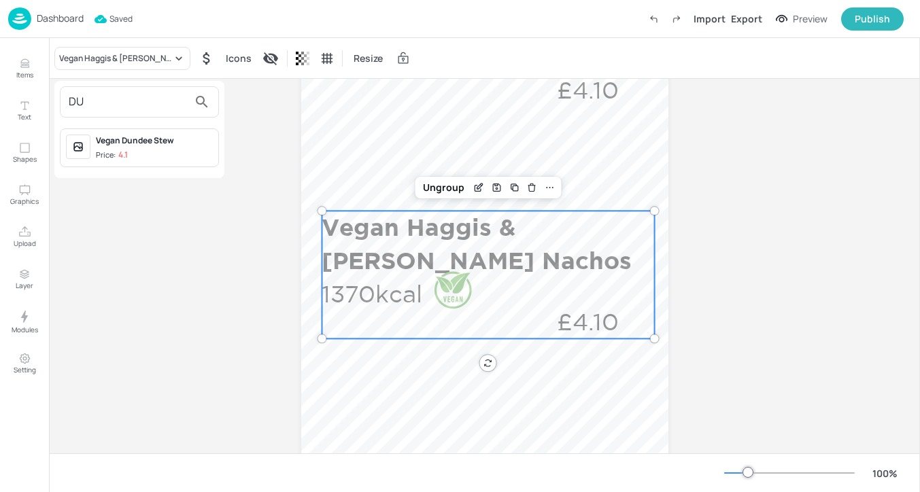
type input "DU"
click at [167, 150] on span "Price: 4.1" at bounding box center [154, 156] width 117 height 12
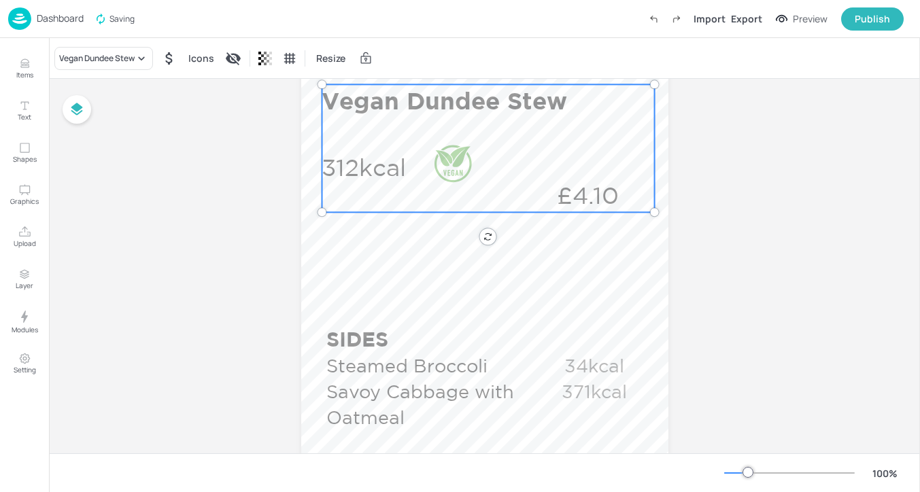
scroll to position [674, 0]
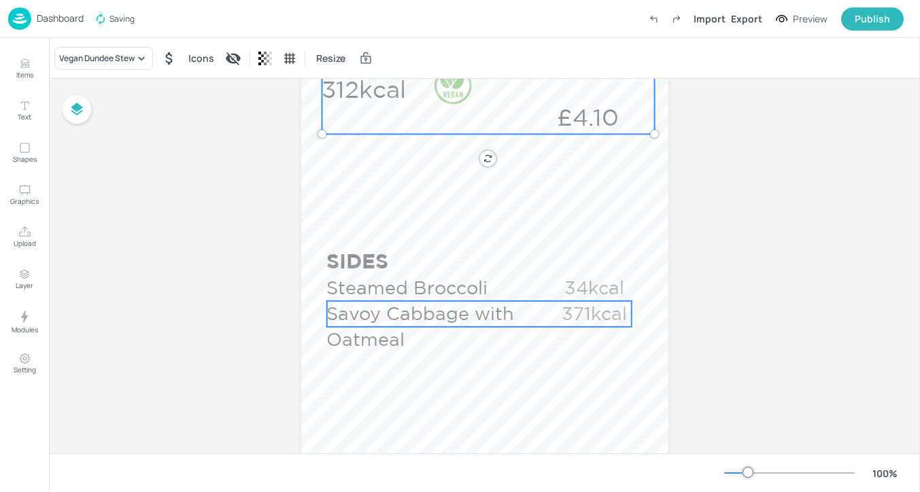
click at [390, 322] on p "Savoy Cabbage with Oatmeal" at bounding box center [429, 327] width 207 height 52
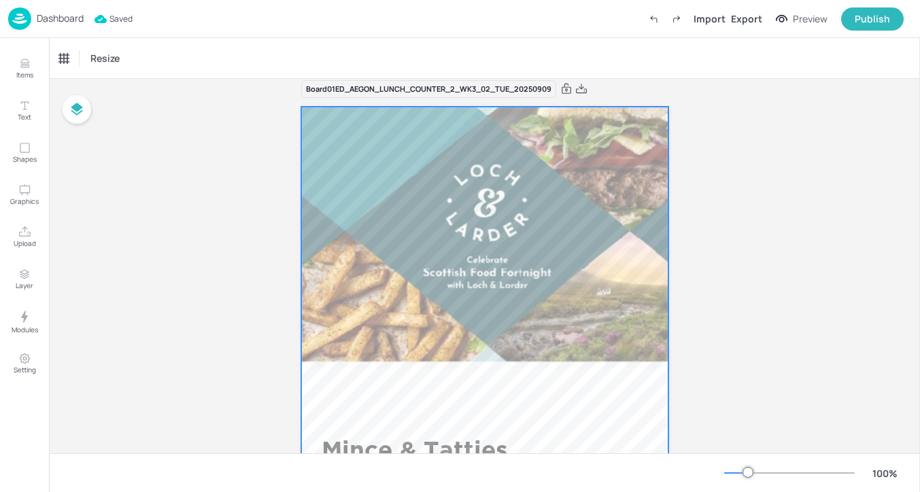
scroll to position [0, 0]
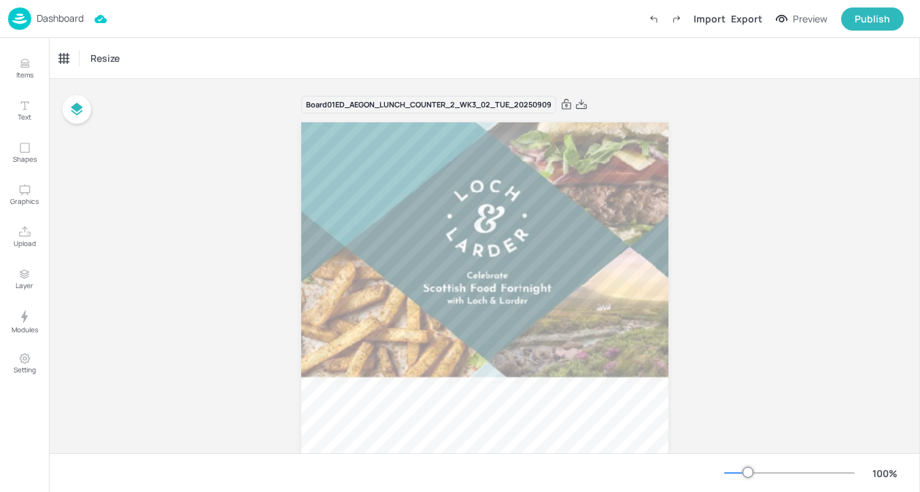
click at [52, 23] on p "Dashboard" at bounding box center [60, 19] width 47 height 10
click at [59, 22] on p "Dashboard" at bounding box center [60, 19] width 47 height 10
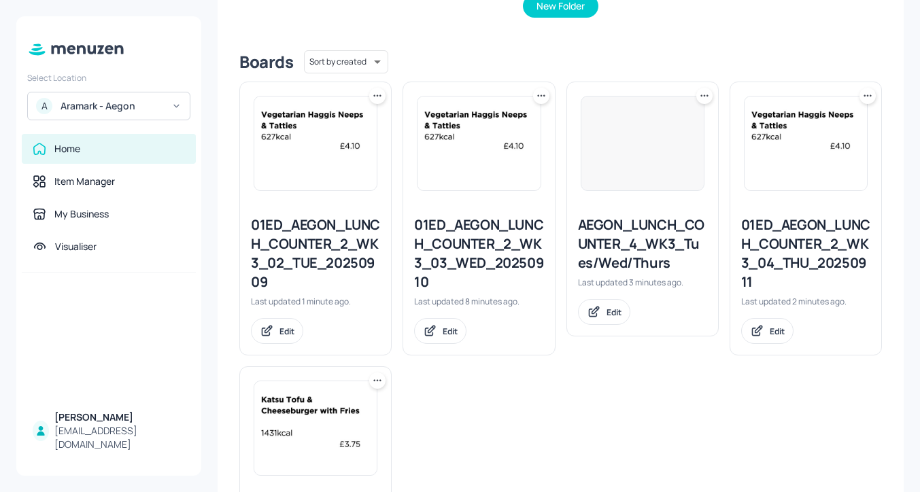
scroll to position [335, 0]
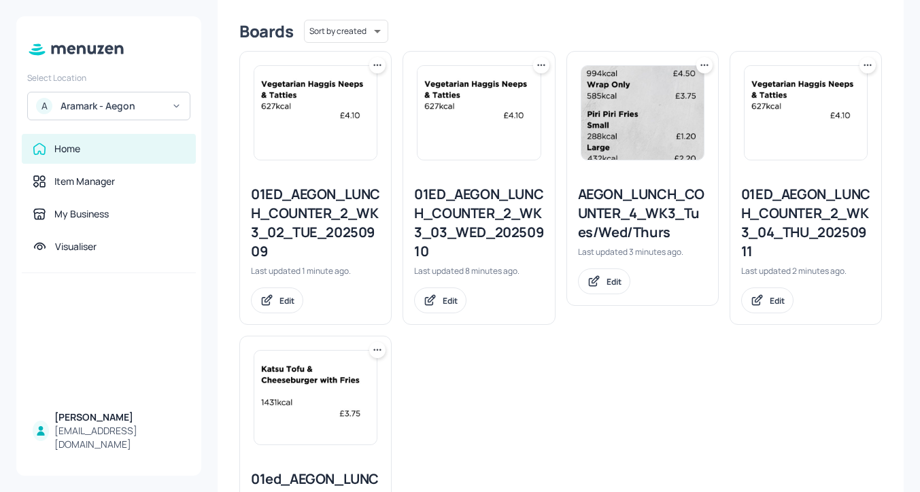
click at [476, 234] on div "01ED_AEGON_LUNCH_COUNTER_2_WK3_03_WED_20250910" at bounding box center [478, 223] width 129 height 76
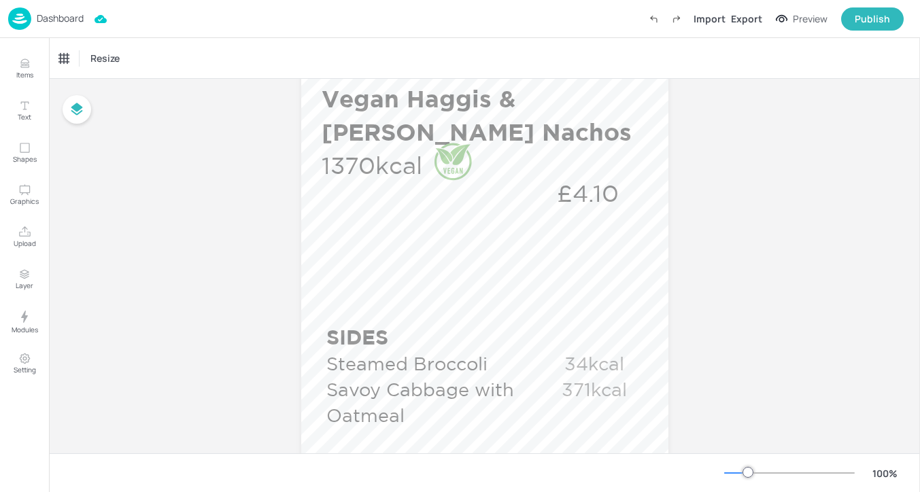
scroll to position [715, 0]
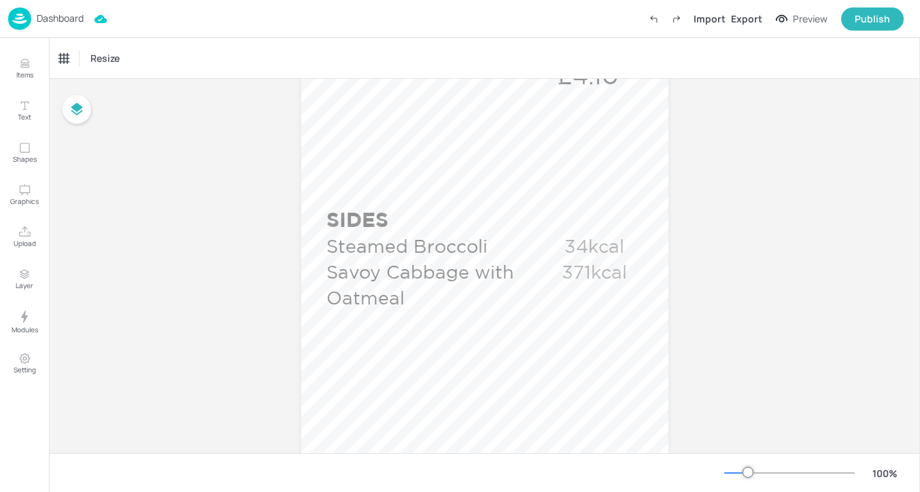
click at [81, 23] on p "Dashboard" at bounding box center [60, 19] width 47 height 10
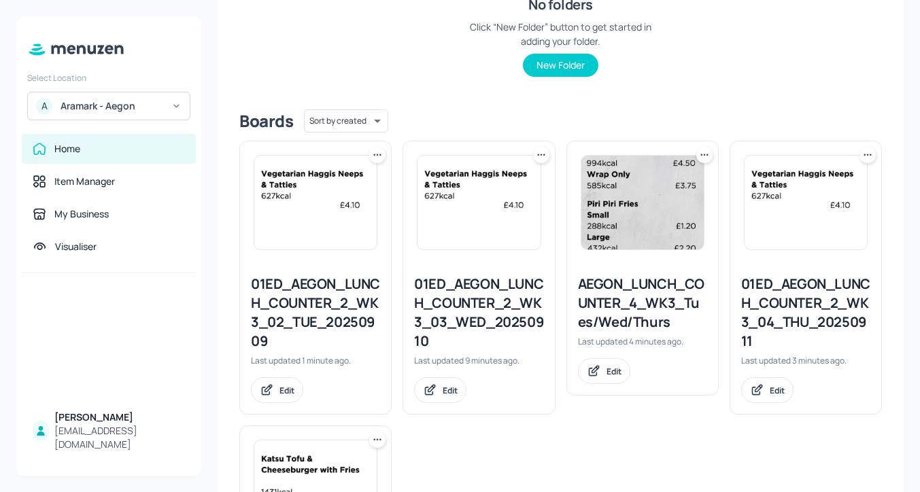
scroll to position [423, 0]
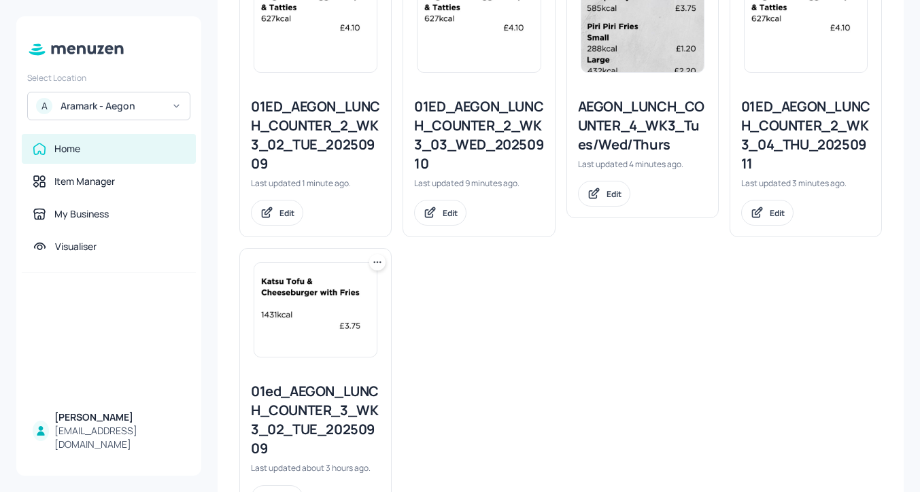
click at [348, 402] on div "01ed_AEGON_LUNCH_COUNTER_3_WK3_02_TUE_20250909" at bounding box center [315, 420] width 129 height 76
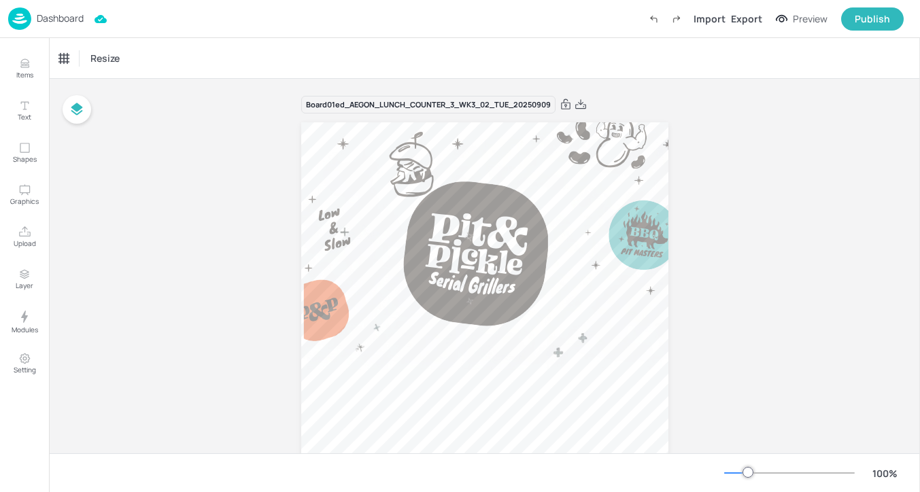
click at [65, 21] on p "Dashboard" at bounding box center [60, 19] width 47 height 10
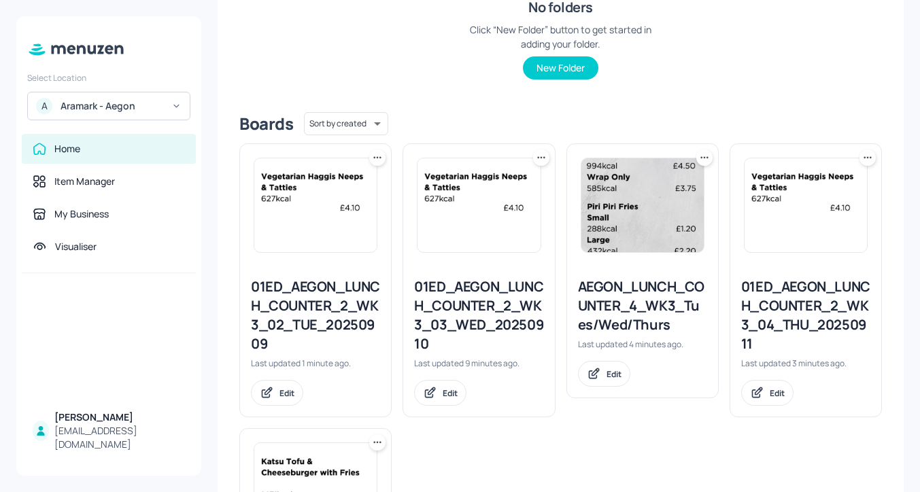
scroll to position [360, 0]
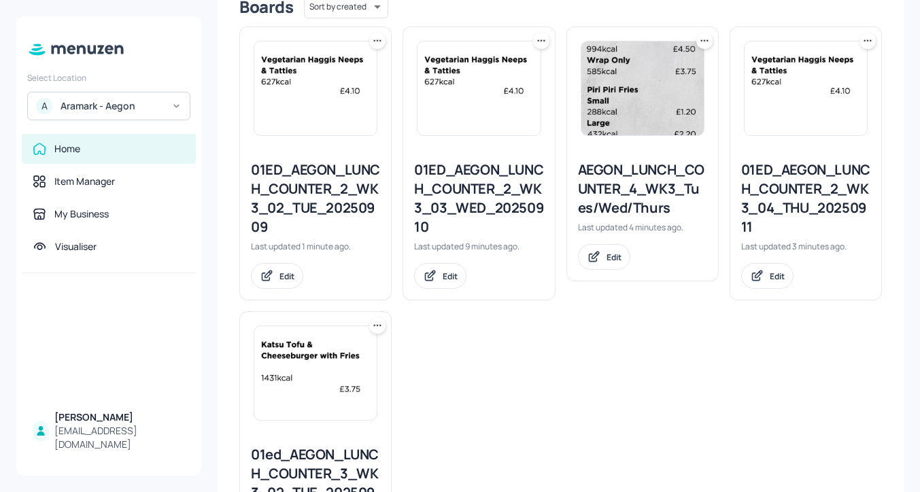
click at [798, 177] on div "01ED_AEGON_LUNCH_COUNTER_2_WK3_04_THU_20250911" at bounding box center [805, 198] width 129 height 76
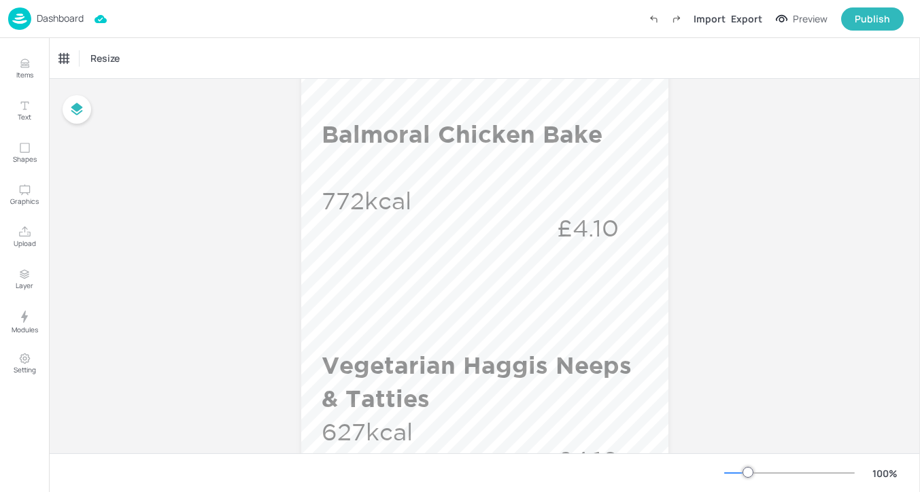
scroll to position [396, 0]
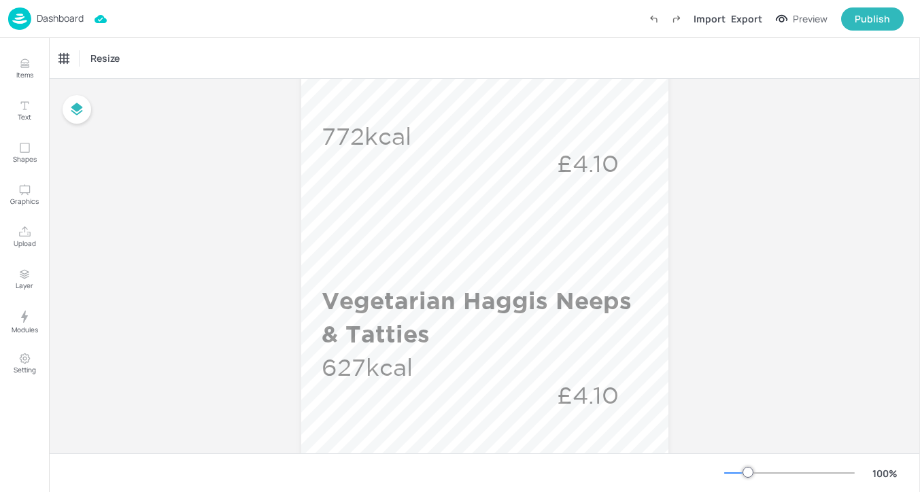
click at [51, 21] on p "Dashboard" at bounding box center [60, 19] width 47 height 10
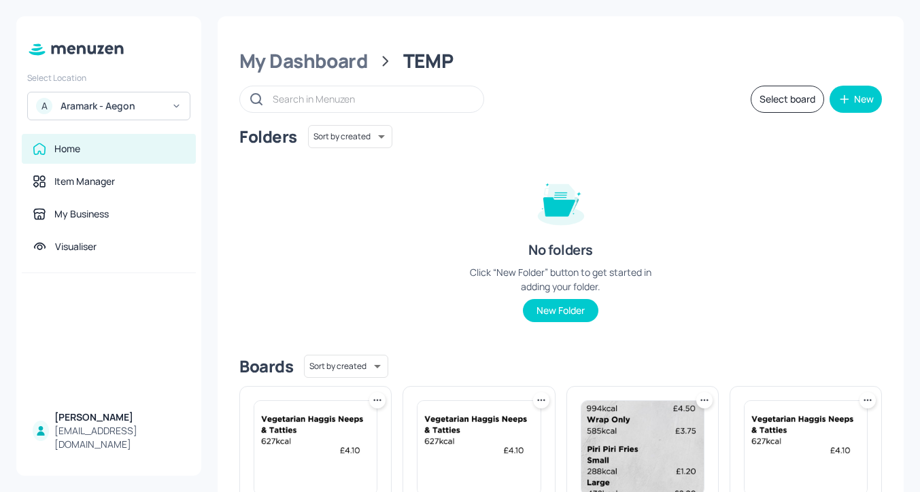
scroll to position [247, 0]
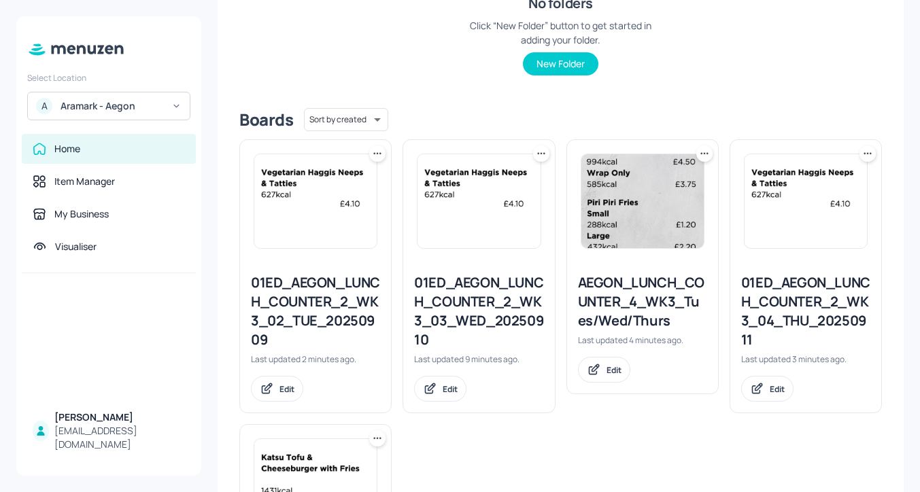
click at [328, 293] on div "01ED_AEGON_LUNCH_COUNTER_2_WK3_02_TUE_20250909" at bounding box center [315, 311] width 129 height 76
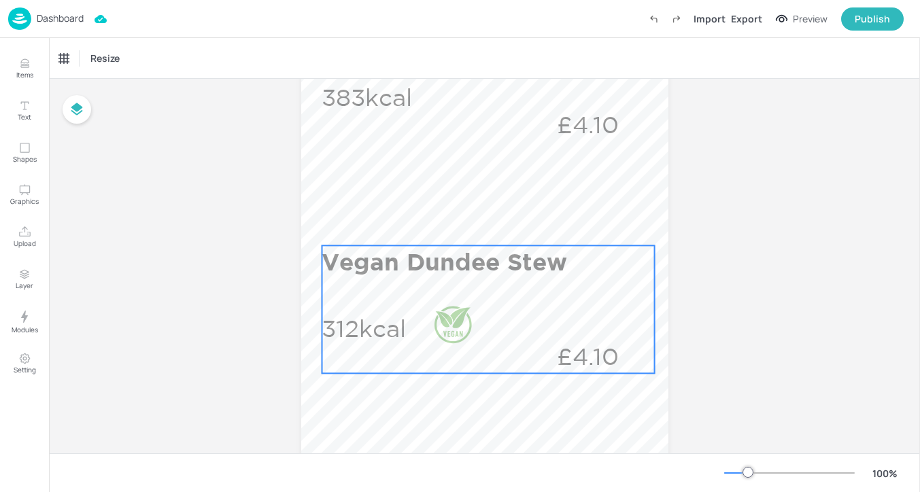
scroll to position [500, 0]
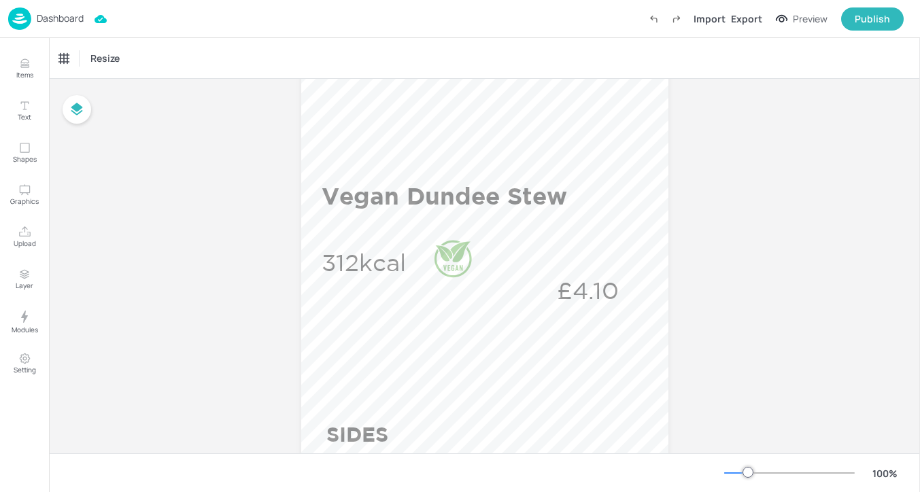
click at [69, 23] on p "Dashboard" at bounding box center [60, 19] width 47 height 10
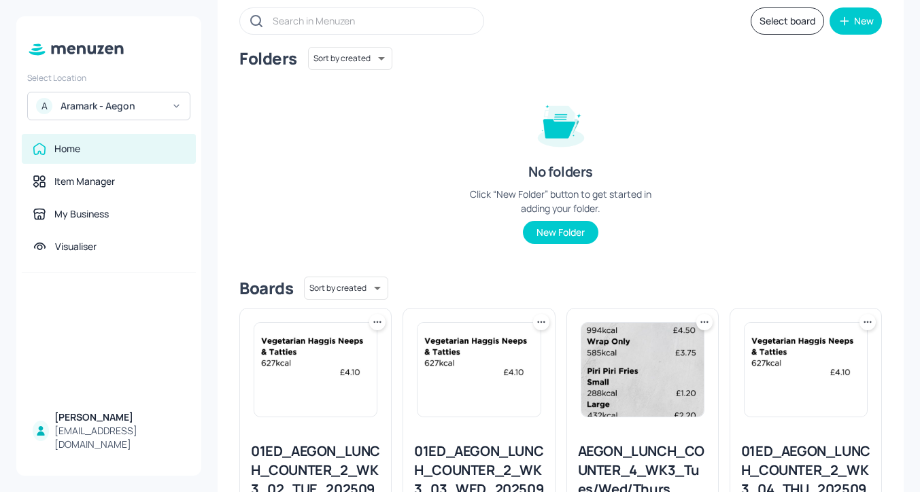
scroll to position [250, 0]
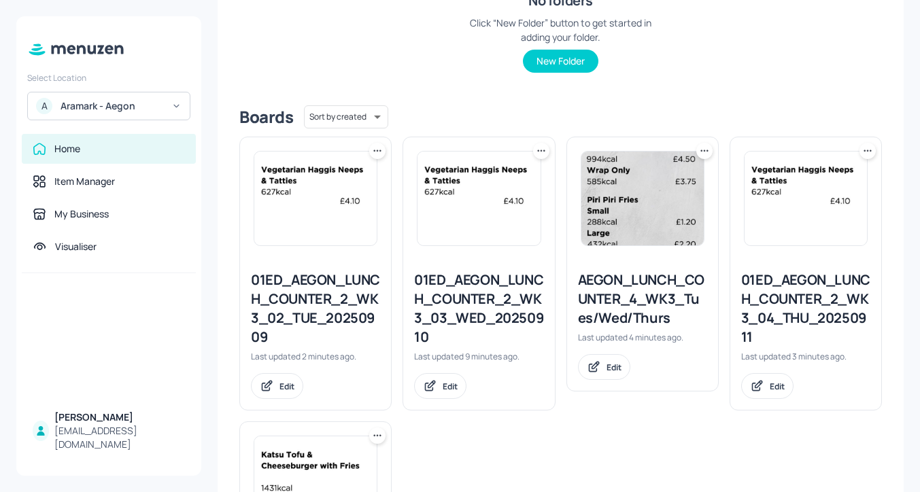
click at [479, 295] on div "01ED_AEGON_LUNCH_COUNTER_2_WK3_03_WED_20250910" at bounding box center [478, 309] width 129 height 76
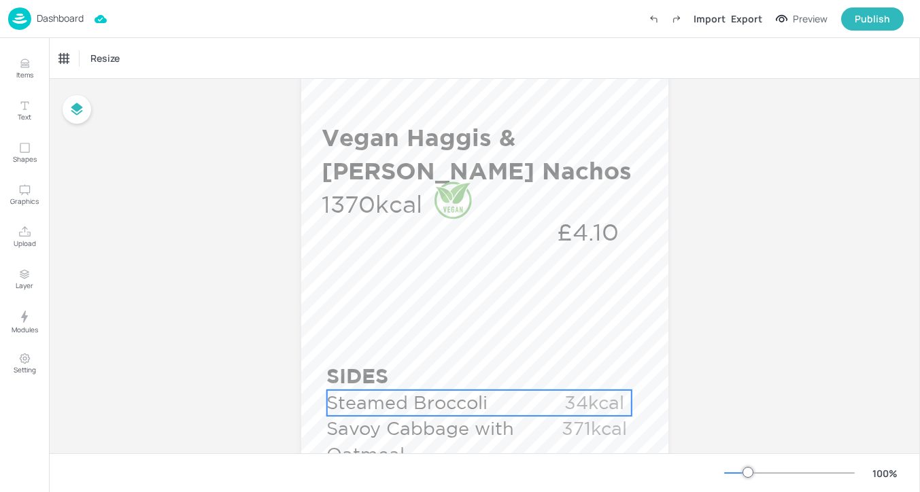
scroll to position [558, 0]
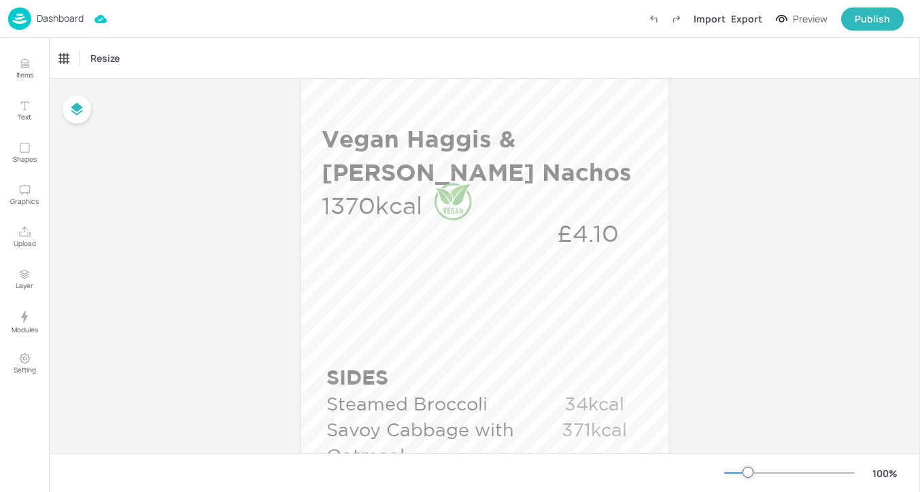
click at [76, 20] on p "Dashboard" at bounding box center [60, 19] width 47 height 10
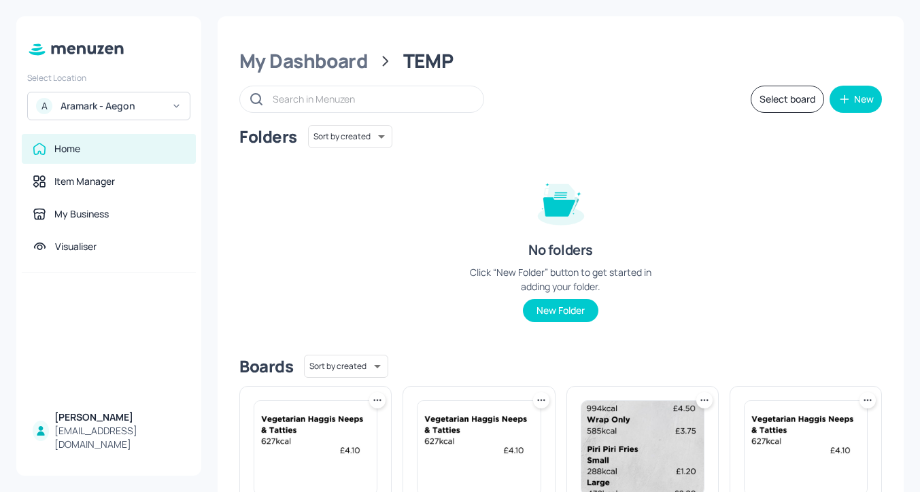
click at [769, 101] on button "Select board" at bounding box center [787, 99] width 73 height 27
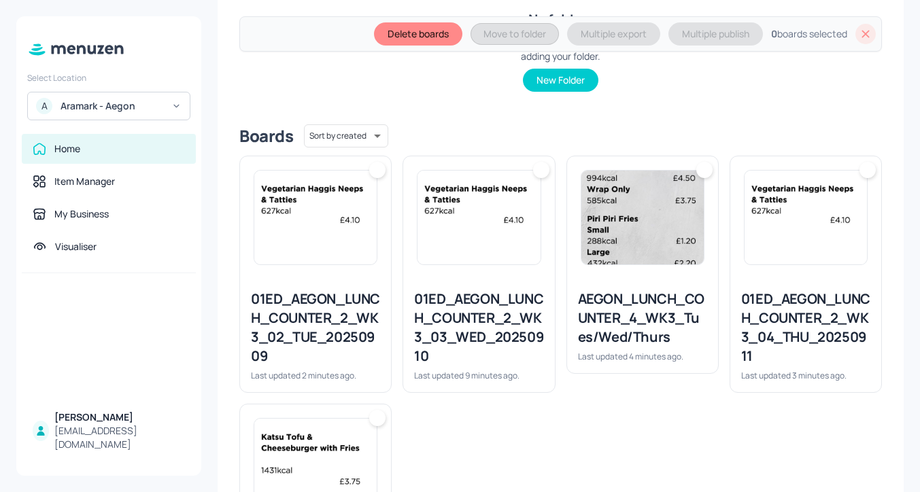
scroll to position [400, 0]
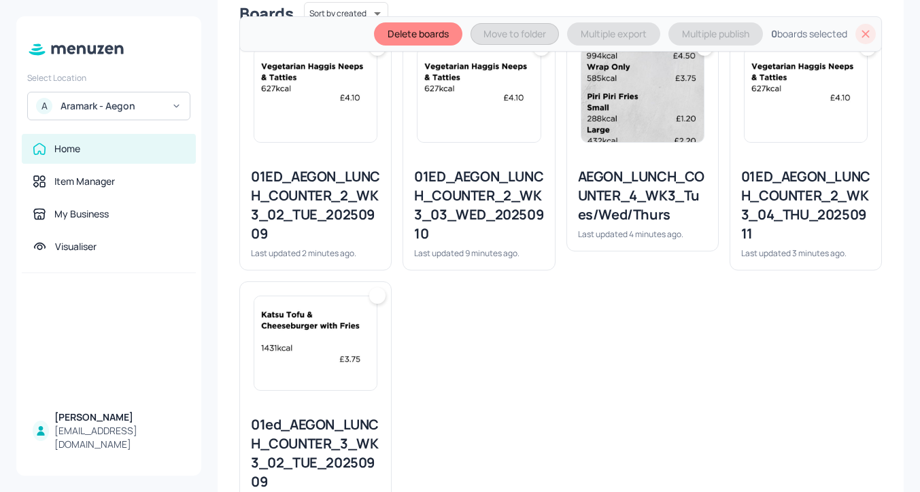
click at [343, 173] on div "01ED_AEGON_LUNCH_COUNTER_2_WK3_02_TUE_20250909" at bounding box center [315, 205] width 129 height 76
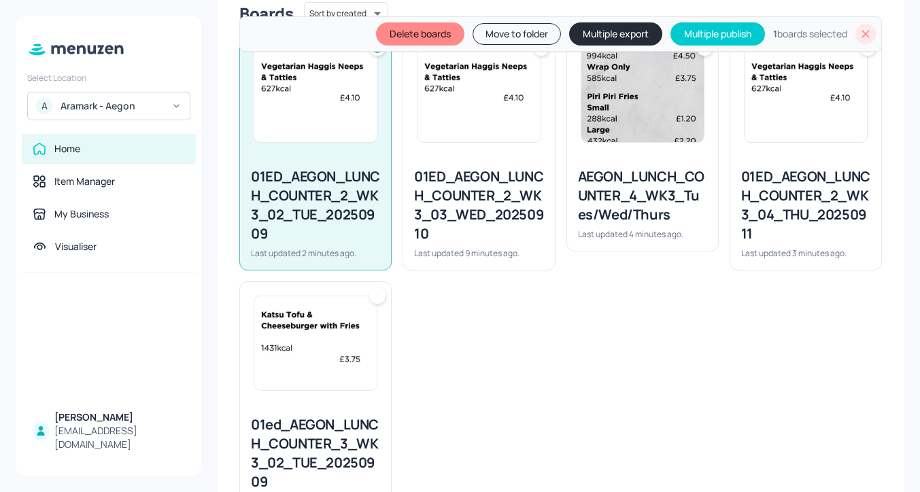
click at [499, 192] on div "01ED_AEGON_LUNCH_COUNTER_2_WK3_03_WED_20250910" at bounding box center [478, 205] width 129 height 76
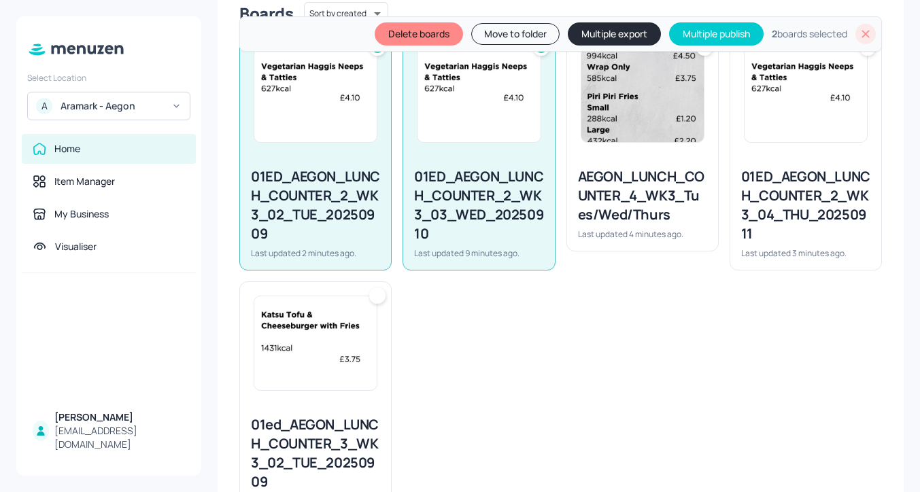
click at [611, 186] on div "AEGON_LUNCH_COUNTER_4_WK3_Tues/Wed/Thurs" at bounding box center [642, 195] width 129 height 57
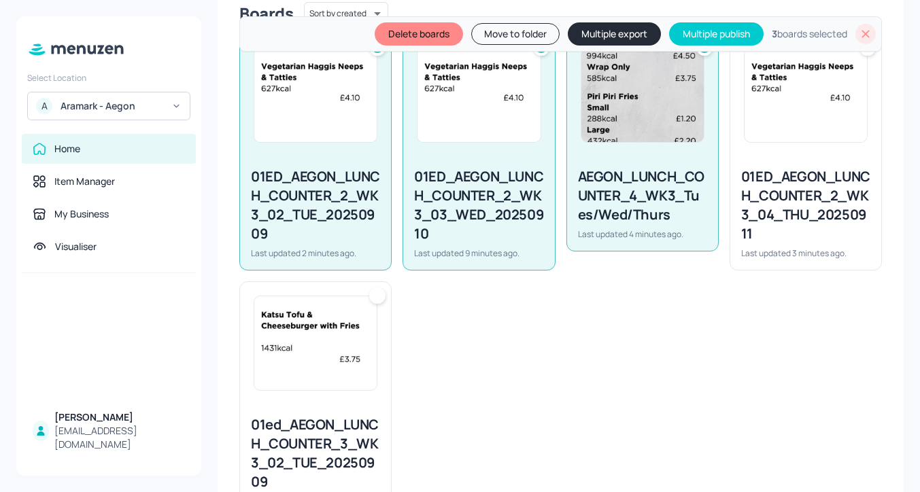
click at [847, 209] on div "01ED_AEGON_LUNCH_COUNTER_2_WK3_04_THU_20250911" at bounding box center [805, 205] width 129 height 76
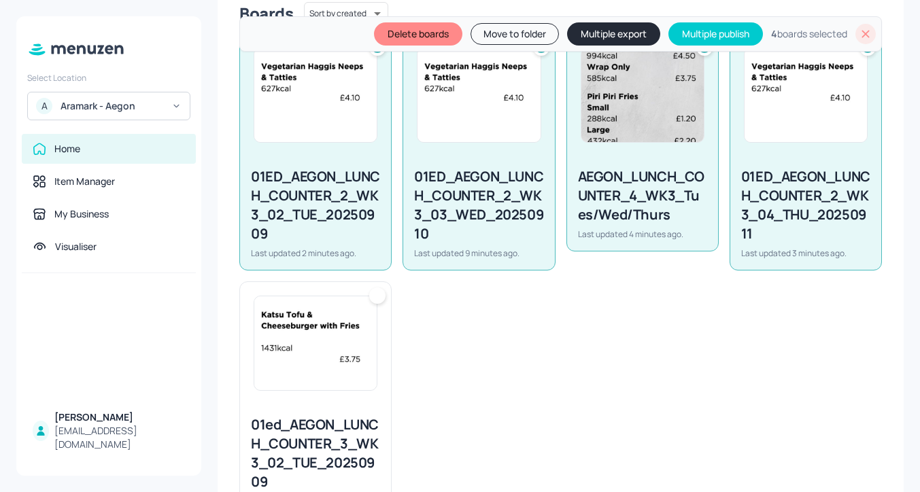
click at [317, 371] on img at bounding box center [315, 343] width 122 height 94
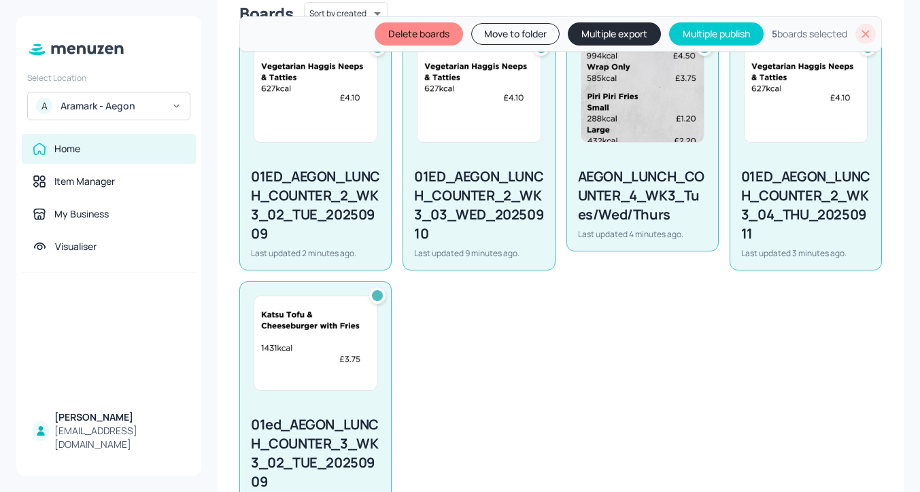
click at [583, 36] on button "Multiple export" at bounding box center [614, 33] width 93 height 23
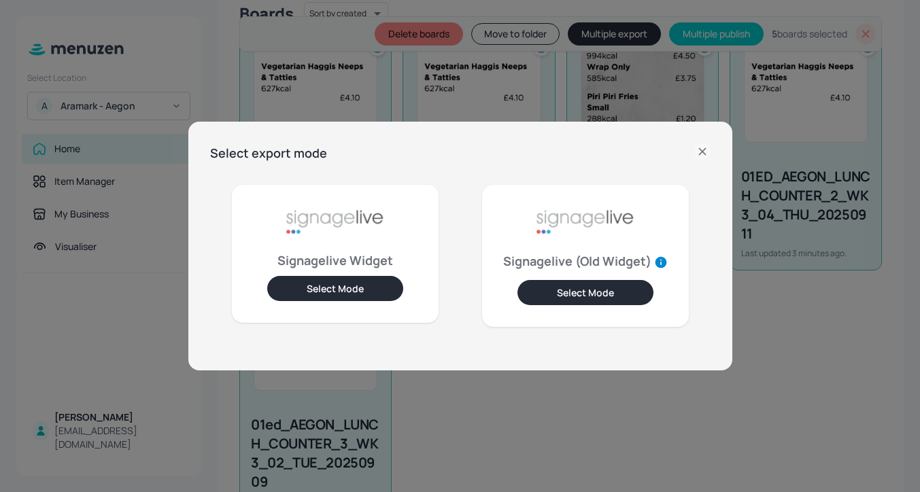
click at [339, 286] on button "Select Mode" at bounding box center [335, 288] width 136 height 25
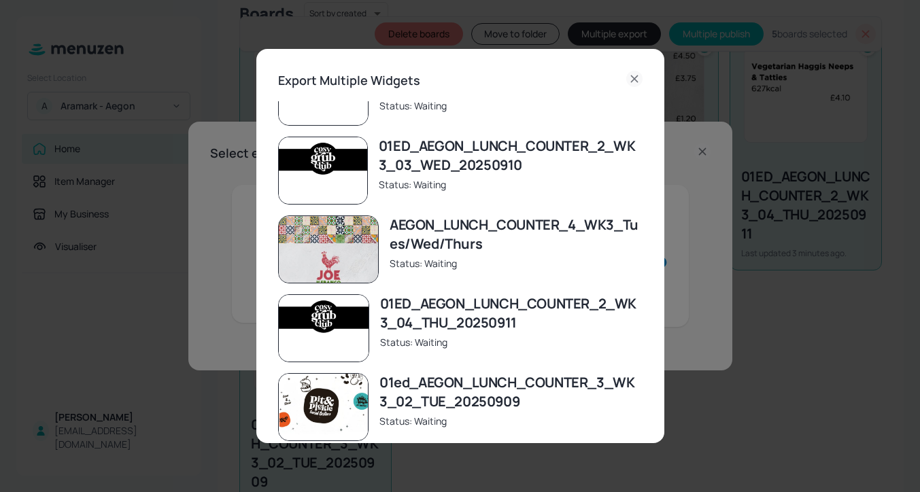
scroll to position [63, 0]
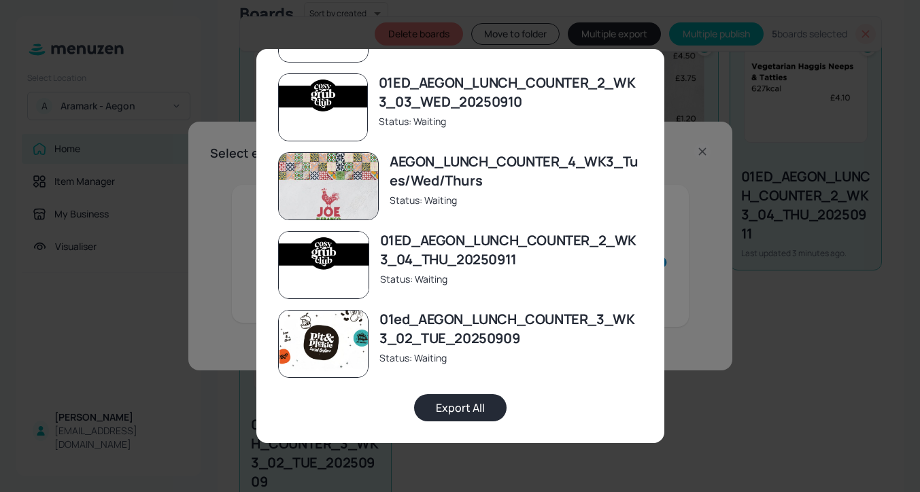
click at [465, 402] on button "Export All" at bounding box center [460, 407] width 92 height 27
click at [455, 413] on button "Export All" at bounding box center [460, 407] width 92 height 27
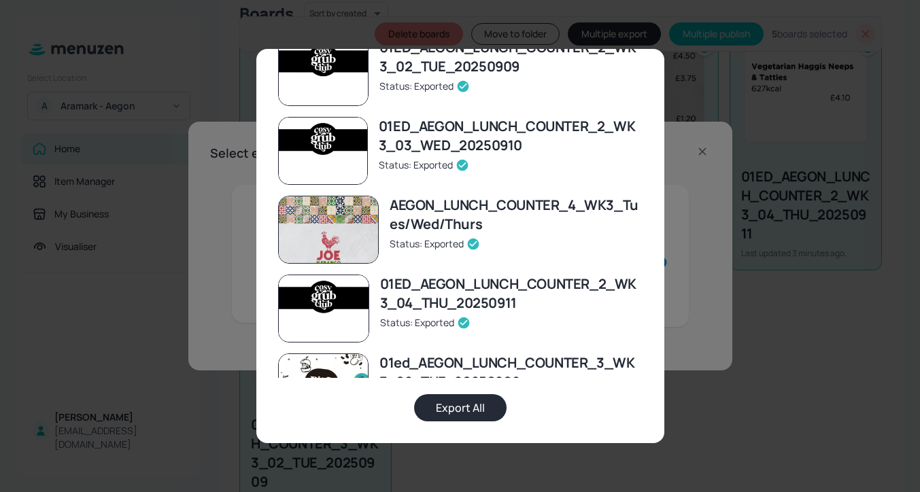
scroll to position [0, 0]
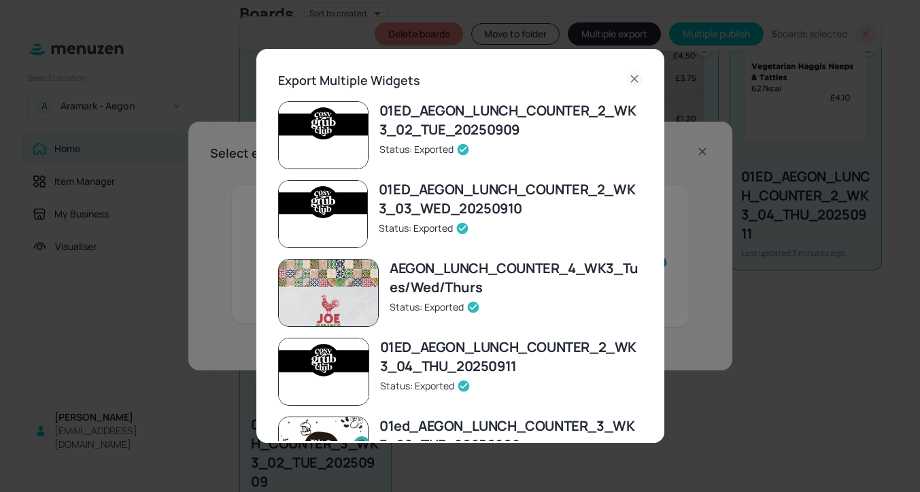
click at [631, 78] on icon at bounding box center [634, 79] width 6 height 6
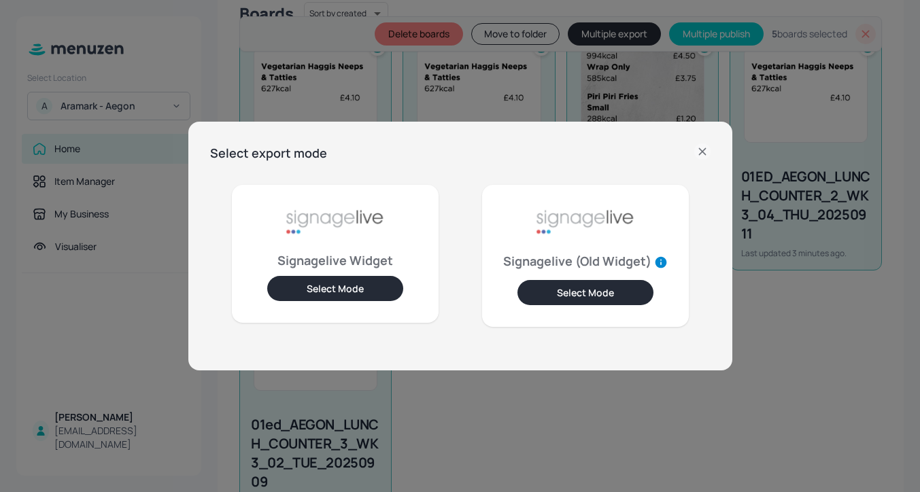
click at [693, 147] on div "Select export mode" at bounding box center [460, 153] width 500 height 20
click at [706, 148] on icon at bounding box center [702, 151] width 16 height 16
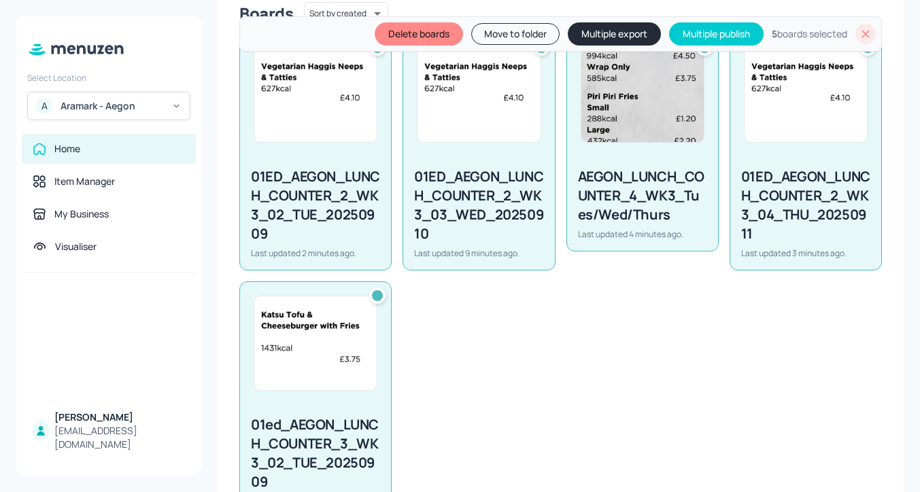
click at [855, 32] on div at bounding box center [865, 34] width 20 height 20
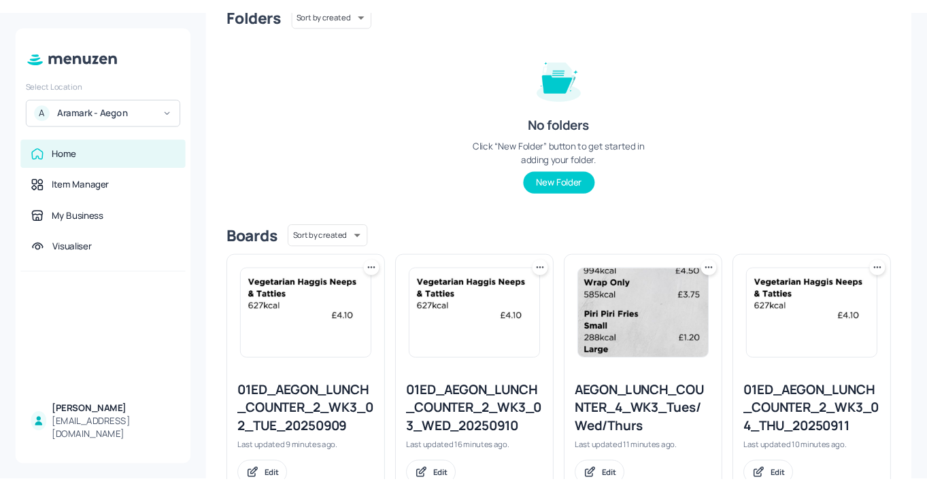
scroll to position [268, 0]
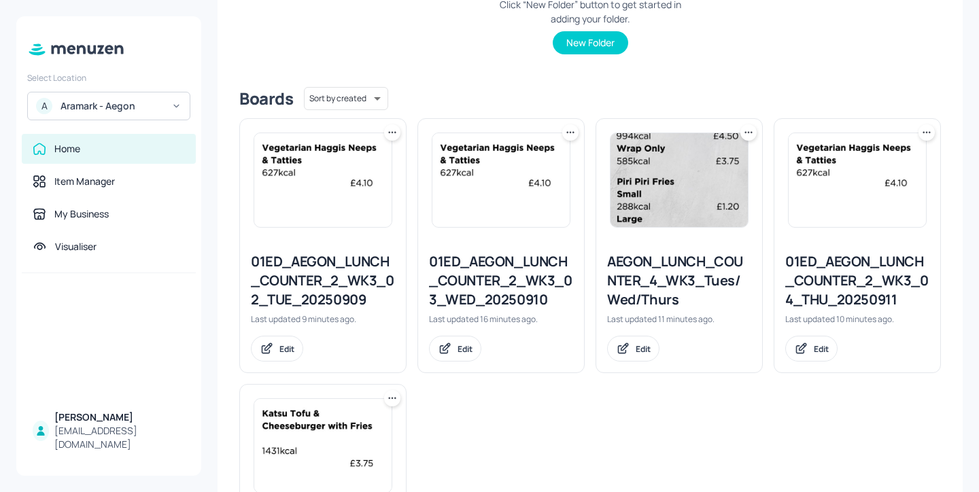
click at [515, 294] on div "01ED_AEGON_LUNCH_COUNTER_2_WK3_03_WED_20250910" at bounding box center [501, 280] width 144 height 57
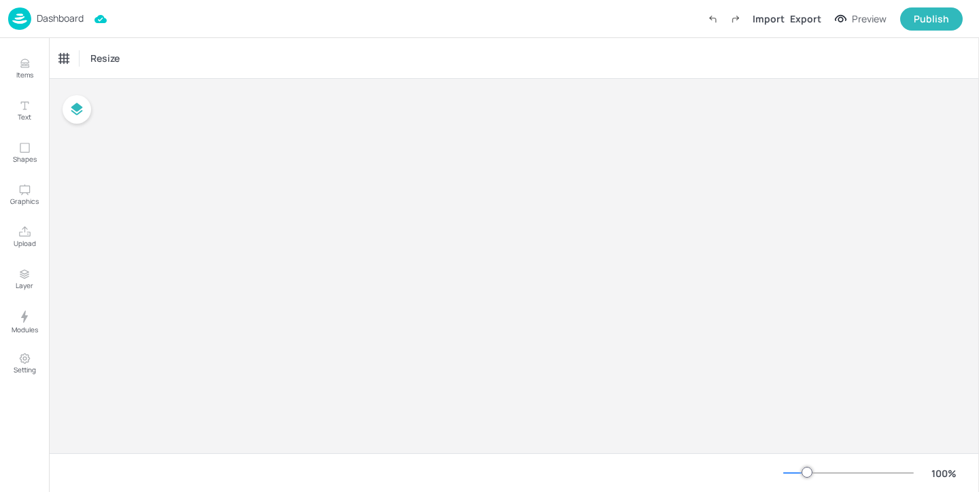
type input "£GBP - [GEOGRAPHIC_DATA]"
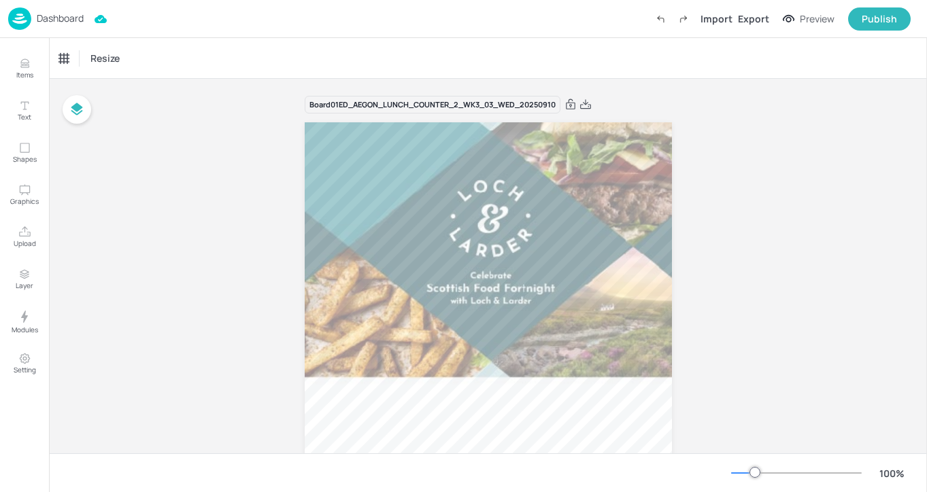
click at [83, 18] on p "Dashboard" at bounding box center [60, 19] width 47 height 10
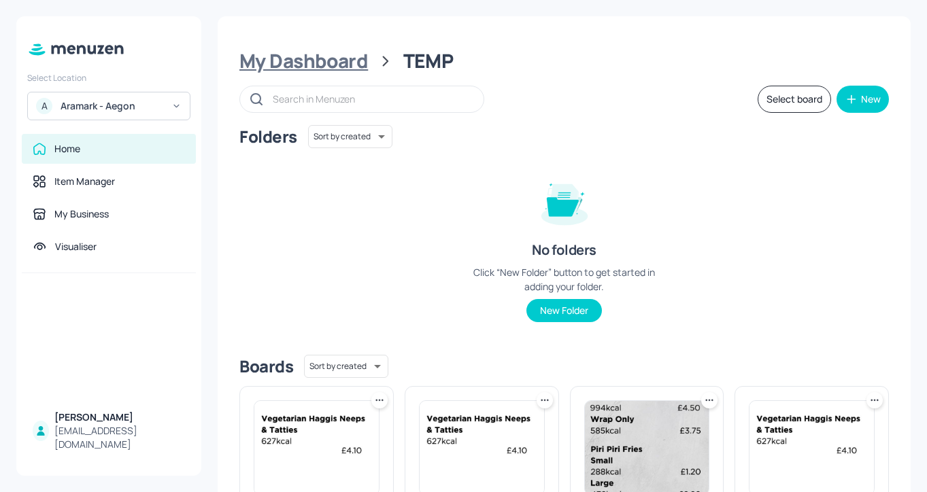
click at [359, 65] on div "My Dashboard" at bounding box center [303, 61] width 128 height 24
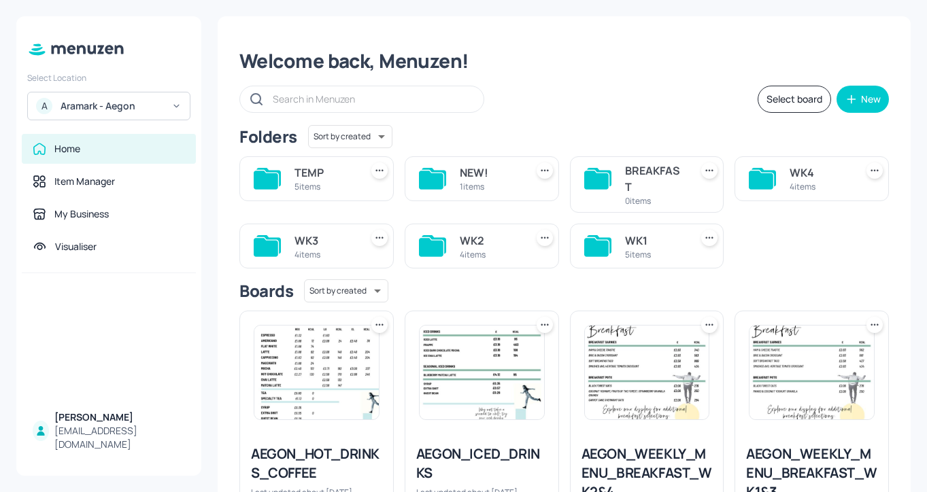
click at [152, 98] on div "A Aramark - Aegon" at bounding box center [108, 106] width 163 height 29
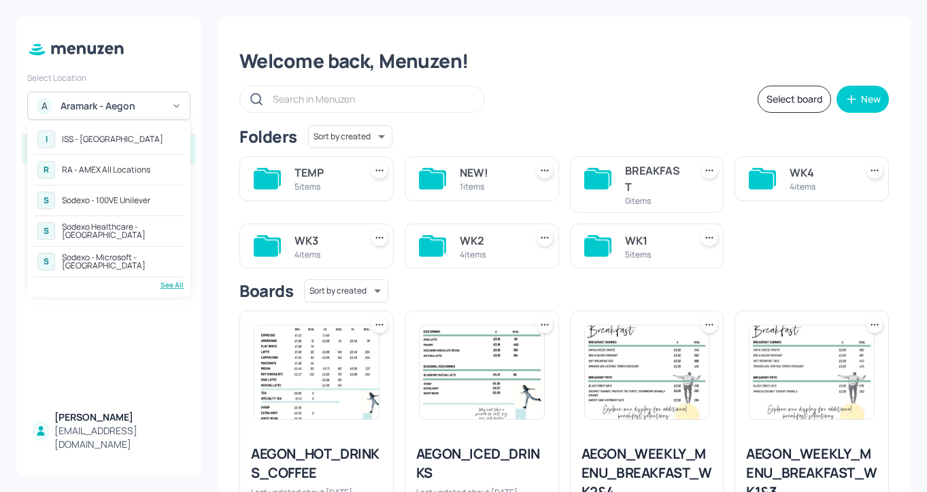
click at [166, 166] on div "R RA - AMEX All Locations" at bounding box center [109, 170] width 150 height 24
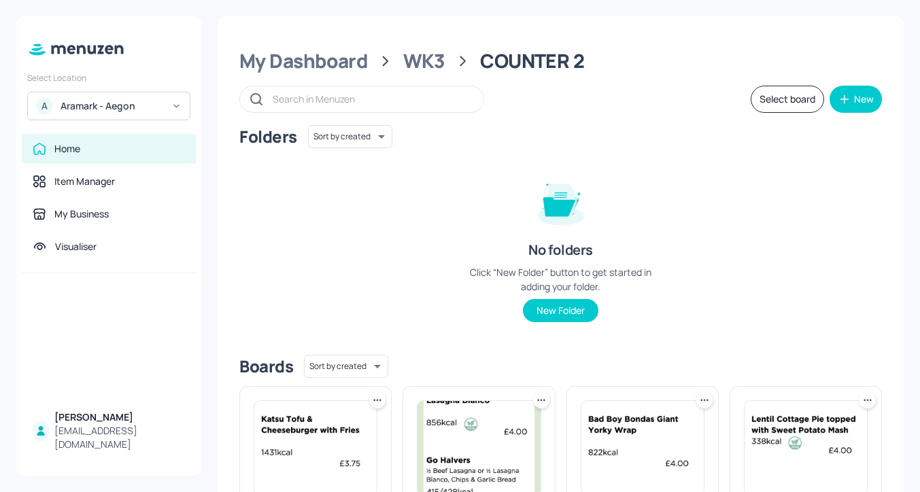
scroll to position [399, 0]
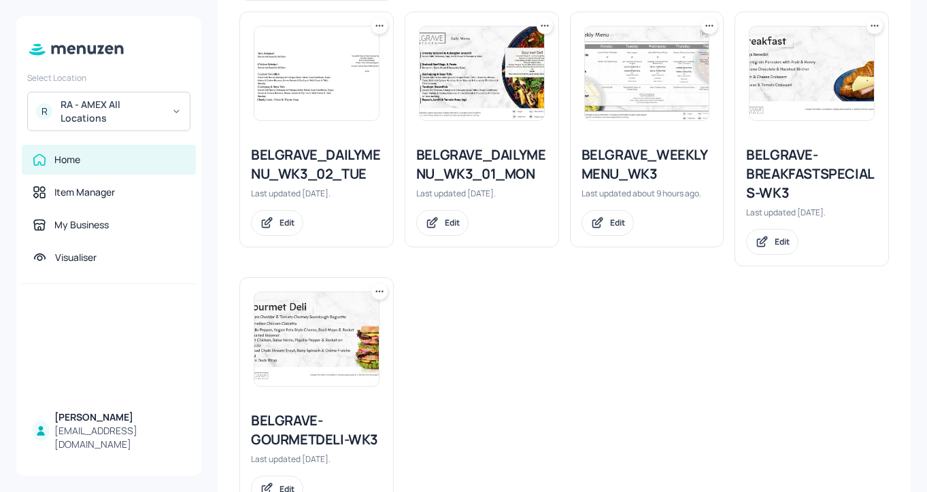
scroll to position [639, 0]
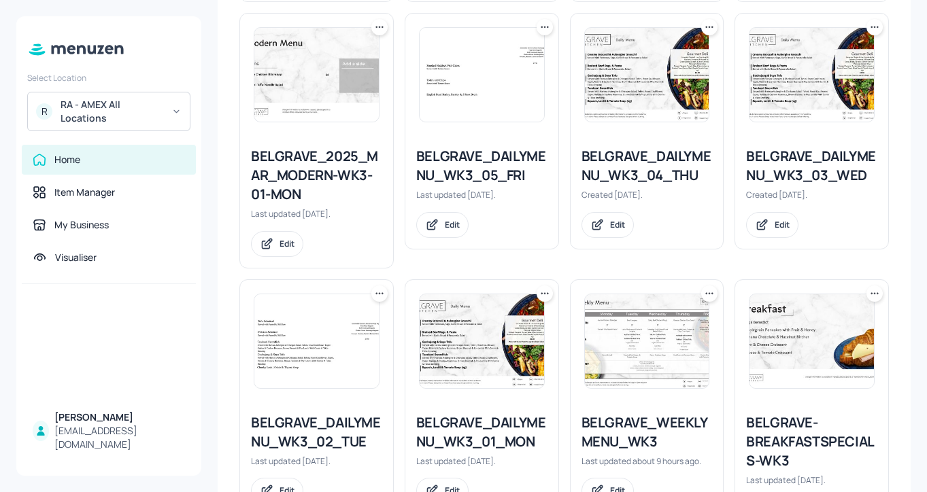
click at [771, 425] on div "BELGRAVE-BREAKFASTSPECIALS-WK3" at bounding box center [811, 441] width 131 height 57
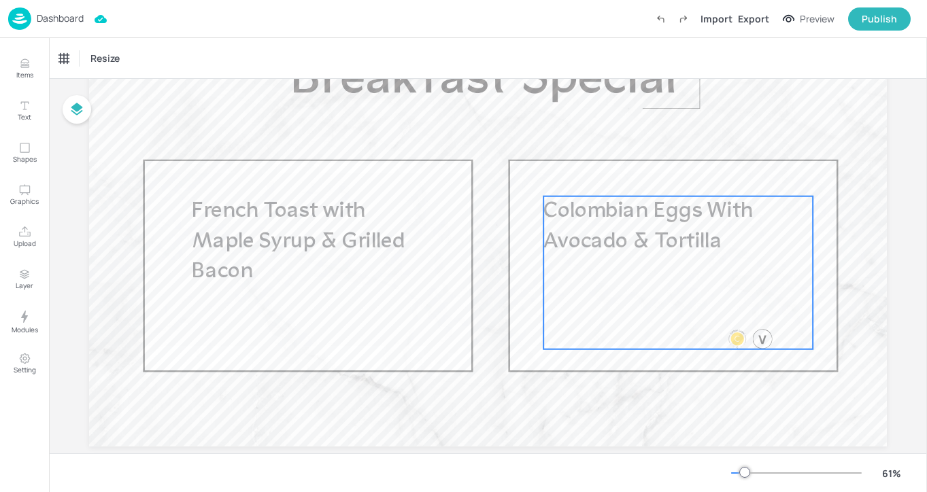
scroll to position [146, 0]
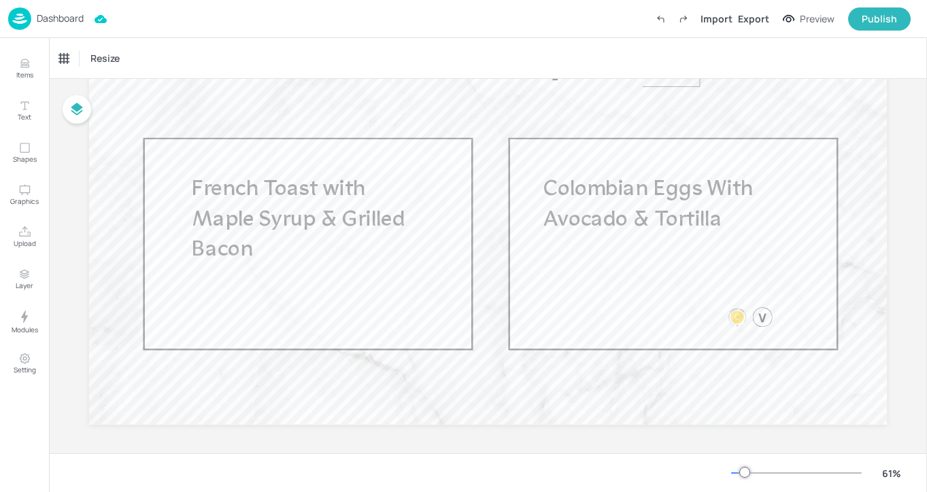
click at [77, 18] on p "Dashboard" at bounding box center [60, 19] width 47 height 10
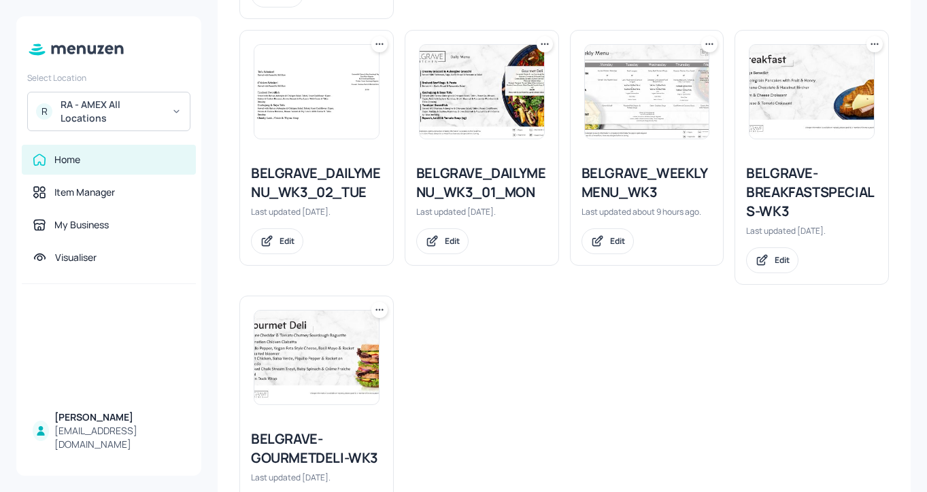
scroll to position [858, 0]
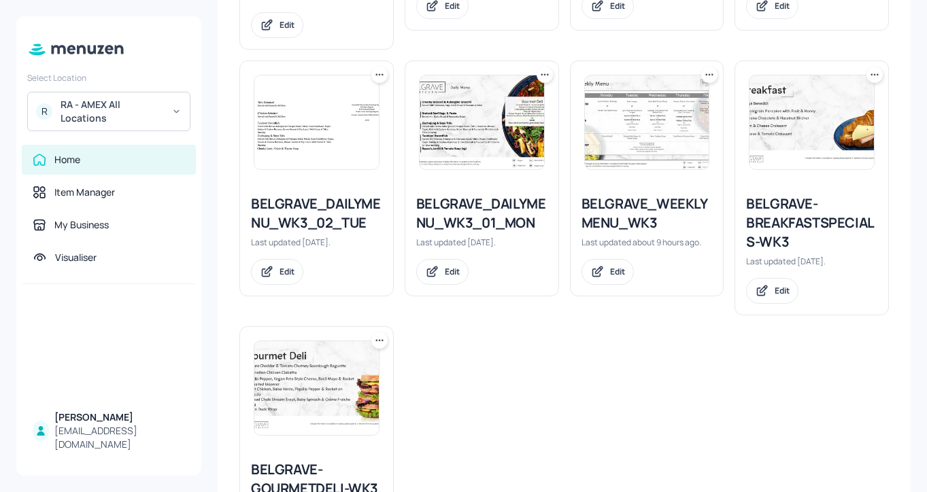
click at [874, 81] on div at bounding box center [874, 75] width 16 height 16
click at [872, 80] on icon at bounding box center [875, 75] width 14 height 14
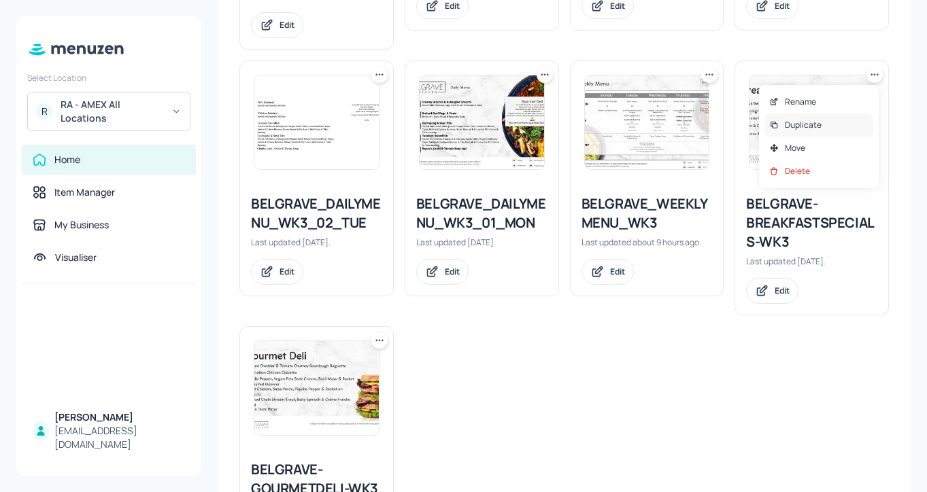
click at [838, 124] on div "Duplicate" at bounding box center [818, 125] width 109 height 23
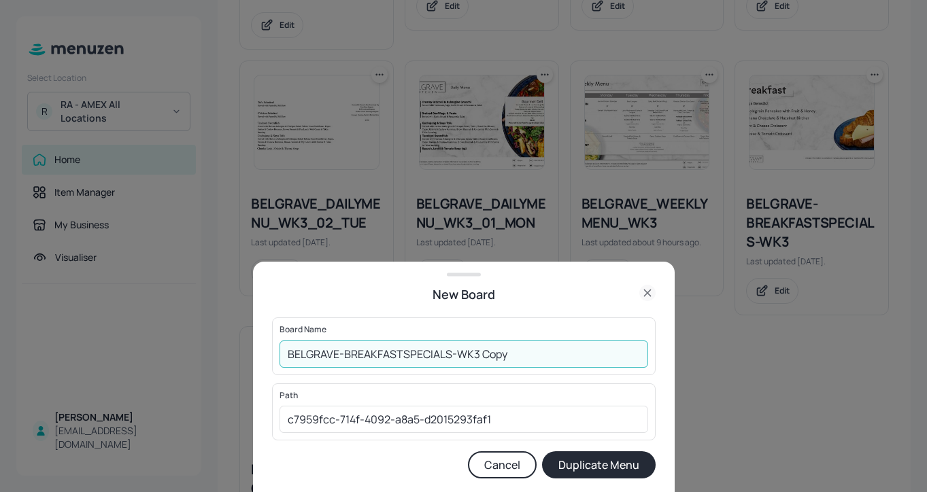
click at [284, 354] on input "BELGRAVE-BREAKFASTSPECIALS-WK3 Copy" at bounding box center [463, 354] width 369 height 27
click at [562, 358] on input "01ED-BELGRAVE-BREAKFASTSPECIALS-WK3 Copy" at bounding box center [463, 354] width 369 height 27
type input "01ED-BELGRAVE-BREAKFASTSPECIALS-WK3-20250908"
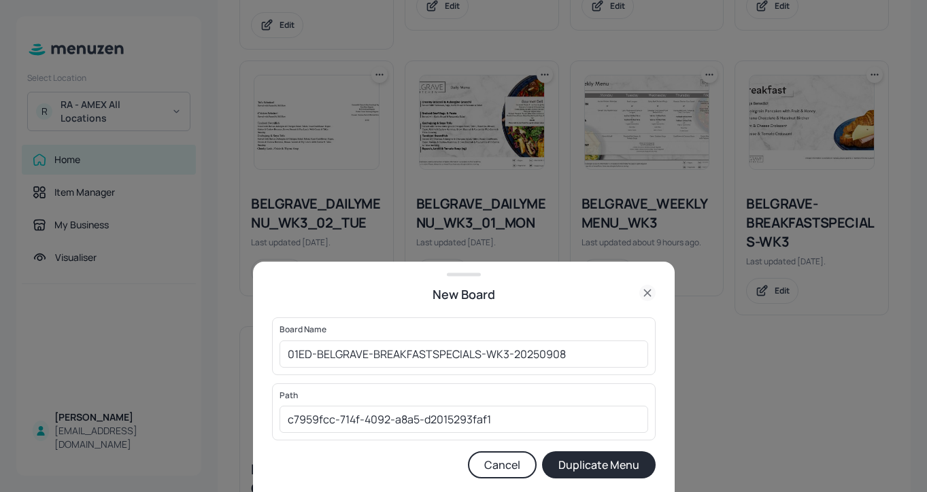
click at [593, 458] on button "Duplicate Menu" at bounding box center [599, 464] width 114 height 27
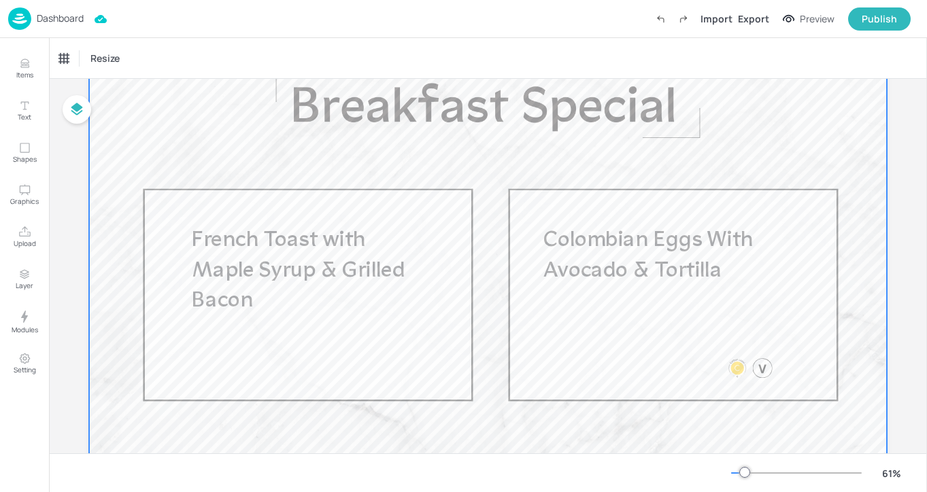
scroll to position [148, 0]
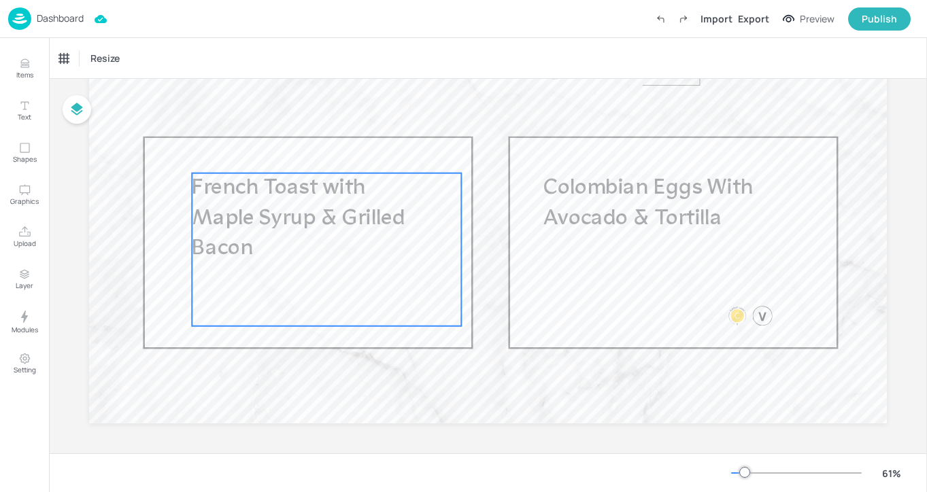
click at [373, 237] on p "French Toast with Maple Syrup & Grilled Bacon" at bounding box center [302, 219] width 220 height 92
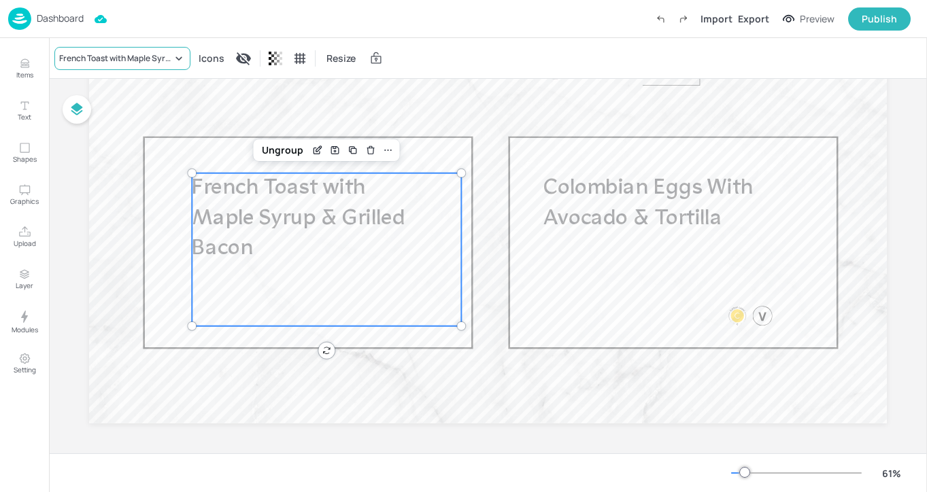
click at [139, 57] on div "French Toast with Maple Syrup & Grilled Bacon" at bounding box center [115, 58] width 113 height 12
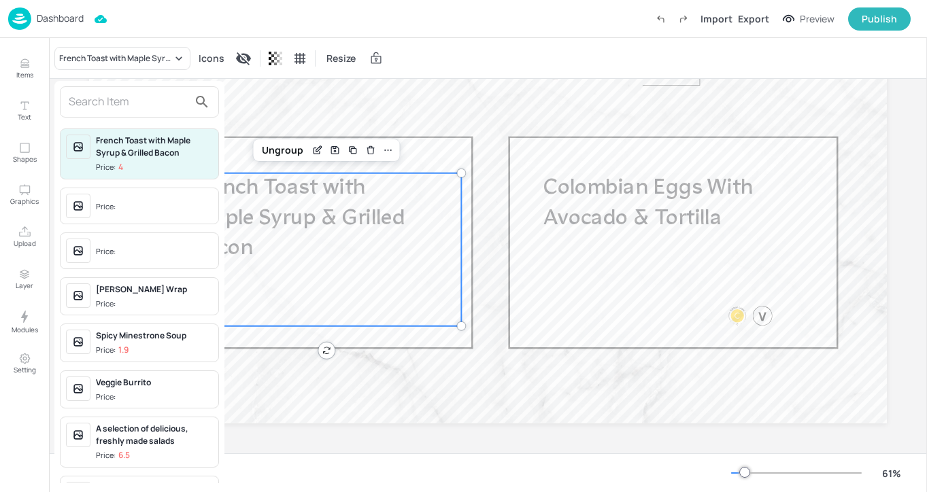
click at [128, 109] on input "text" at bounding box center [129, 102] width 120 height 22
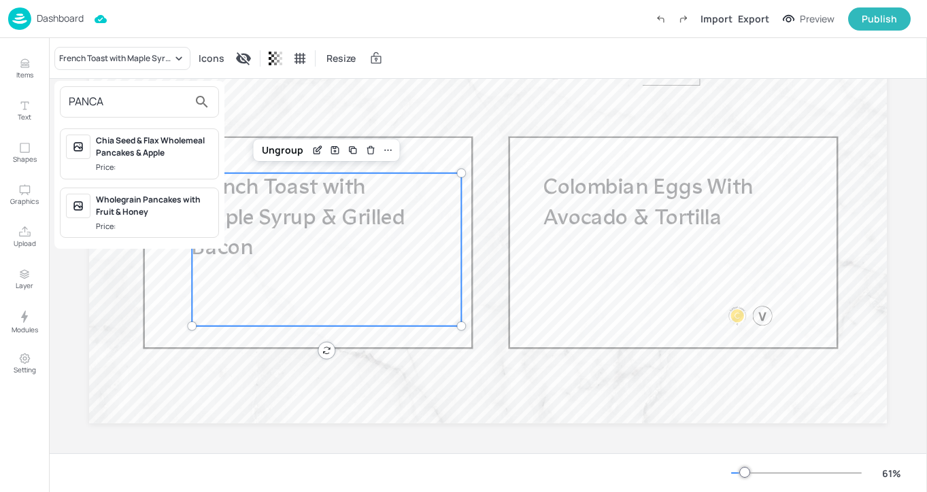
type input "PANCA"
click at [170, 205] on div "Wholegrain Pancakes with Fruit & Honey" at bounding box center [154, 206] width 117 height 24
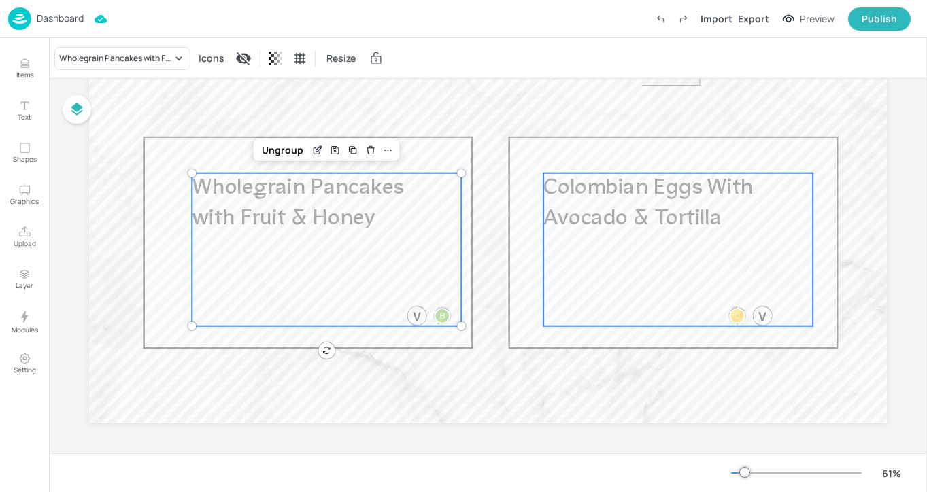
click at [589, 205] on p "Colombian Eggs With Avocado & Tortilla" at bounding box center [653, 203] width 220 height 61
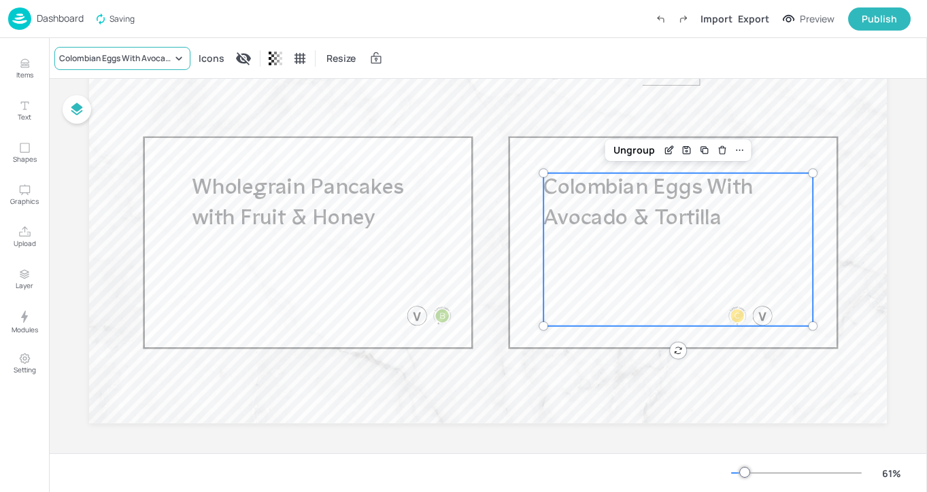
click at [160, 63] on div "Colombian Eggs With Avocado & Tortilla" at bounding box center [115, 58] width 113 height 12
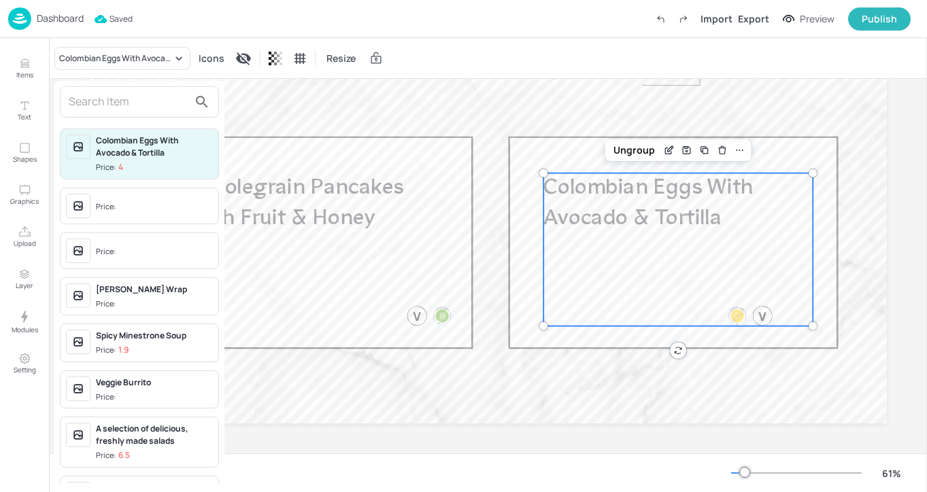
click at [168, 104] on input "text" at bounding box center [129, 102] width 120 height 22
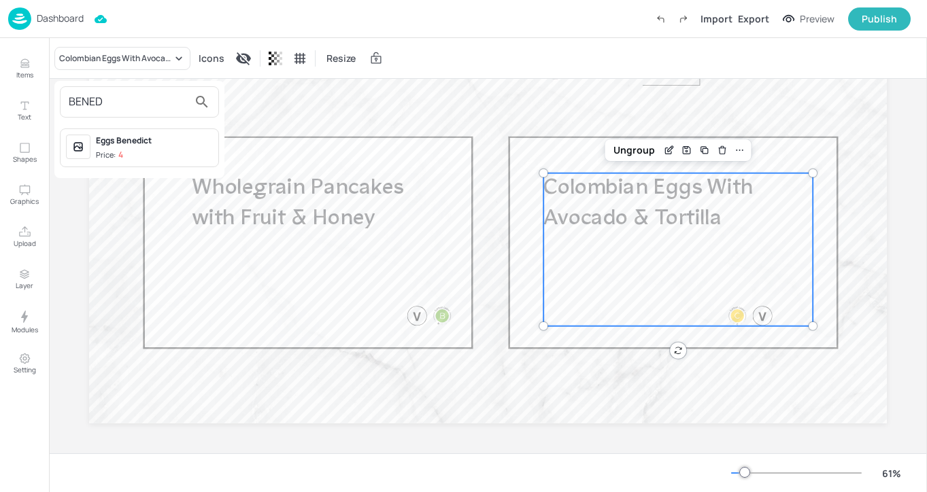
type input "BENED"
click at [172, 145] on div "Eggs Benedict" at bounding box center [154, 141] width 117 height 12
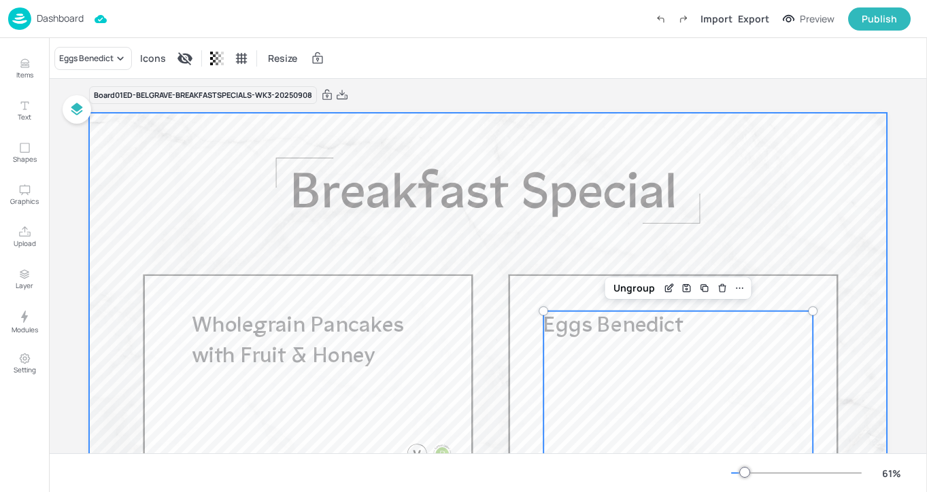
scroll to position [0, 0]
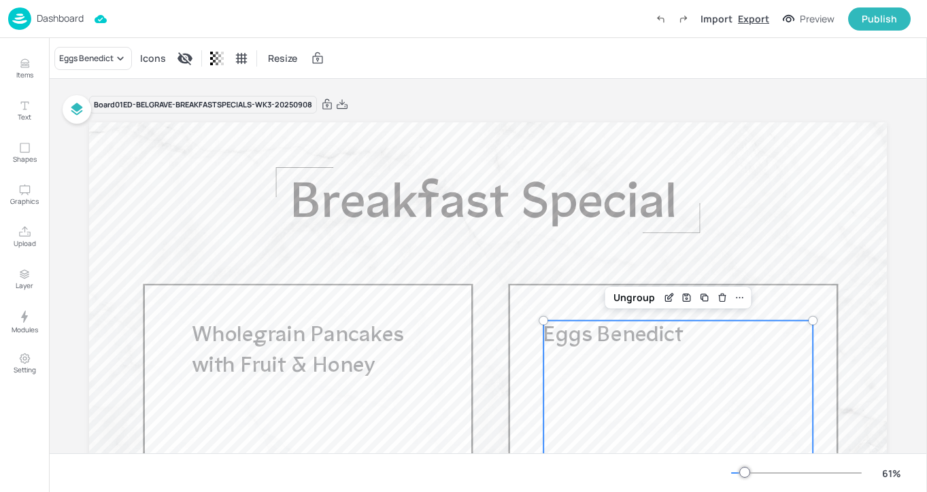
click at [761, 22] on div "Export" at bounding box center [753, 19] width 31 height 14
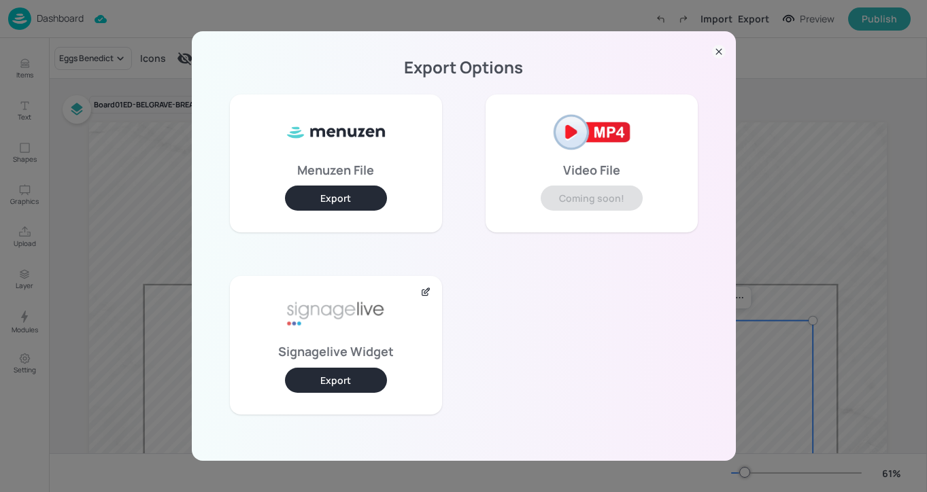
click at [304, 372] on button "Export" at bounding box center [336, 380] width 102 height 25
